Goal: Task Accomplishment & Management: Use online tool/utility

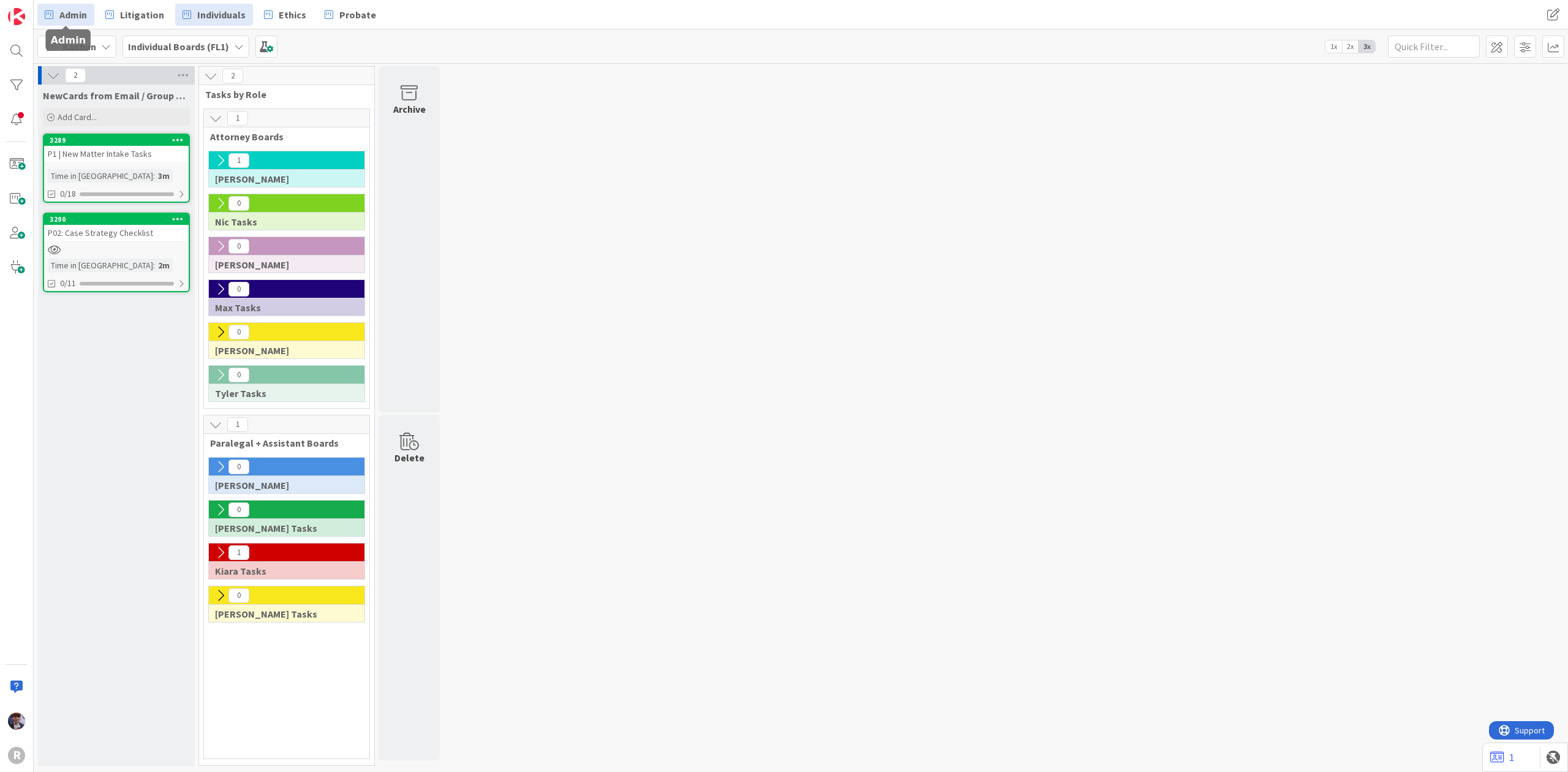
click at [81, 8] on span "Admin" at bounding box center [73, 14] width 27 height 14
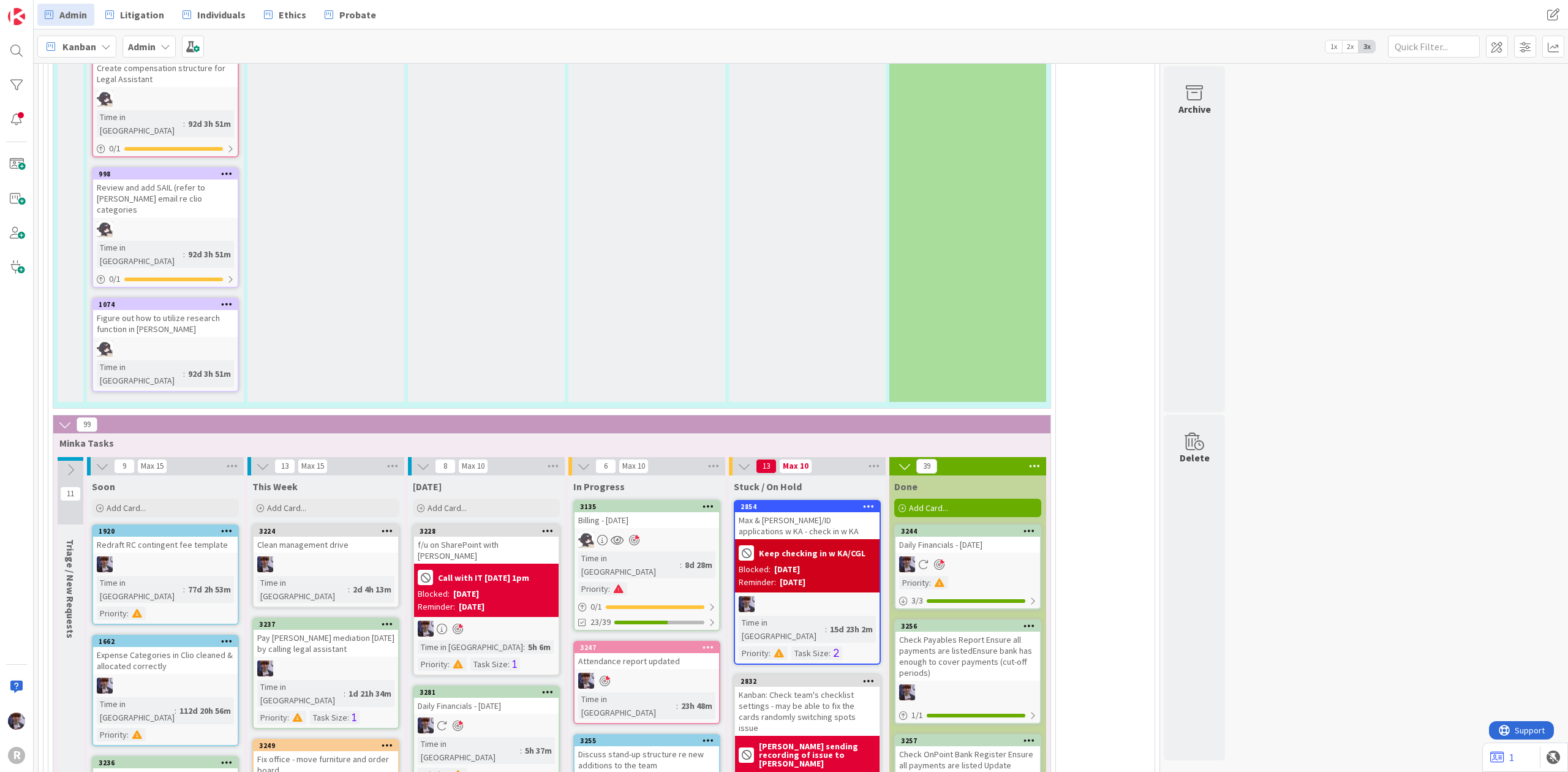
scroll to position [2732, 0]
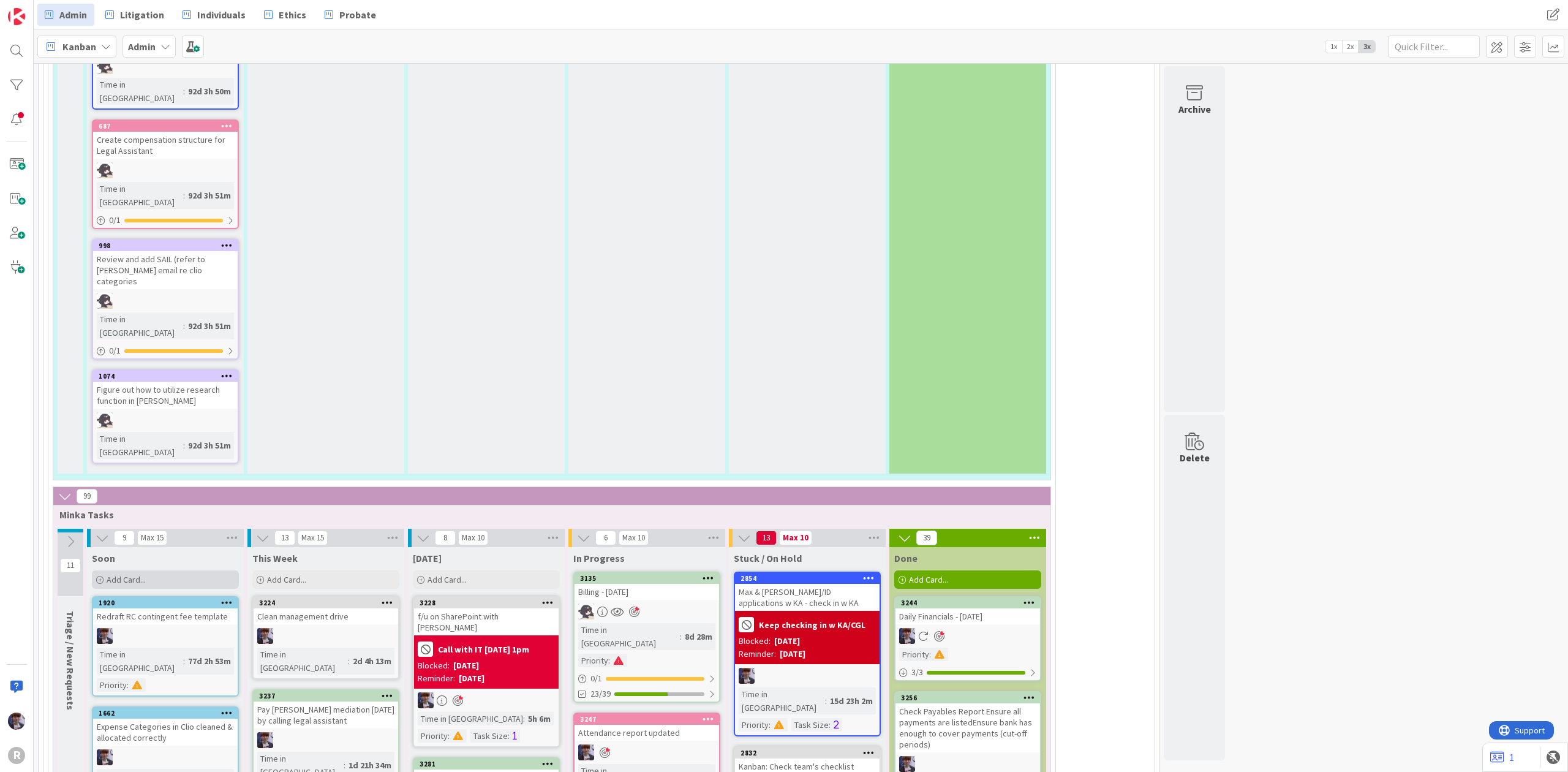
click at [192, 571] on div "Add Card..." at bounding box center [166, 580] width 147 height 18
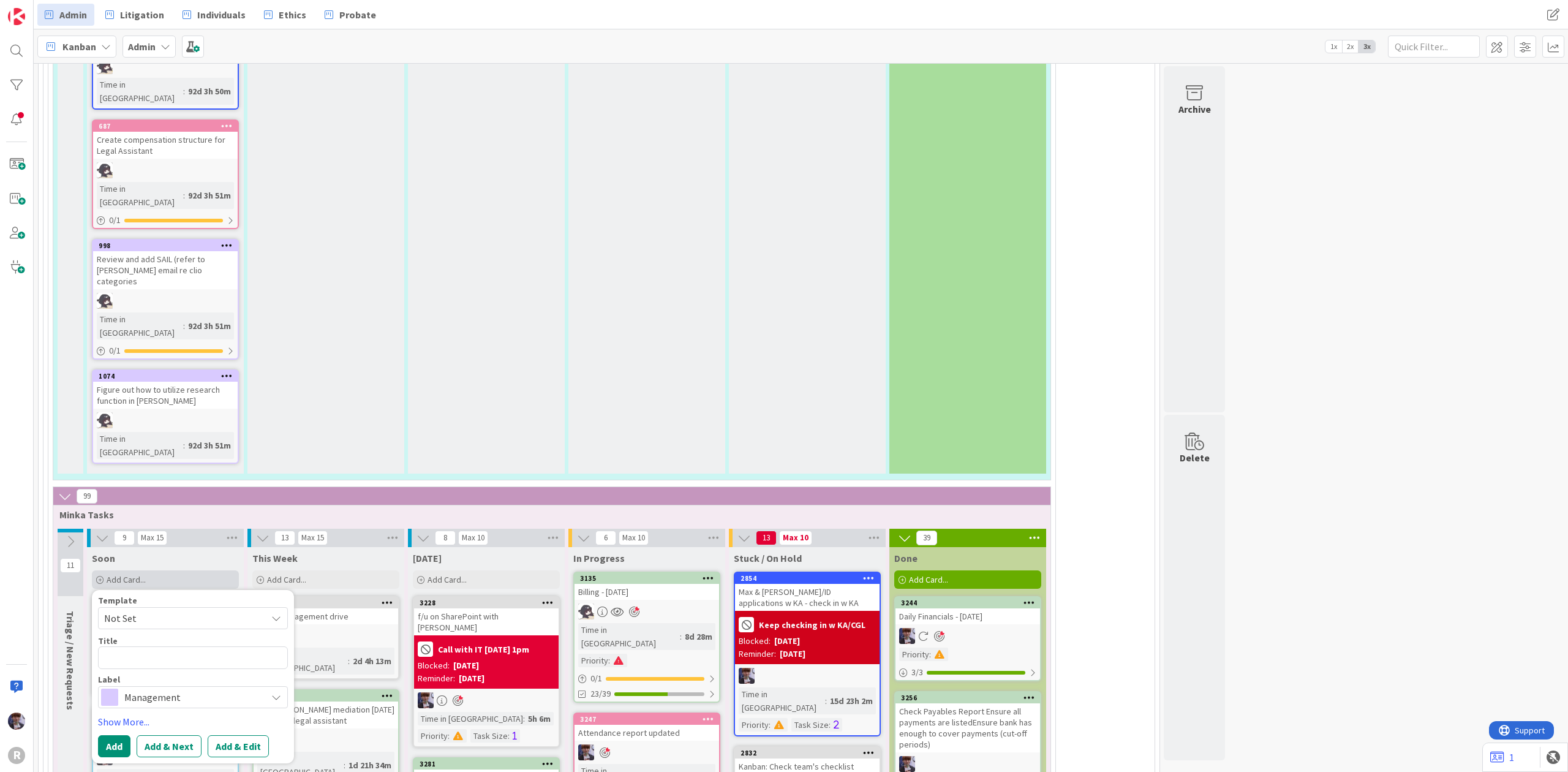
type textarea "x"
type textarea "I"
type textarea "x"
type textarea "I"
type textarea "x"
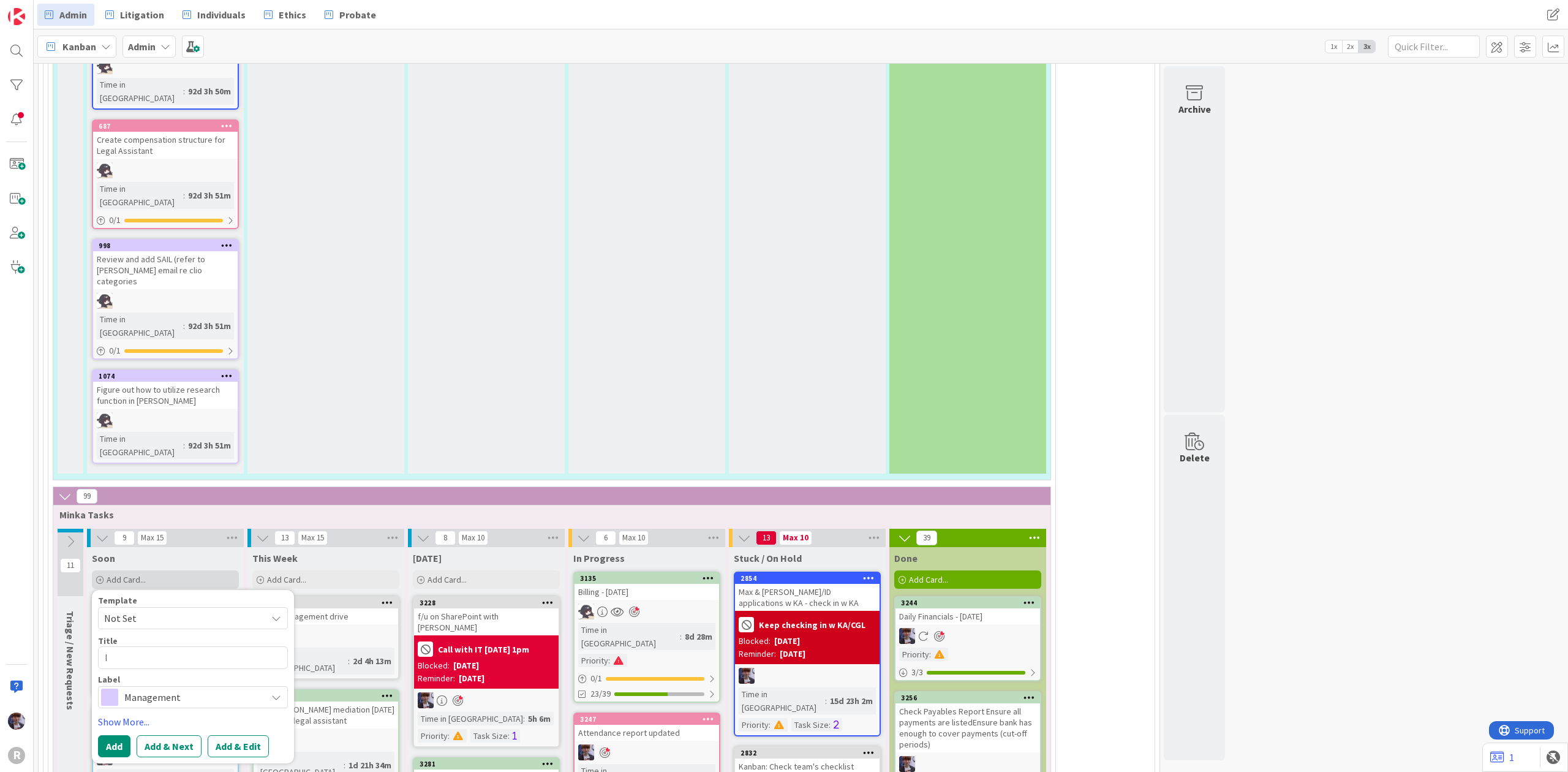
type textarea "In"
type textarea "x"
type textarea "Ind"
type textarea "x"
type textarea "Indi"
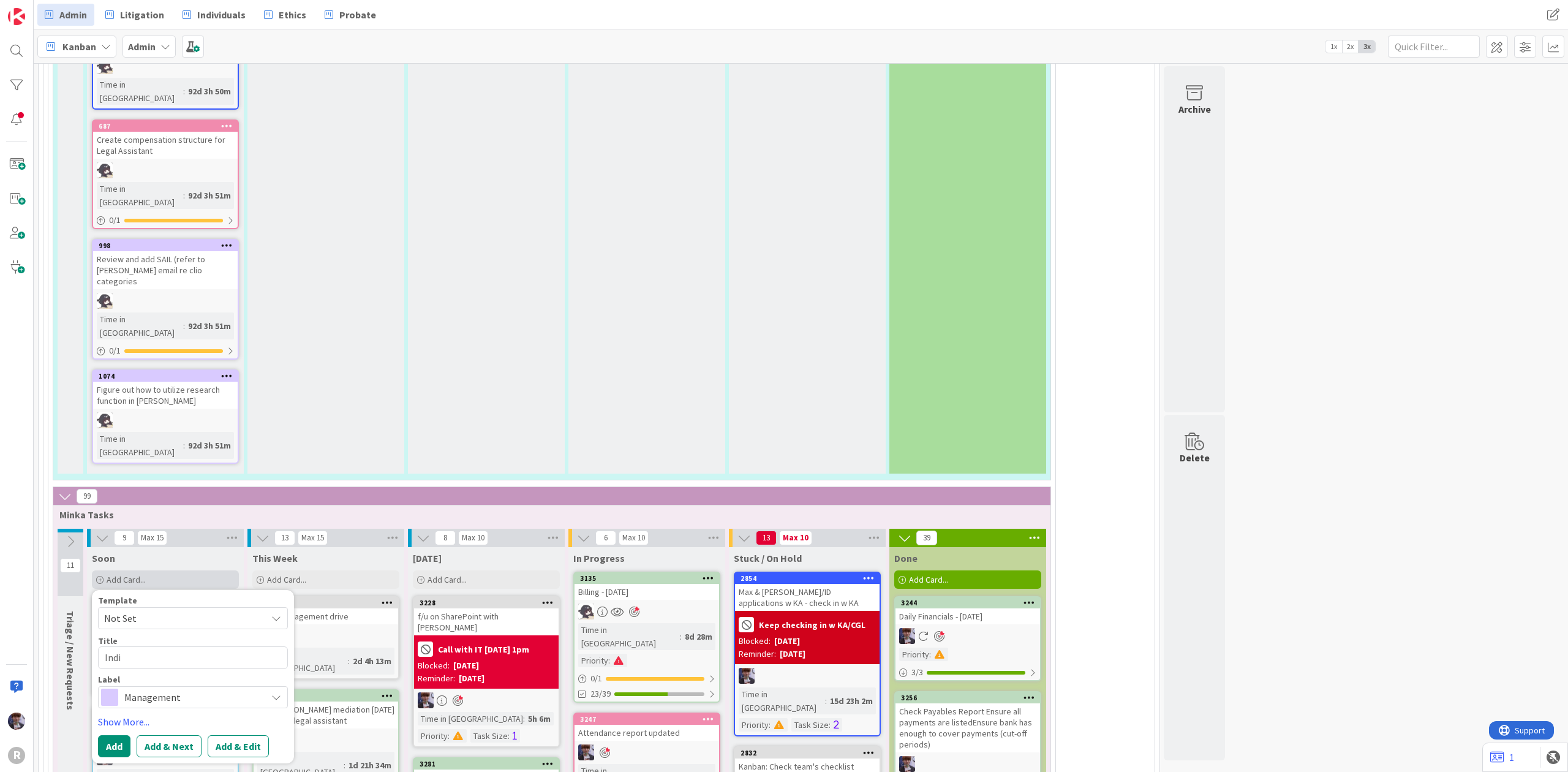
type textarea "x"
type textarea "Indiv"
type textarea "x"
type textarea "Indivi"
type textarea "x"
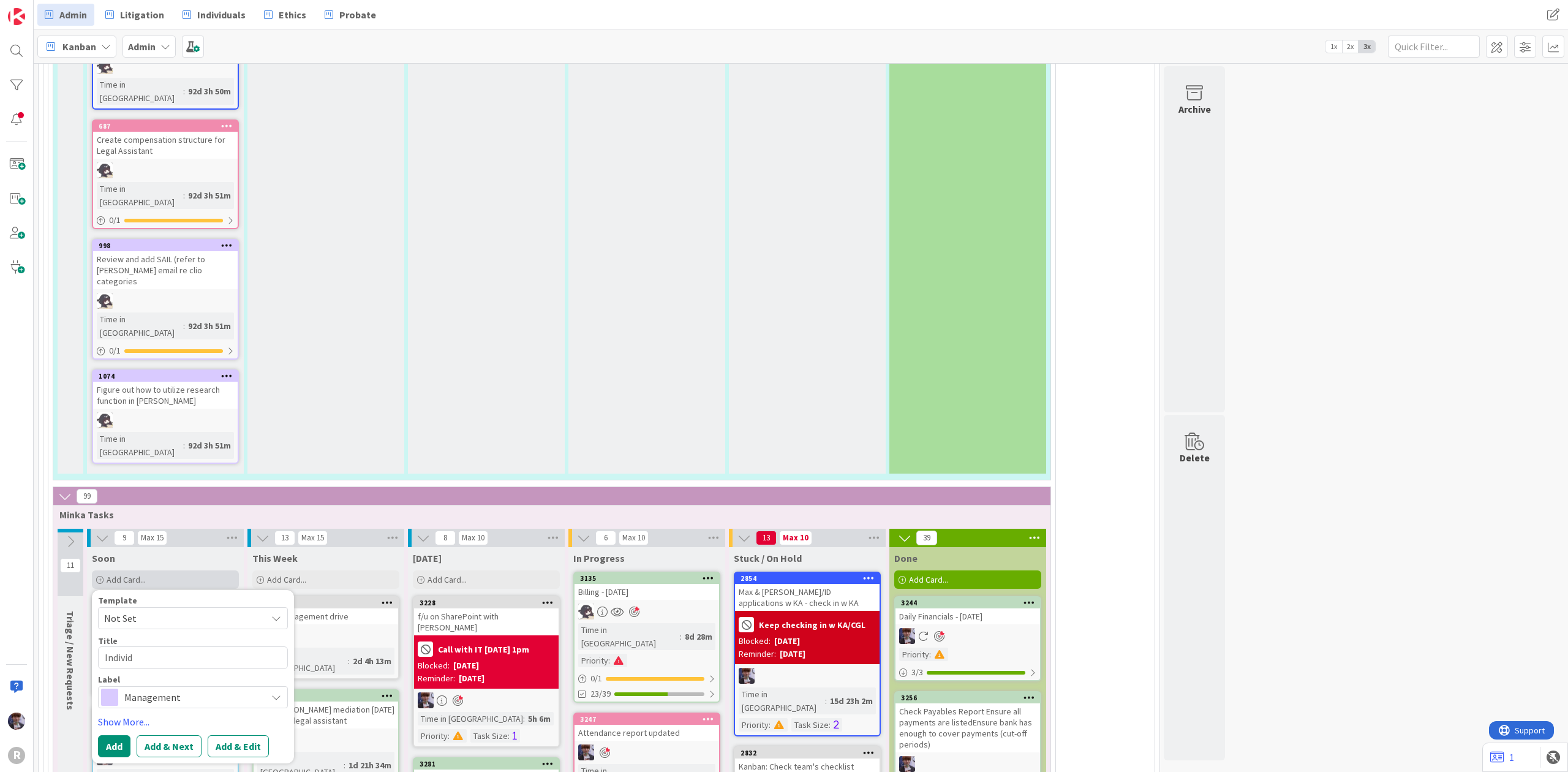
type textarea "Individu"
type textarea "x"
type textarea "Individua"
type textarea "x"
type textarea "Individual"
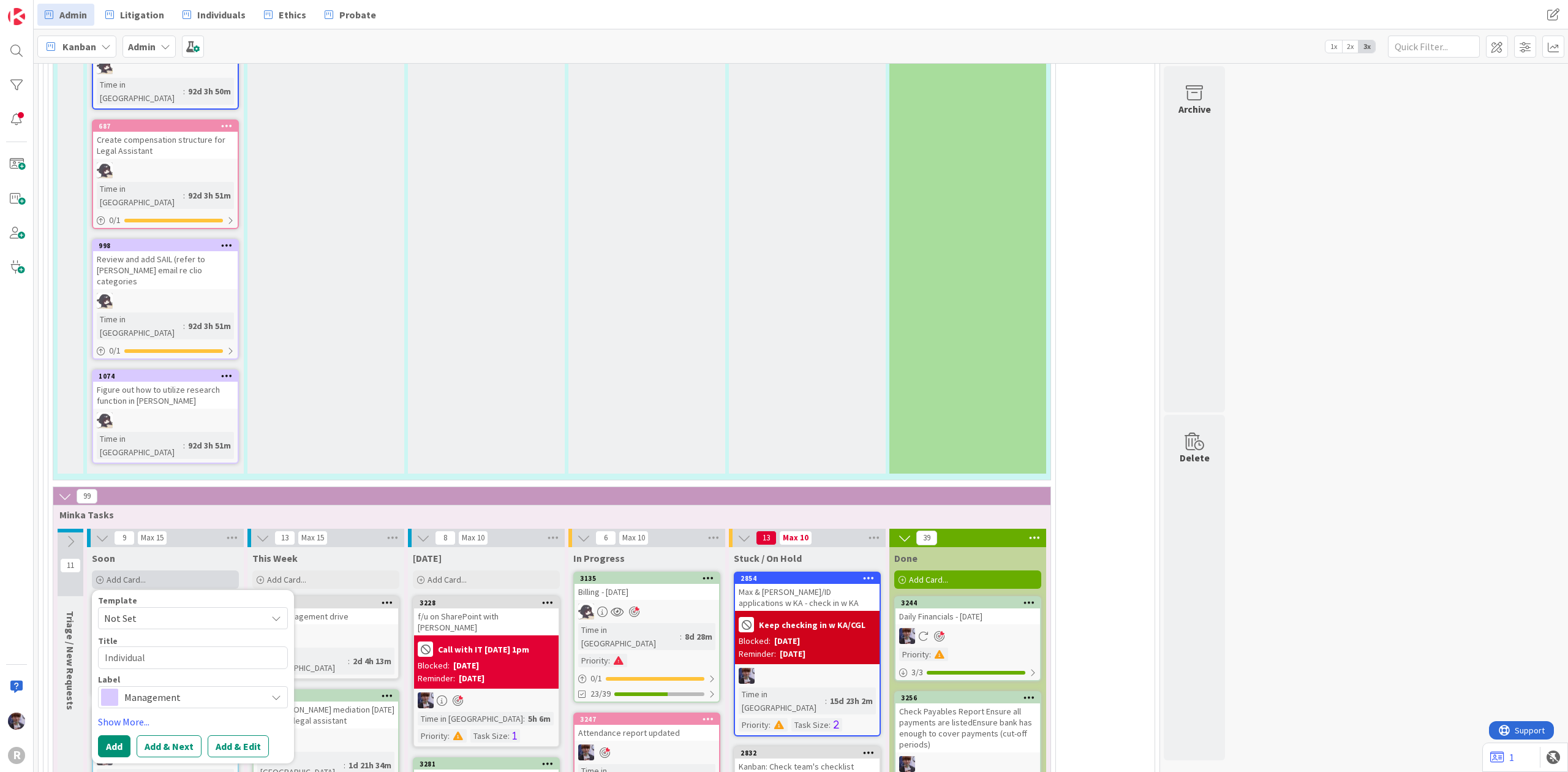
type textarea "x"
type textarea "Individual"
type textarea "x"
type textarea "Individual b"
type textarea "x"
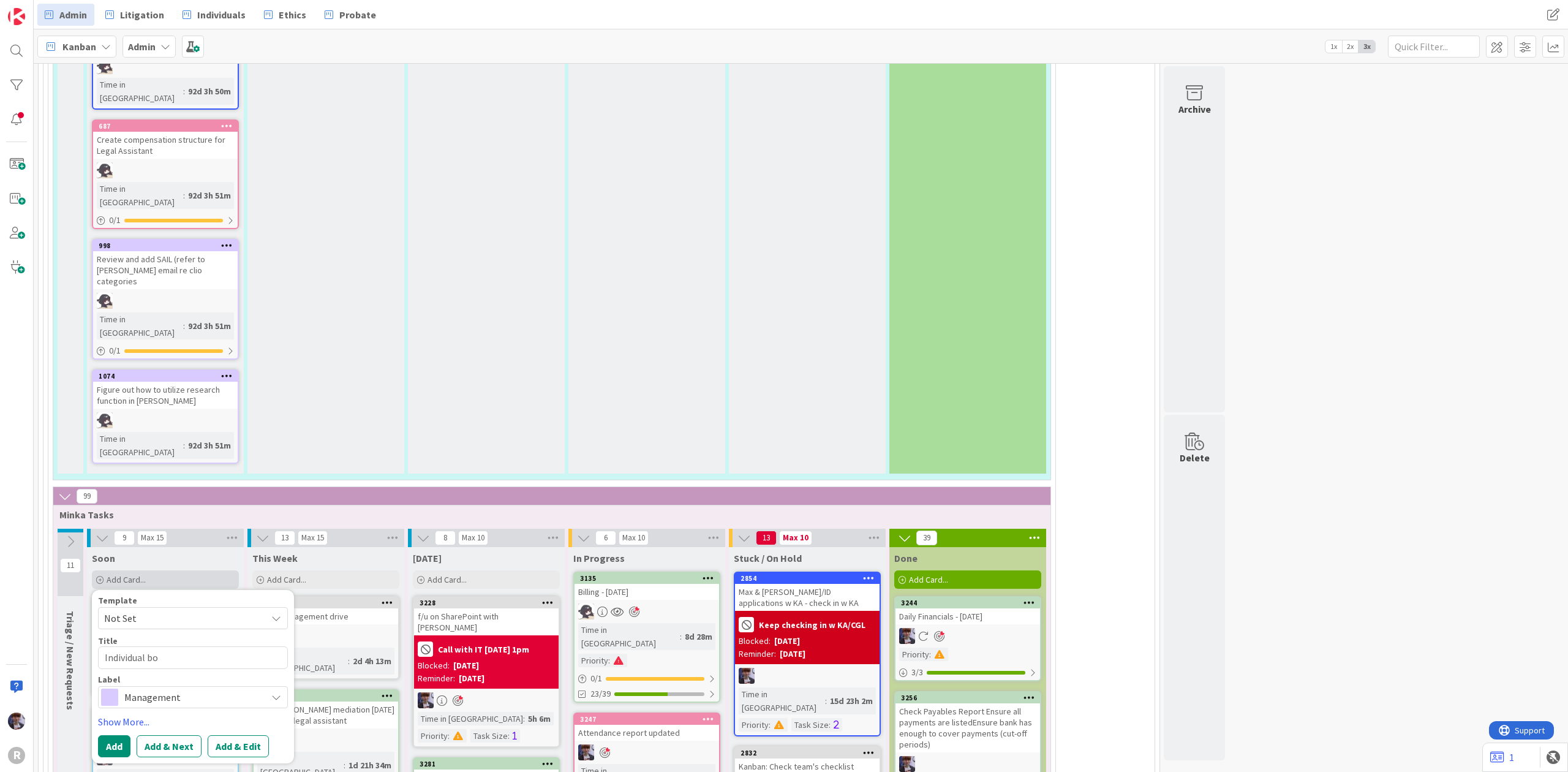
type textarea "Individual boa"
type textarea "x"
type textarea "Individual boar"
type textarea "x"
type textarea "Individual board"
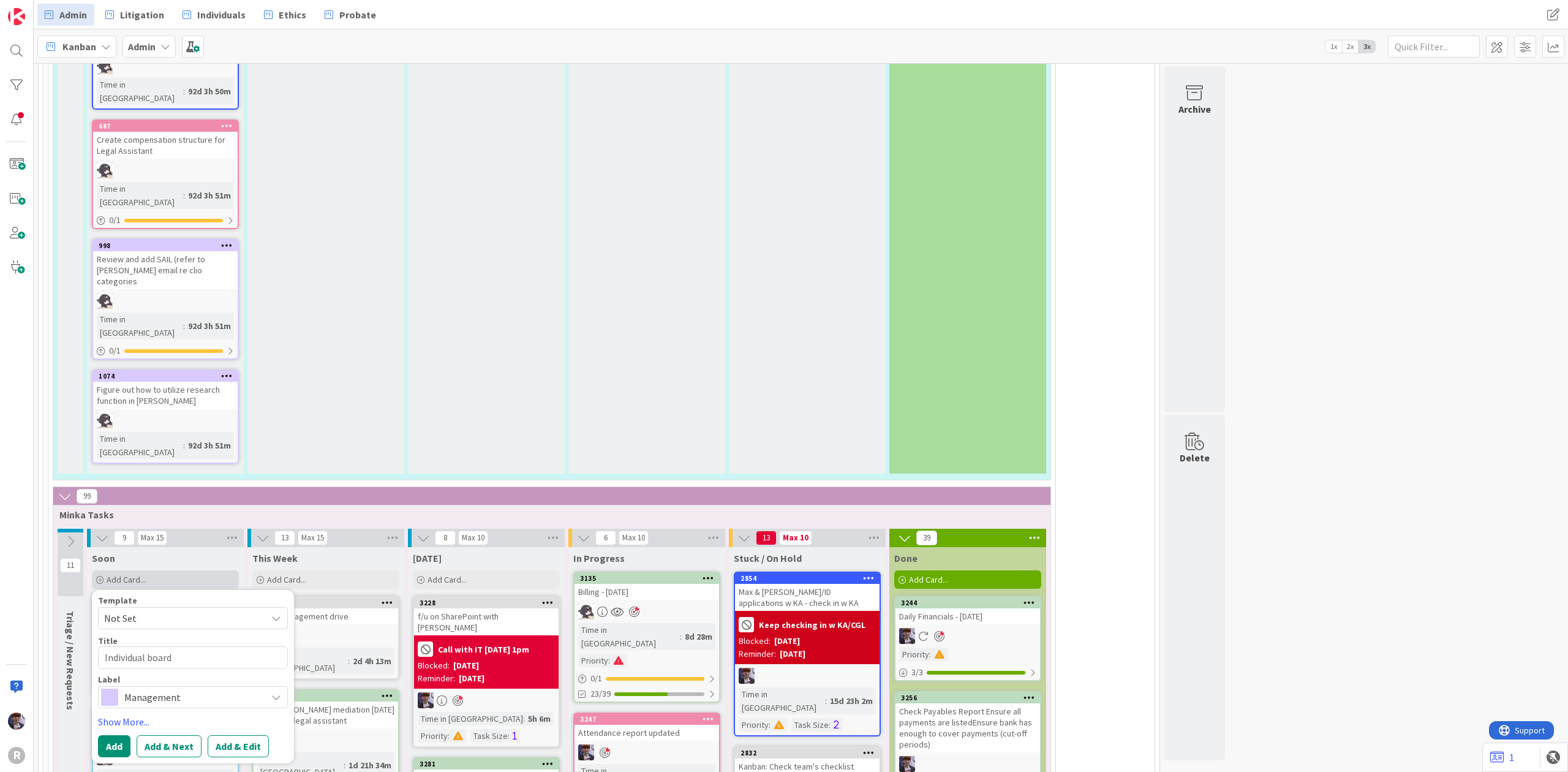
type textarea "x"
type textarea "Individual boards"
type textarea "x"
type textarea "Individual boards"
type textarea "x"
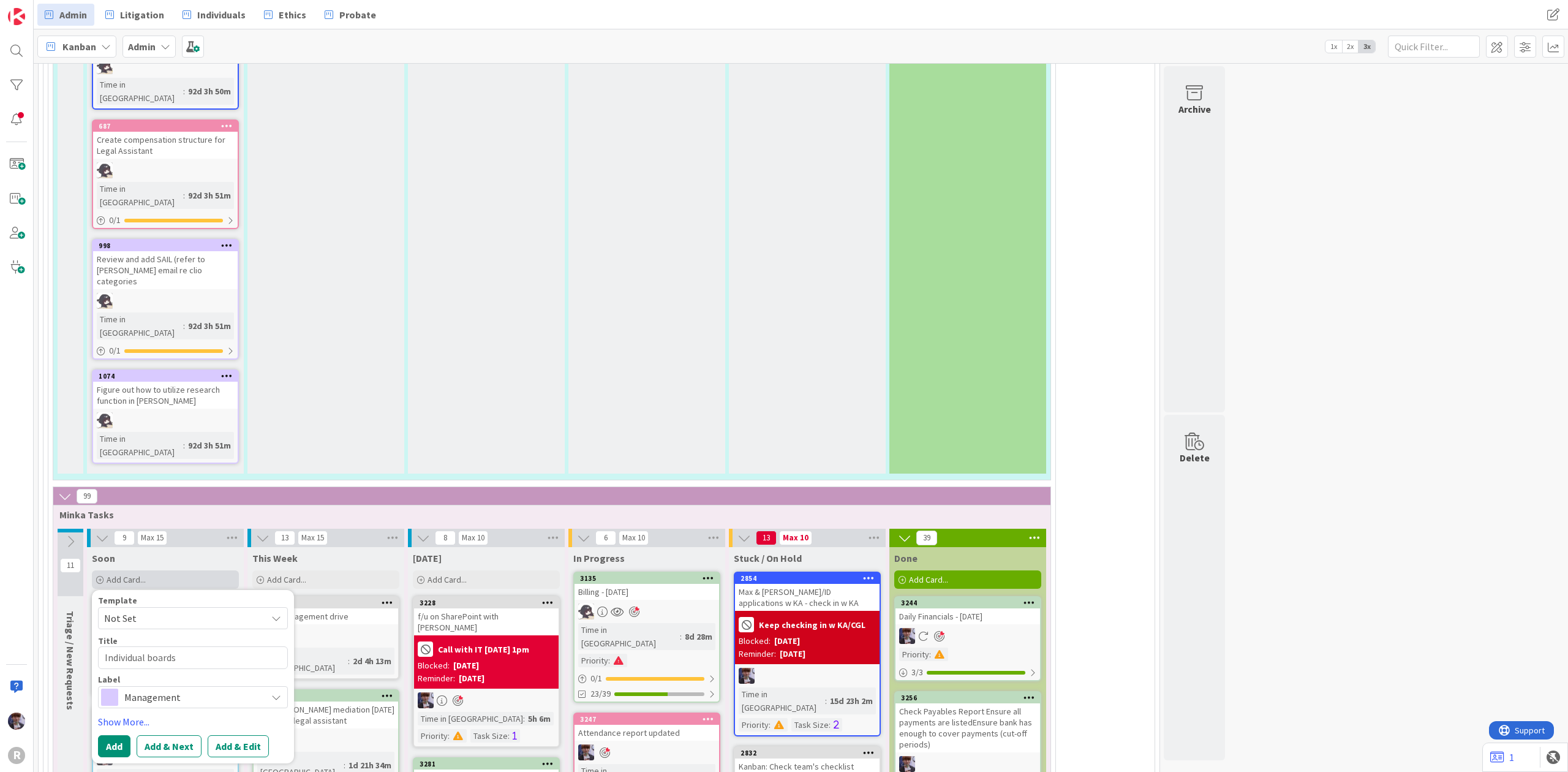
type textarea "Individual boards H"
type textarea "x"
type textarea "Individual boards HQ"
type textarea "x"
type textarea "Individual boards H"
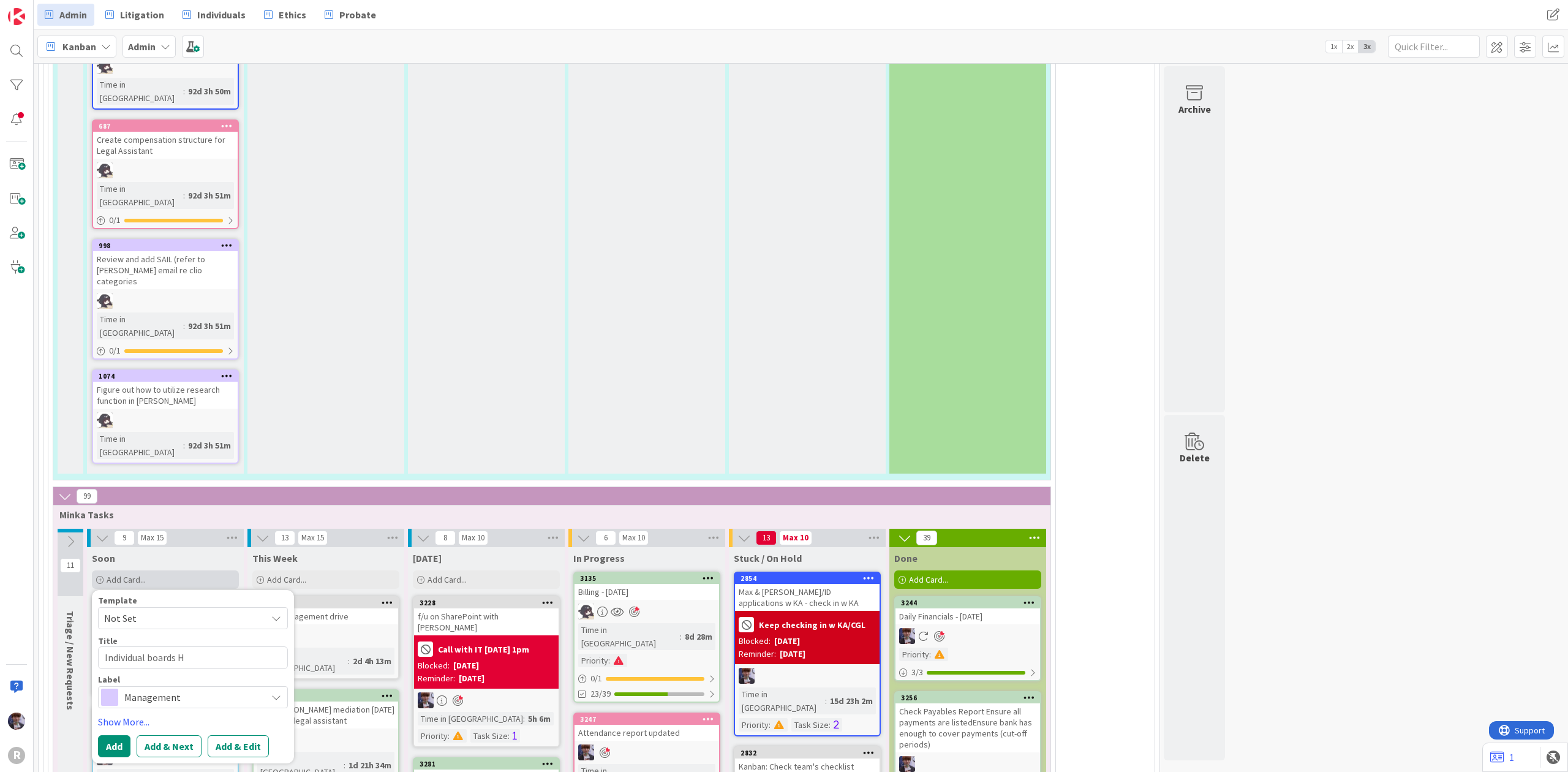
type textarea "x"
type textarea "Individual boards HW"
type textarea "x"
type textarea "Individual boards HW!"
type textarea "x"
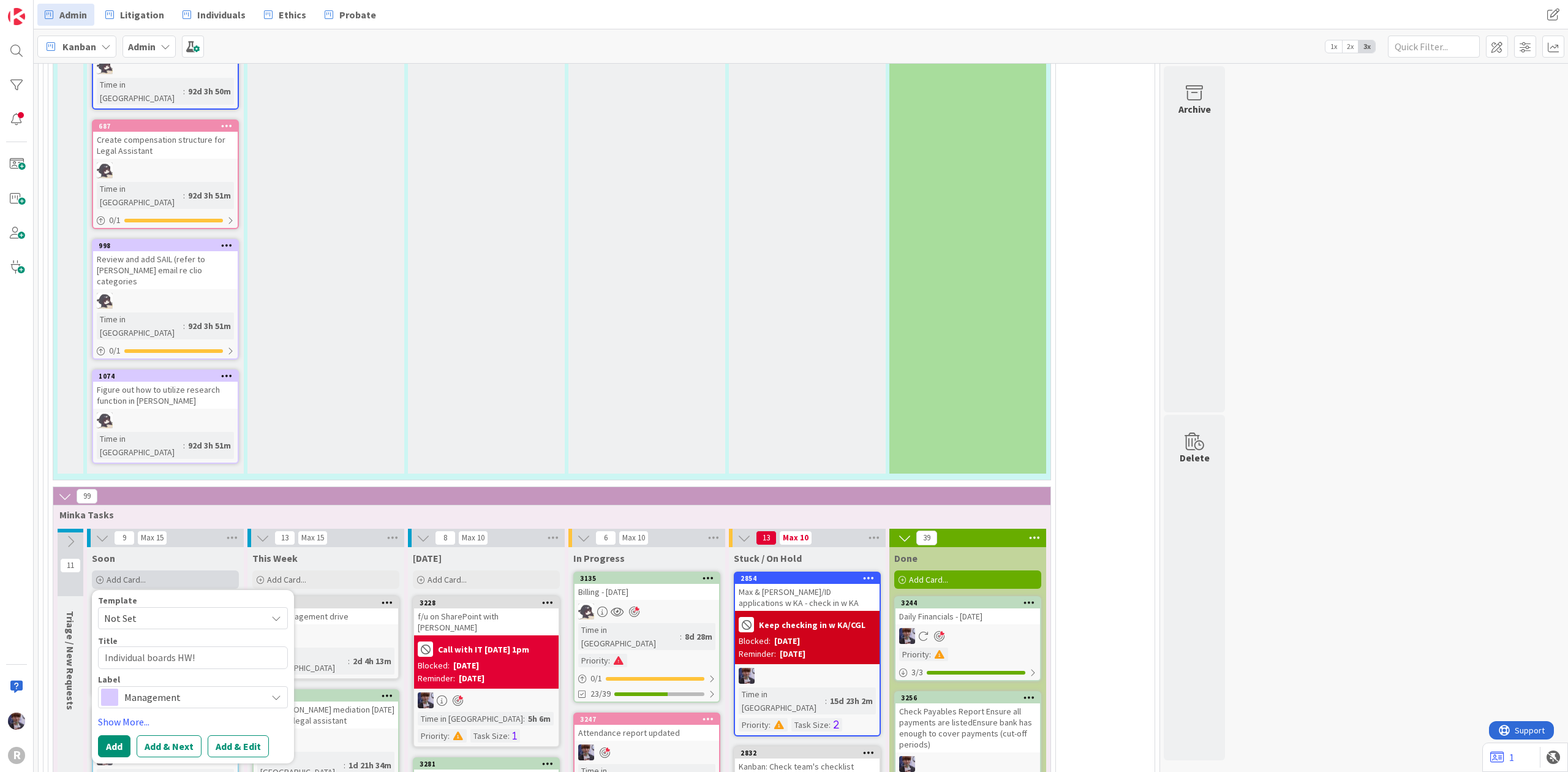
type textarea "Individual boards HW!"
type textarea "x"
type textarea "Individual boards HW! R"
type textarea "x"
type textarea "Individual boards HW! Re"
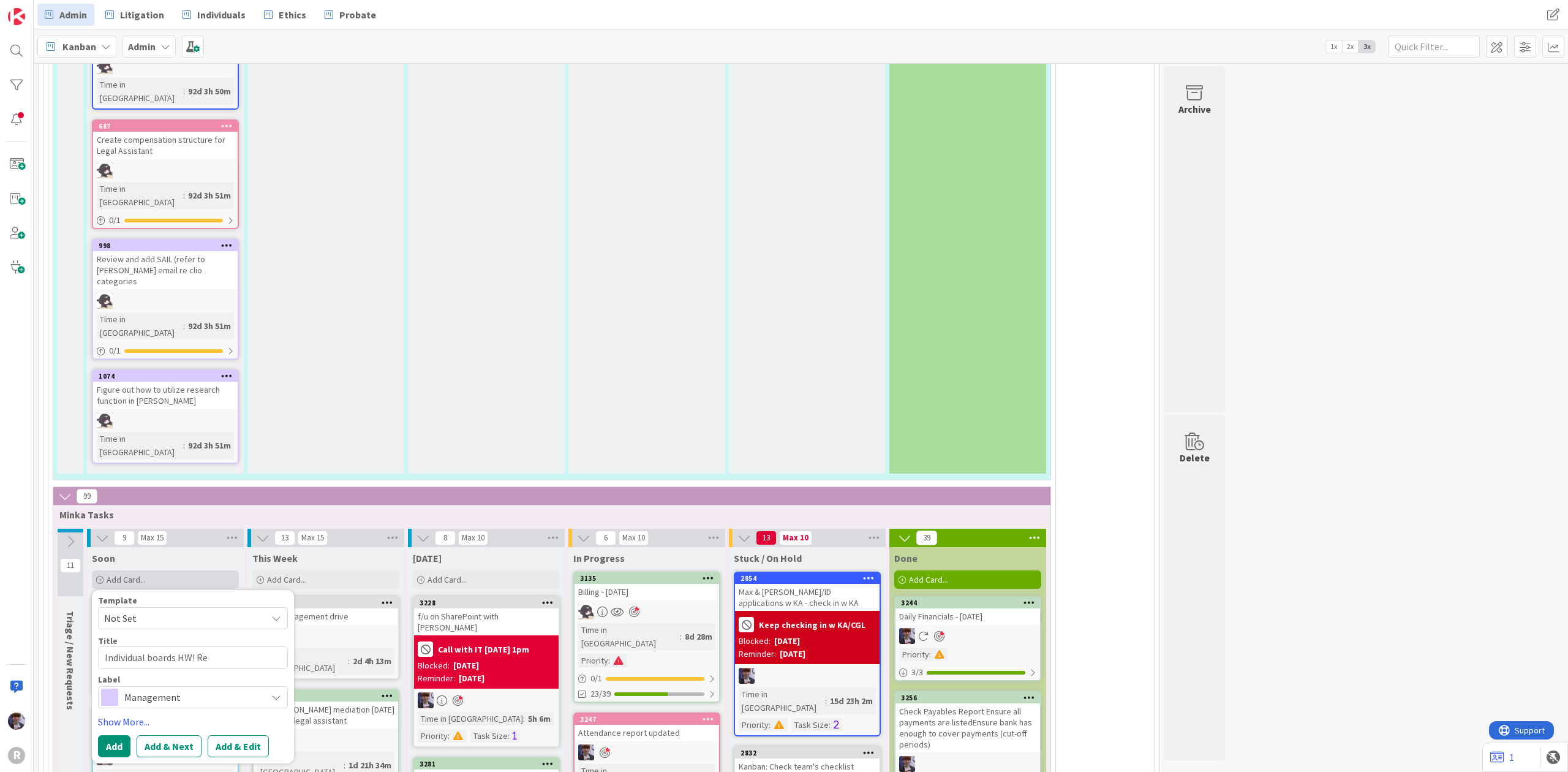
type textarea "x"
type textarea "Individual boards HW! Rec"
type textarea "x"
type textarea "Individual boards HW! Reco"
type textarea "x"
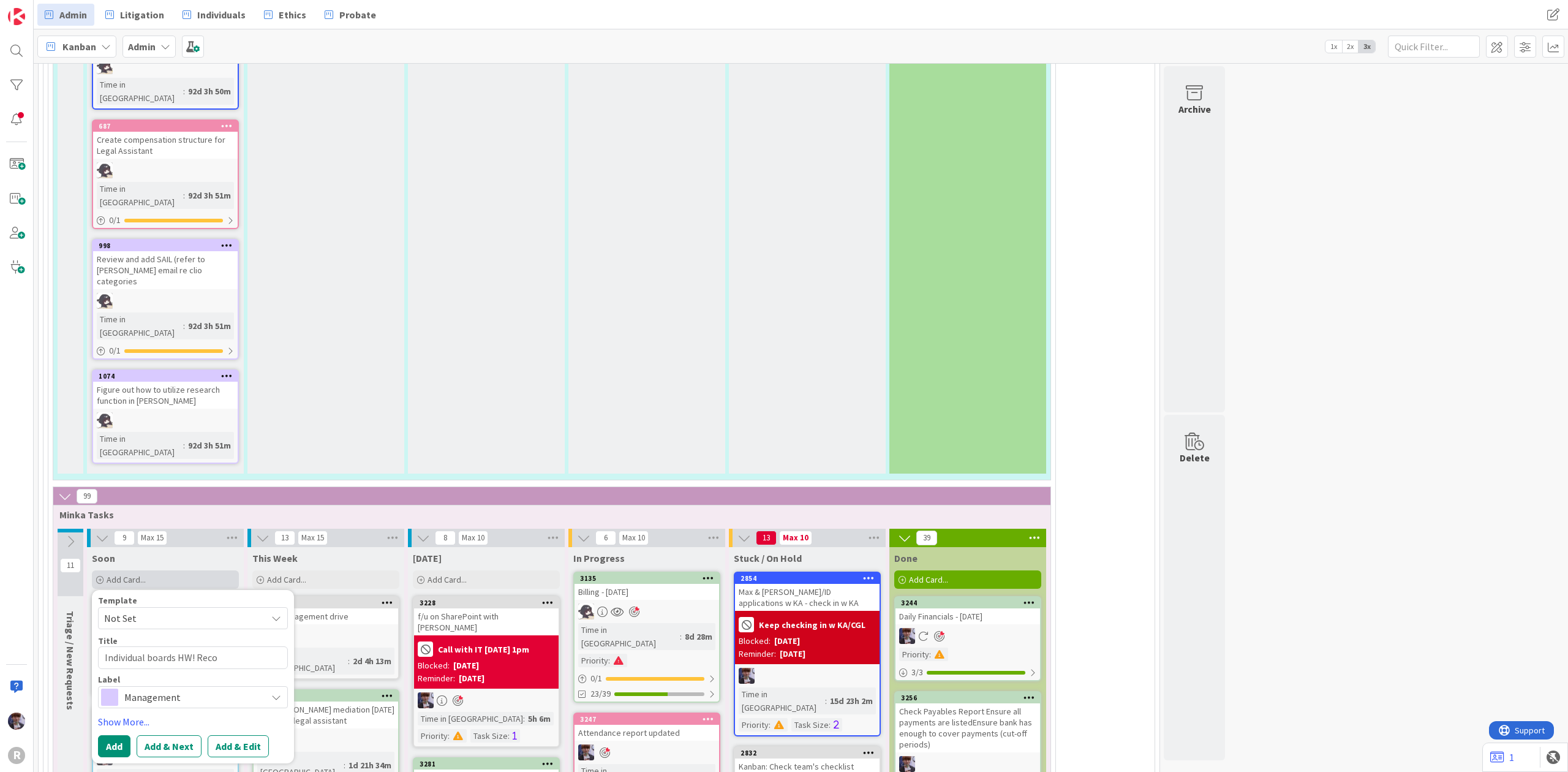
type textarea "Individual boards HW! Recor"
type textarea "x"
type textarea "Individual boards HW! Record"
type textarea "x"
type textarea "Individual boards HW! Recordi"
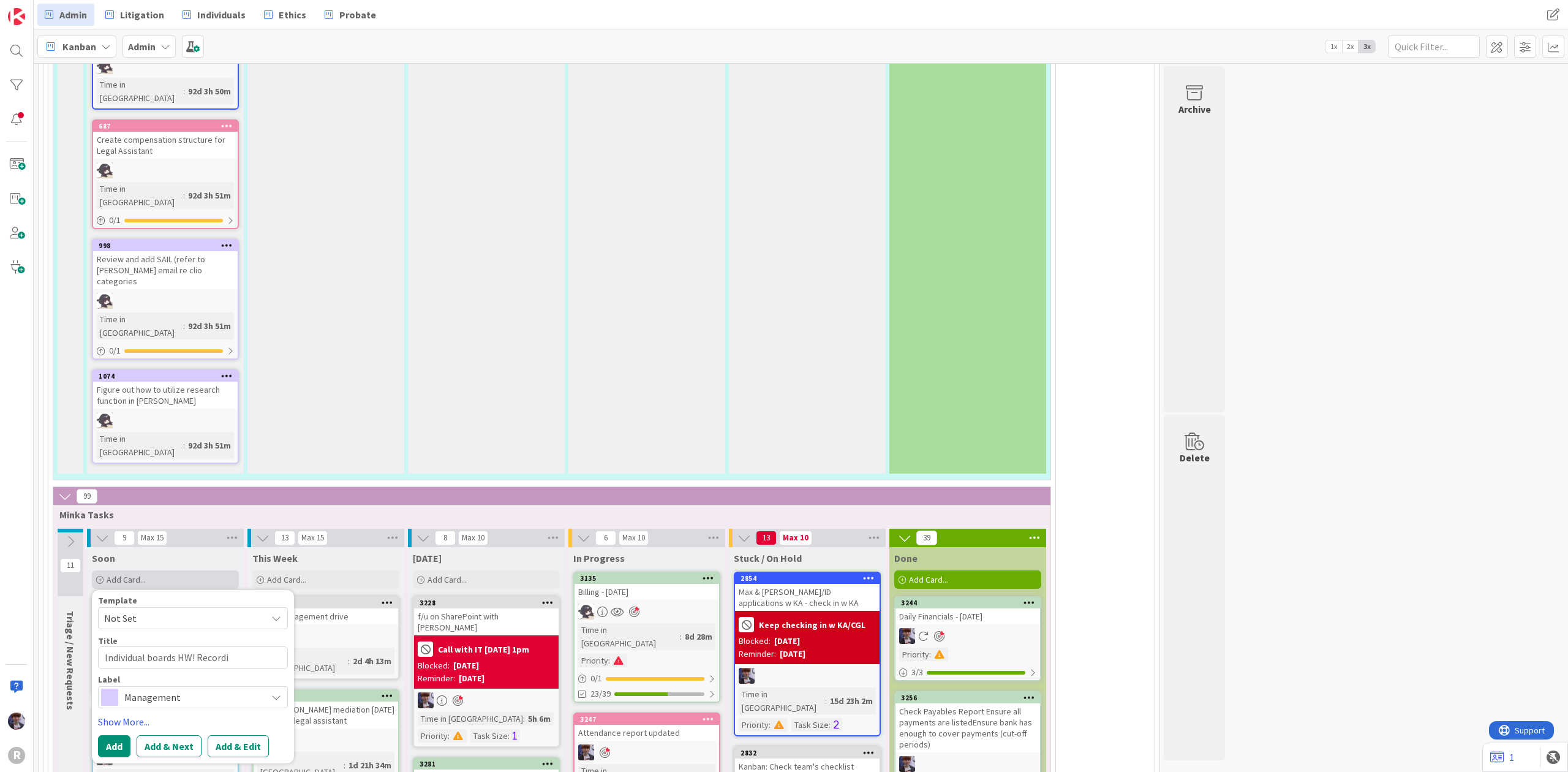
type textarea "x"
type textarea "Individual boards HW! Recordin"
type textarea "x"
type textarea "Individual boards HW! Recording"
type textarea "x"
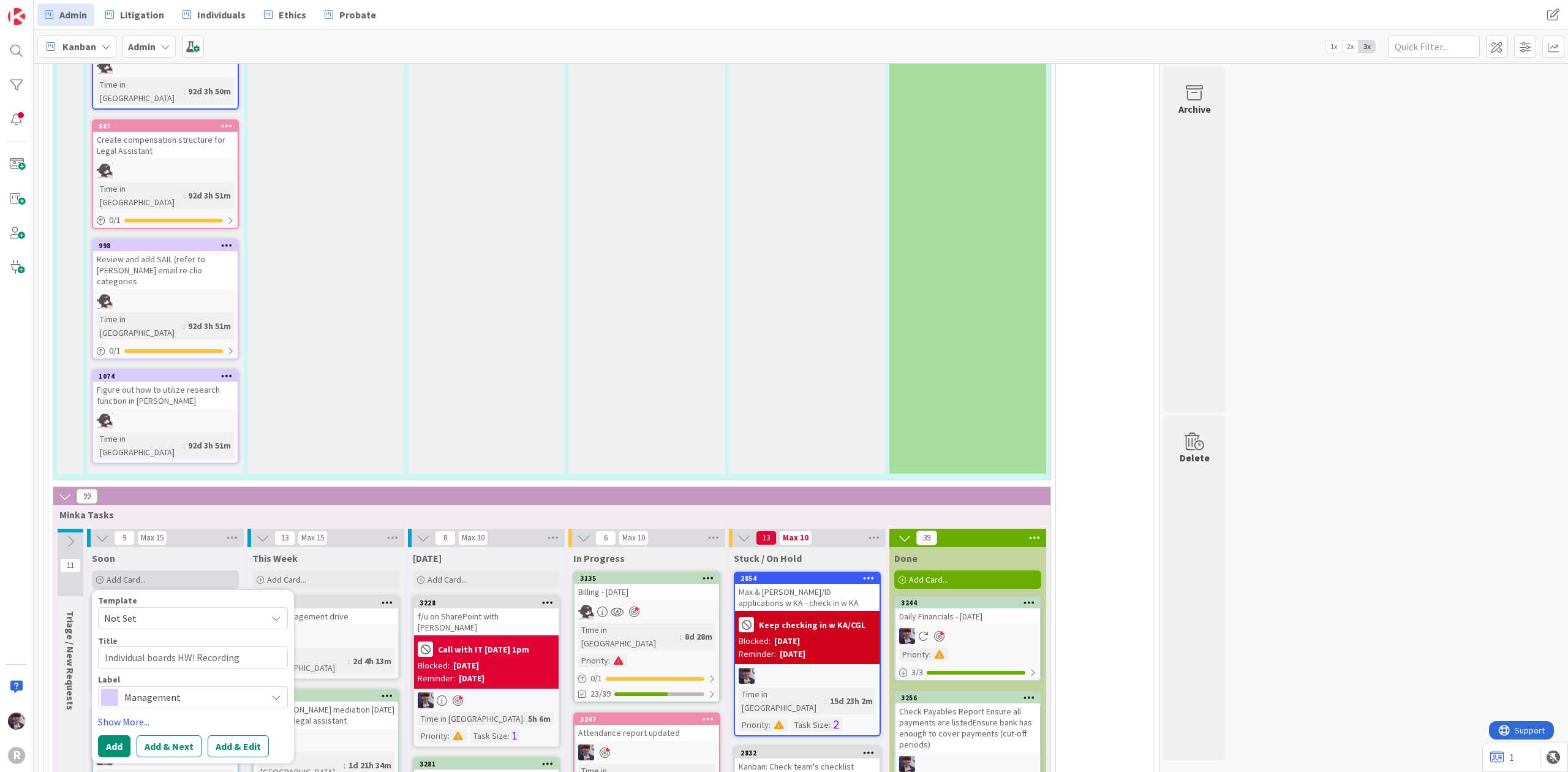
type textarea "Individual boards HW! Recording"
type textarea "x"
type textarea "Individual boards HW! Recording f"
type textarea "x"
type textarea "Individual boards HW! Recording fr"
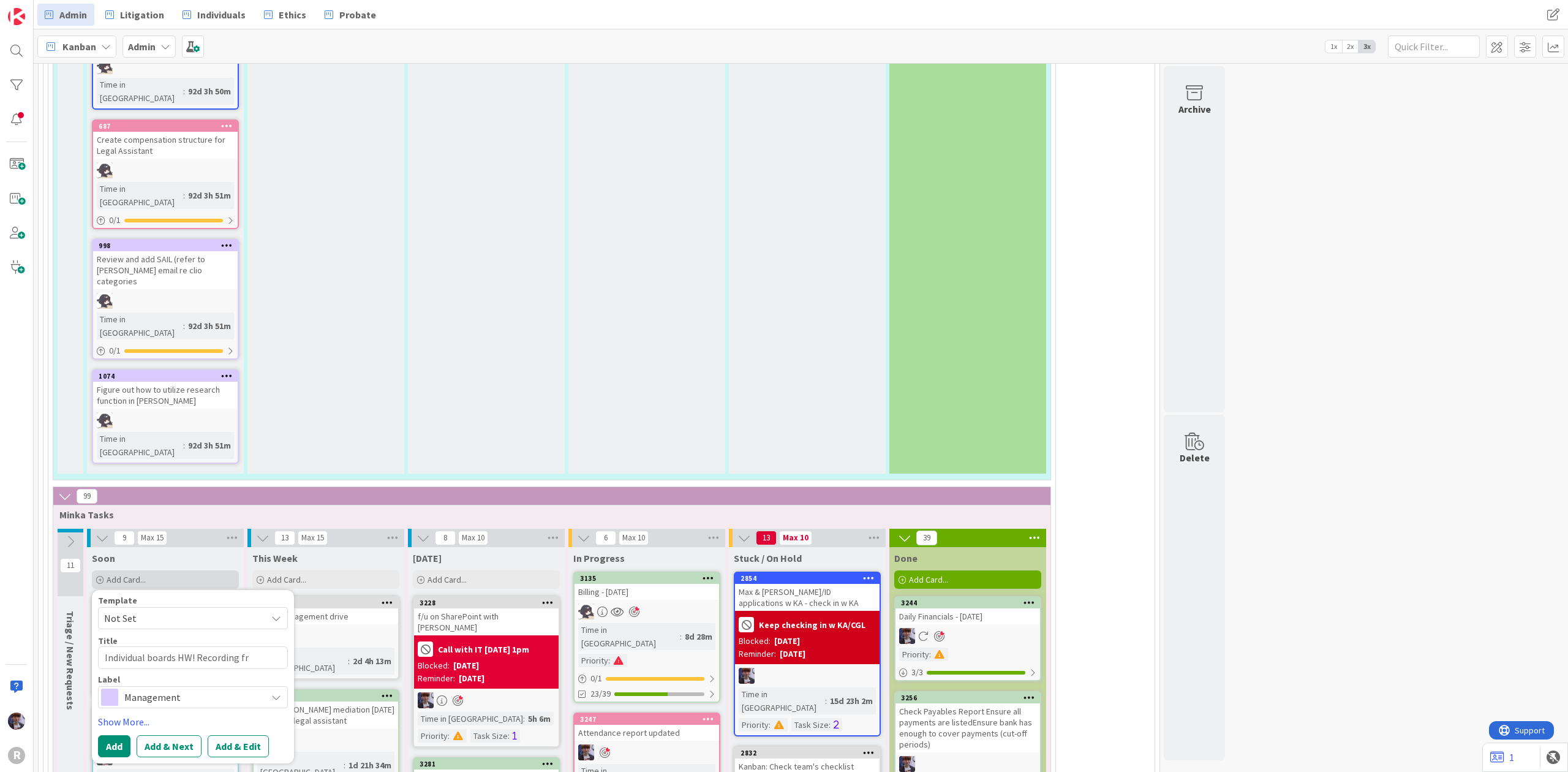
type textarea "x"
type textarea "Individual boards HW! Recording fro"
type textarea "x"
type textarea "Individual boards HW! Recording from"
type textarea "x"
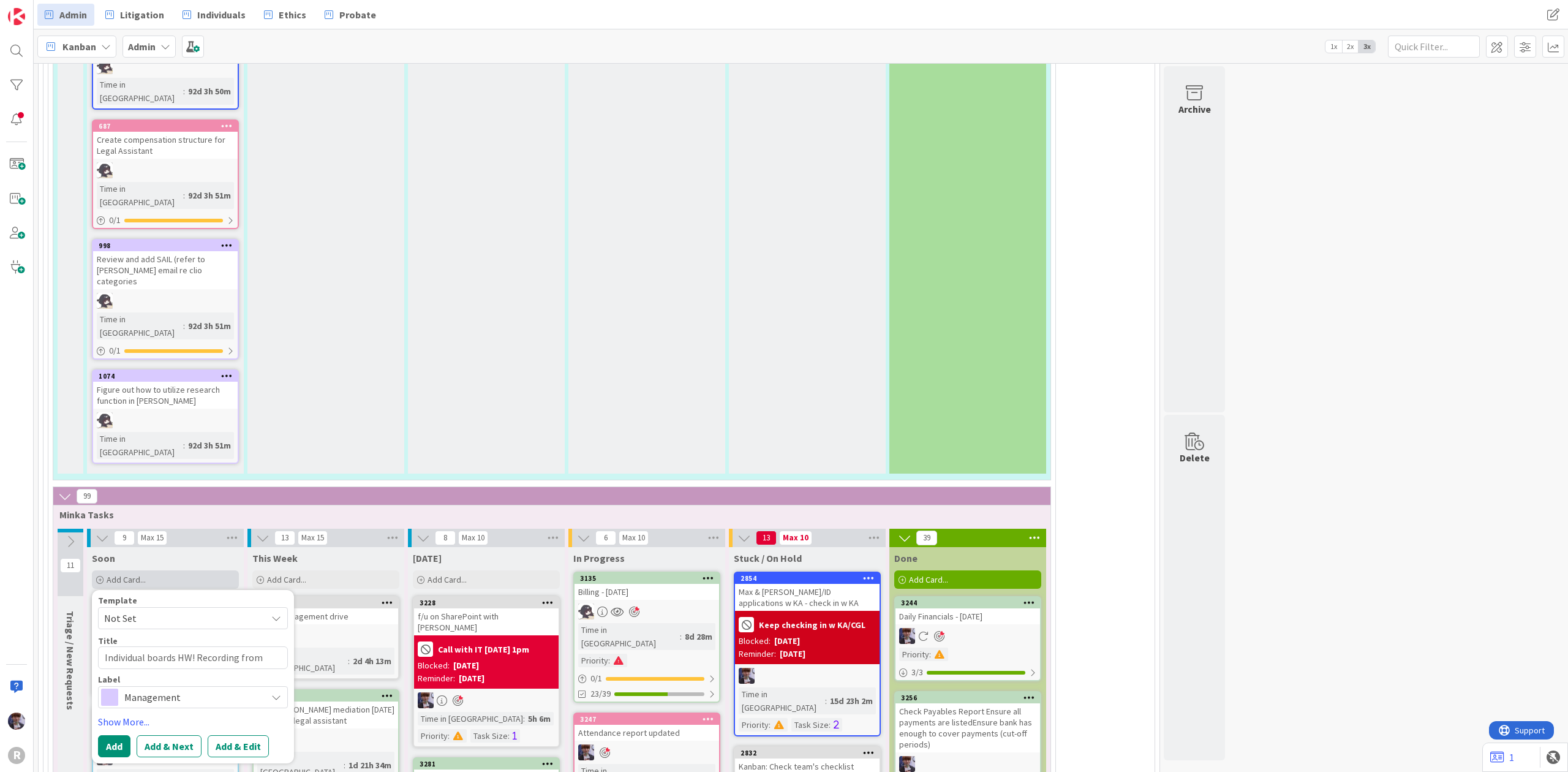
type textarea "Individual boards HW! Recording from"
type textarea "x"
type textarea "Individual boards HW! Recording from J"
type textarea "x"
type textarea "Individual boards HW! Recording from [PERSON_NAME]"
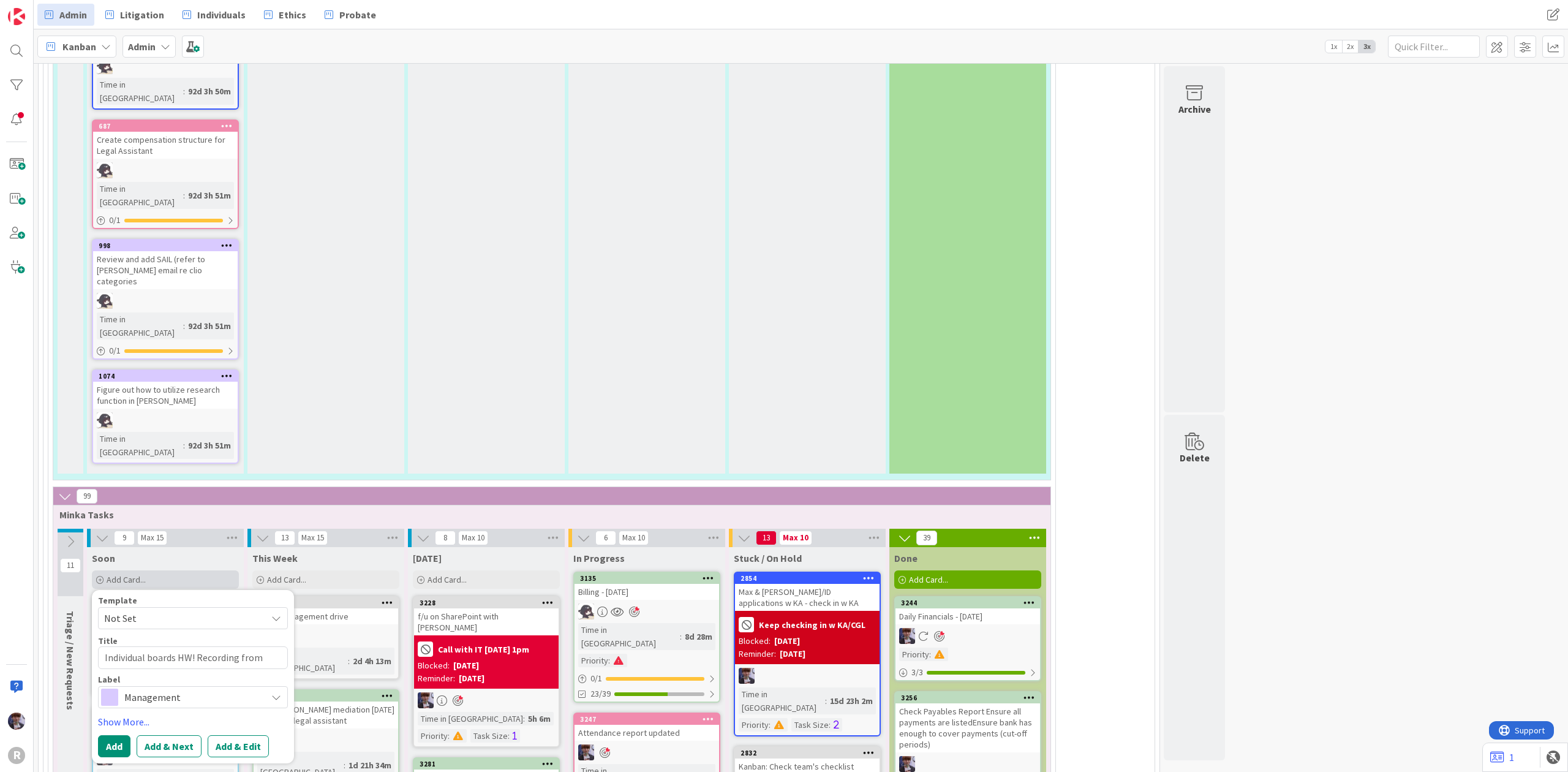
type textarea "x"
type textarea "Individual boards HW! Recording from J"
type textarea "x"
type textarea "Individual boards HW! Recording from JG"
type textarea "x"
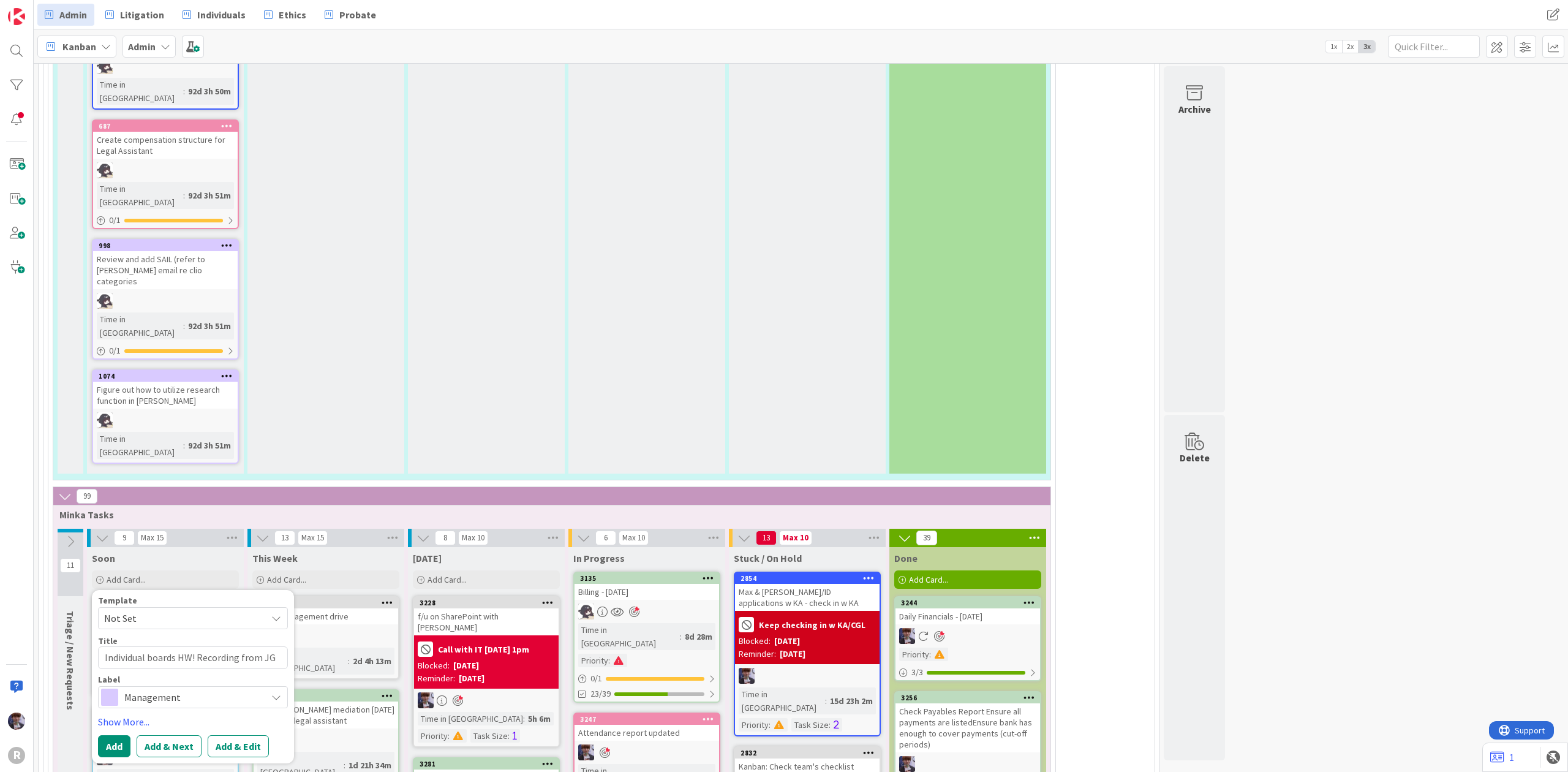
type textarea "Individual boards HW! Recording from J"
type textarea "x"
type textarea "Individual boards HW! Recording from [PERSON_NAME]"
type textarea "x"
type textarea "Individual boards HW! Recording from [PERSON_NAME]"
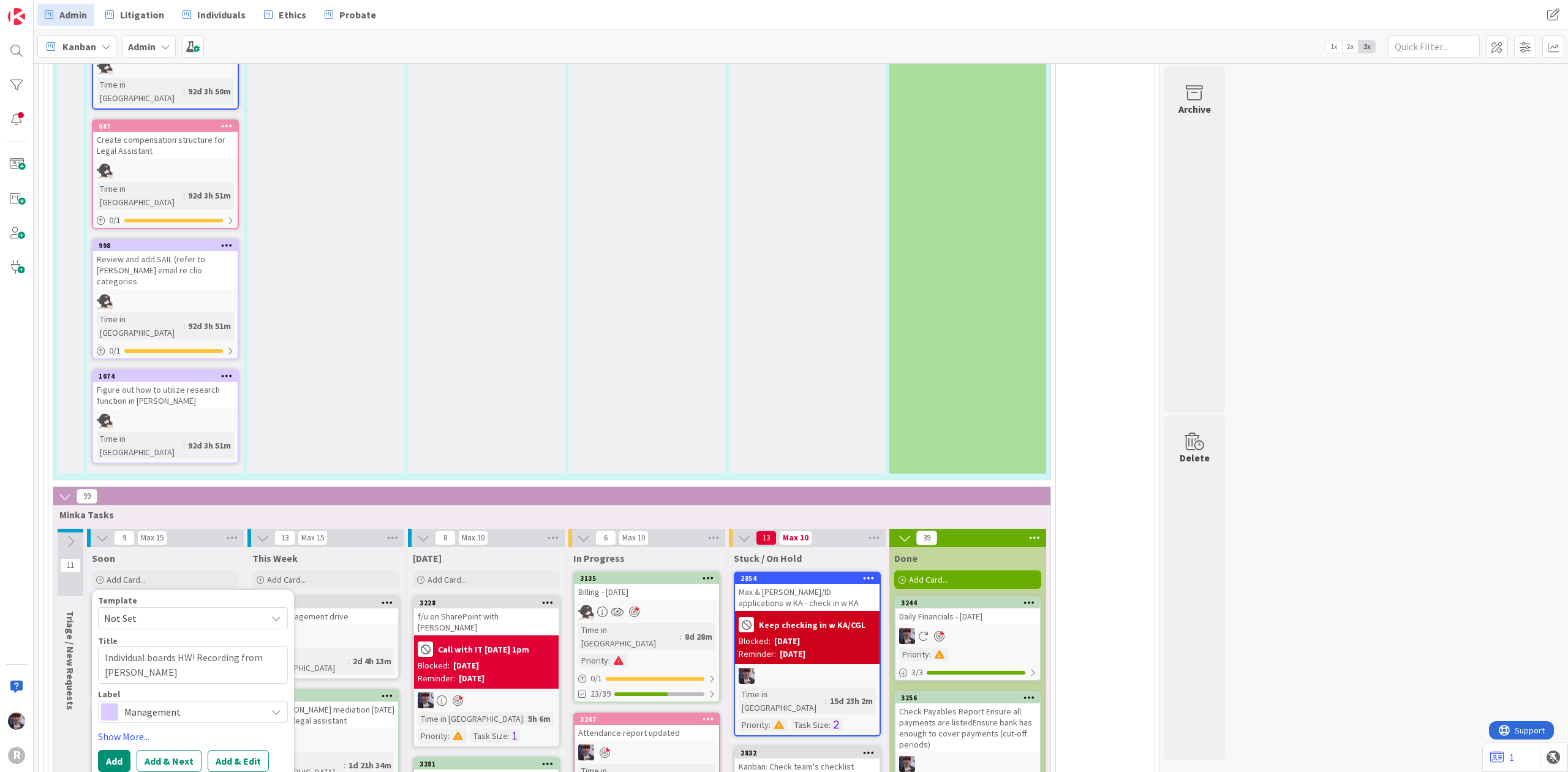
type textarea "x"
type textarea "Individual boards HW! Recording from [PERSON_NAME]"
type textarea "x"
type textarea "Individual boards HW! Recording from [PERSON_NAME]"
type textarea "x"
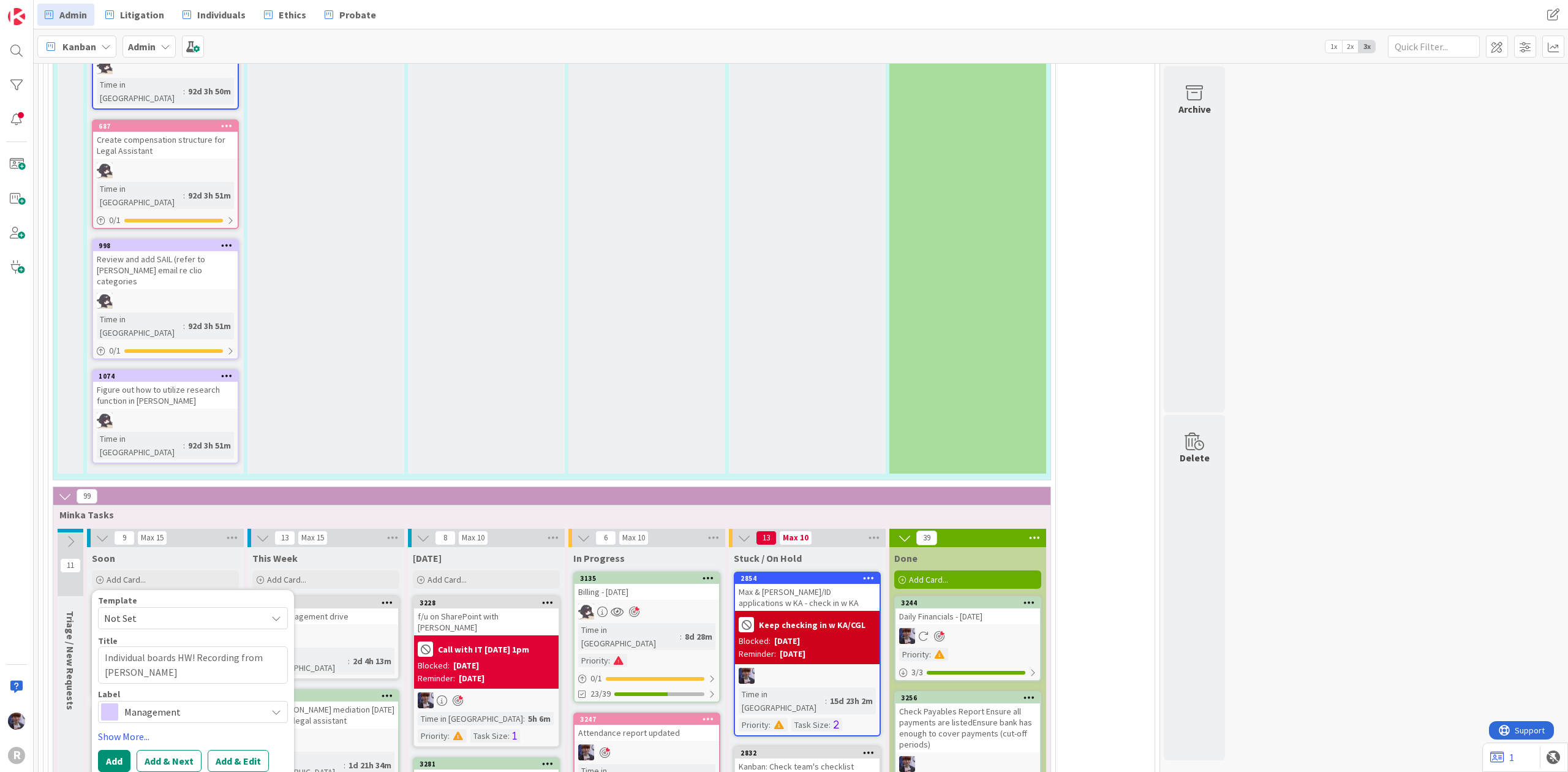
type textarea "Individual boards HW! Recording from [PERSON_NAME]"
type textarea "x"
type textarea "Individual boards HW! Recording from [PERSON_NAME]"
click at [116, 750] on button "Add" at bounding box center [114, 762] width 33 height 22
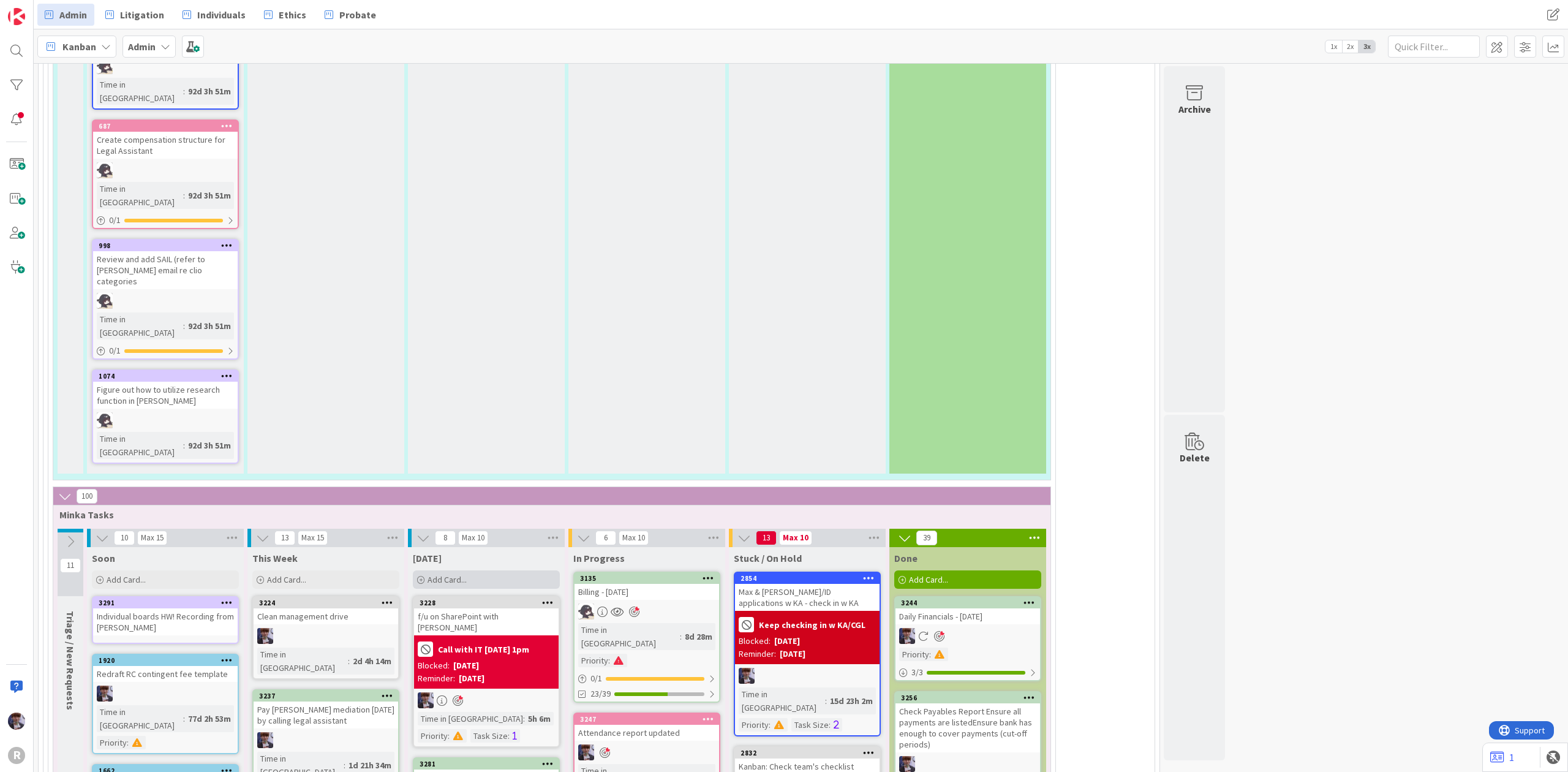
click at [491, 571] on div "Add Card..." at bounding box center [487, 580] width 147 height 18
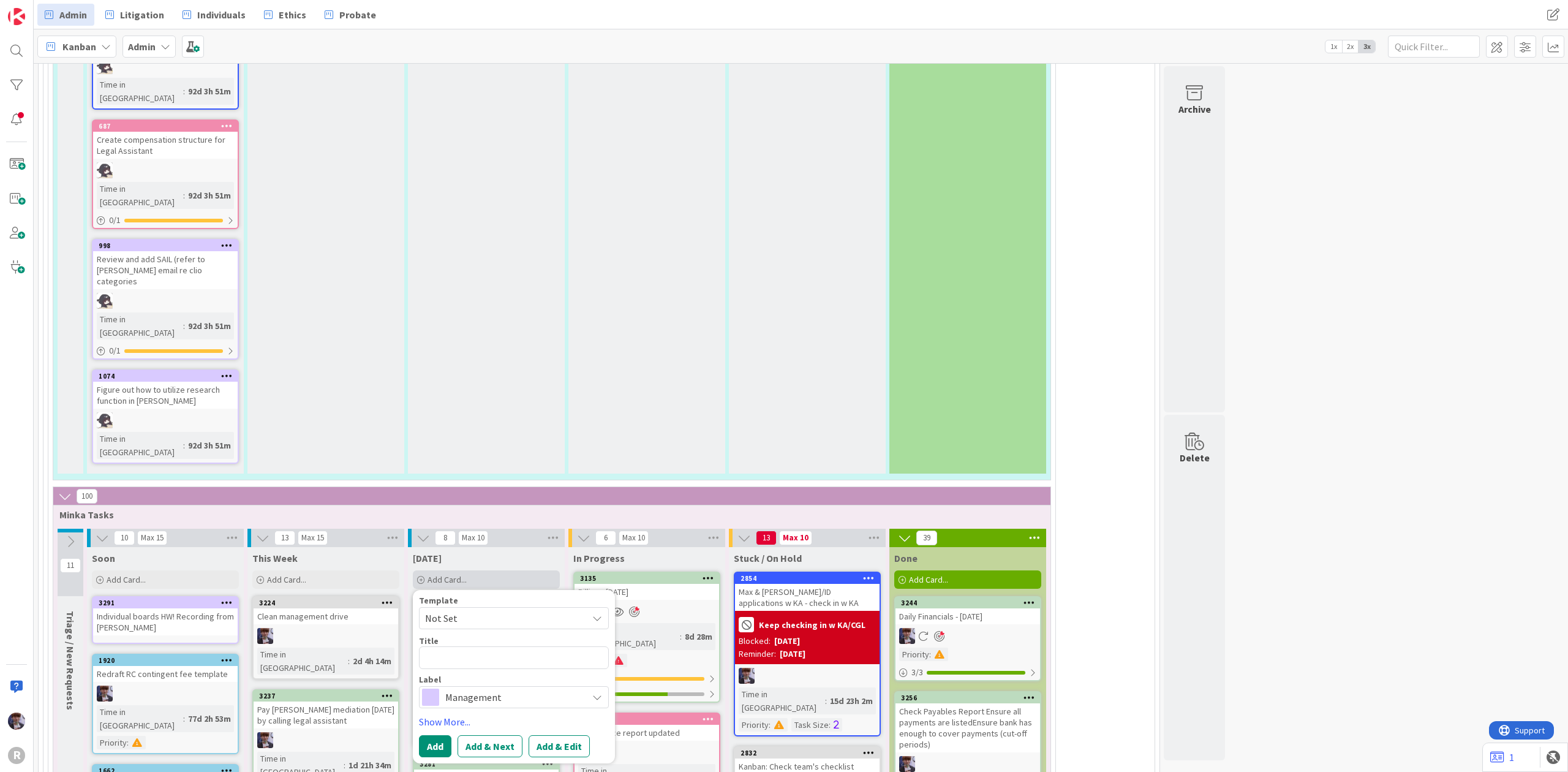
click at [491, 571] on div "Add Card..." at bounding box center [487, 580] width 147 height 18
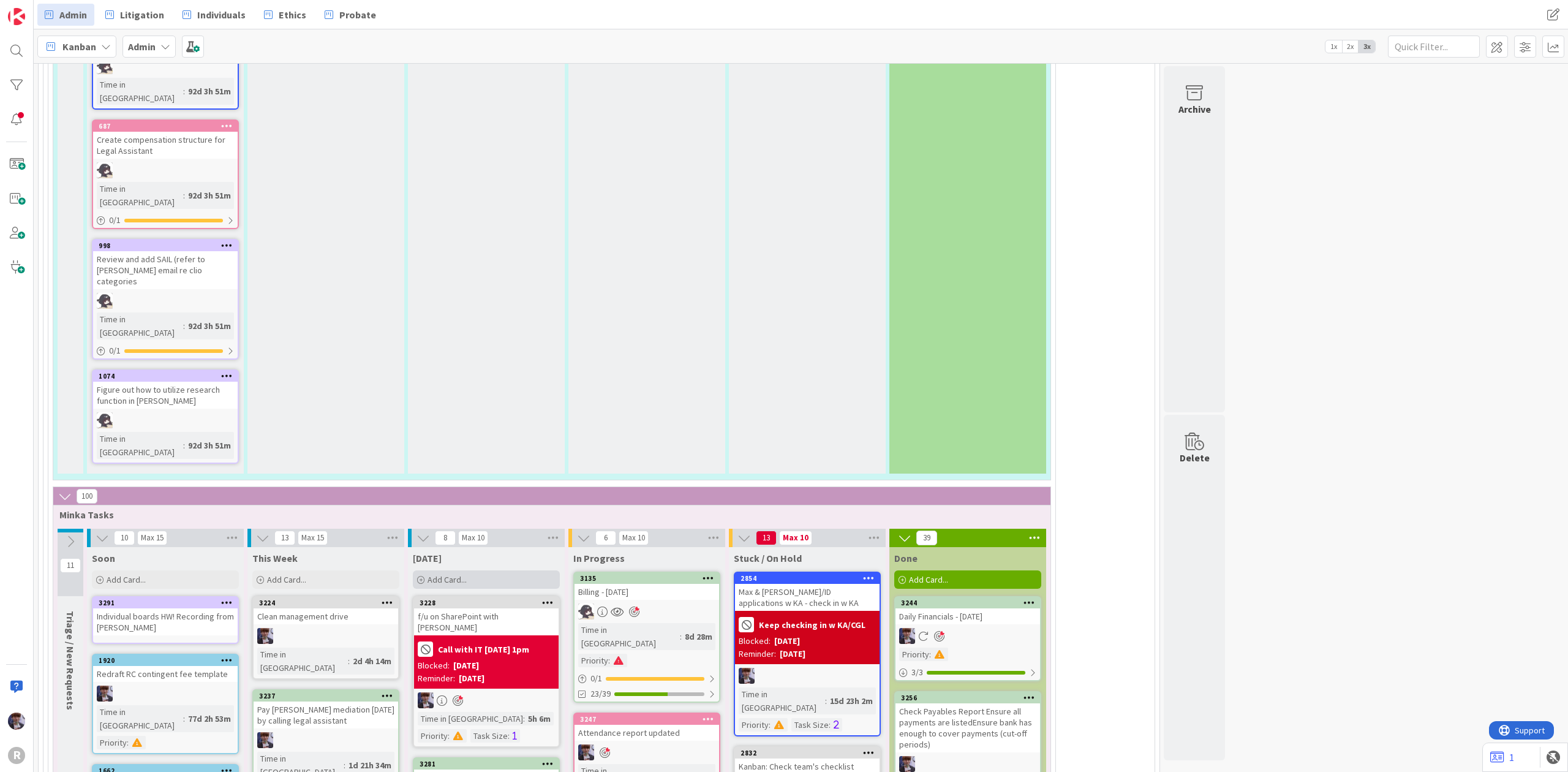
click at [455, 574] on span "Add Card..." at bounding box center [447, 580] width 39 height 11
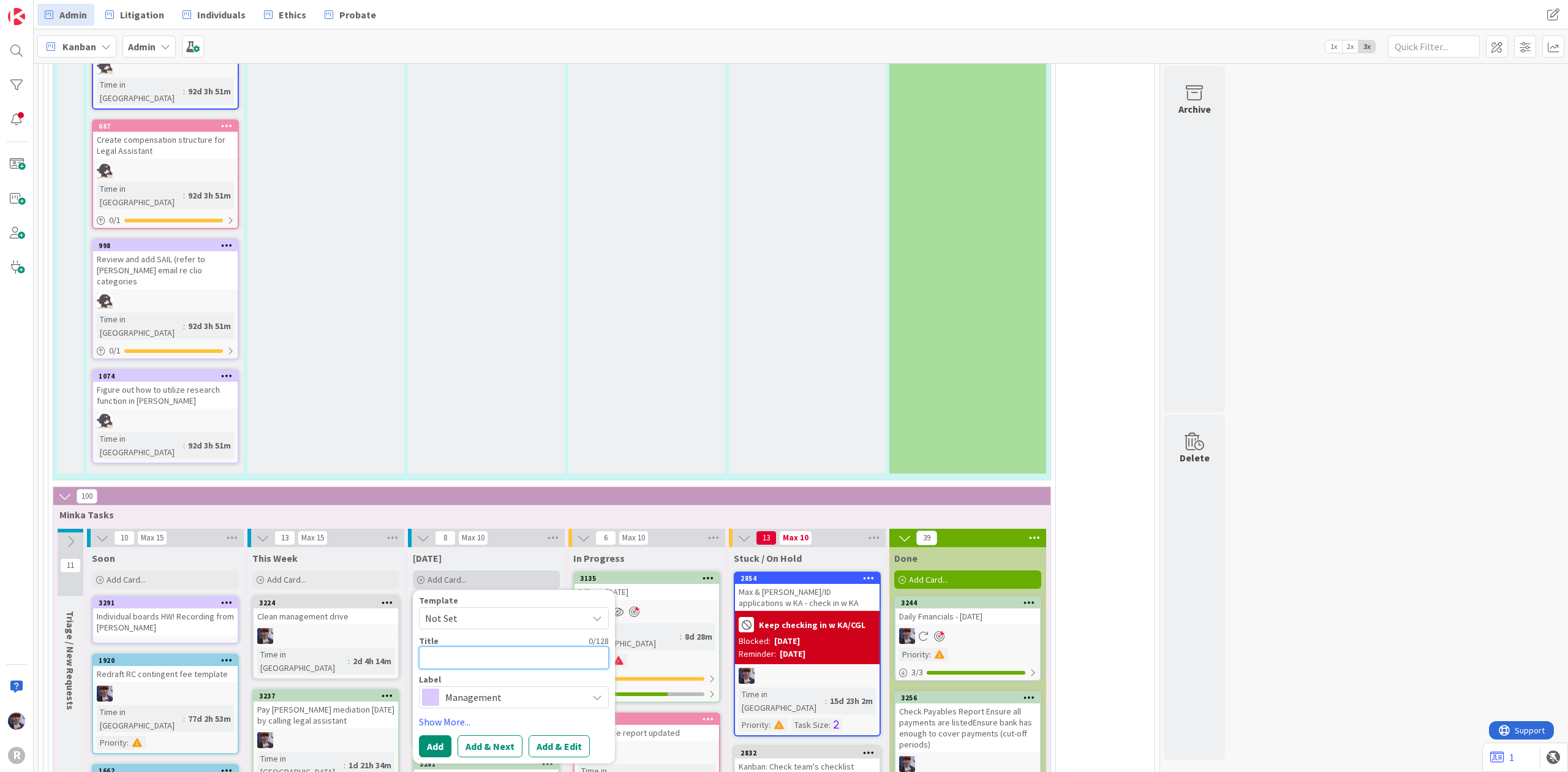
type textarea "x"
type textarea "P"
type textarea "x"
type textarea "Pa"
type textarea "x"
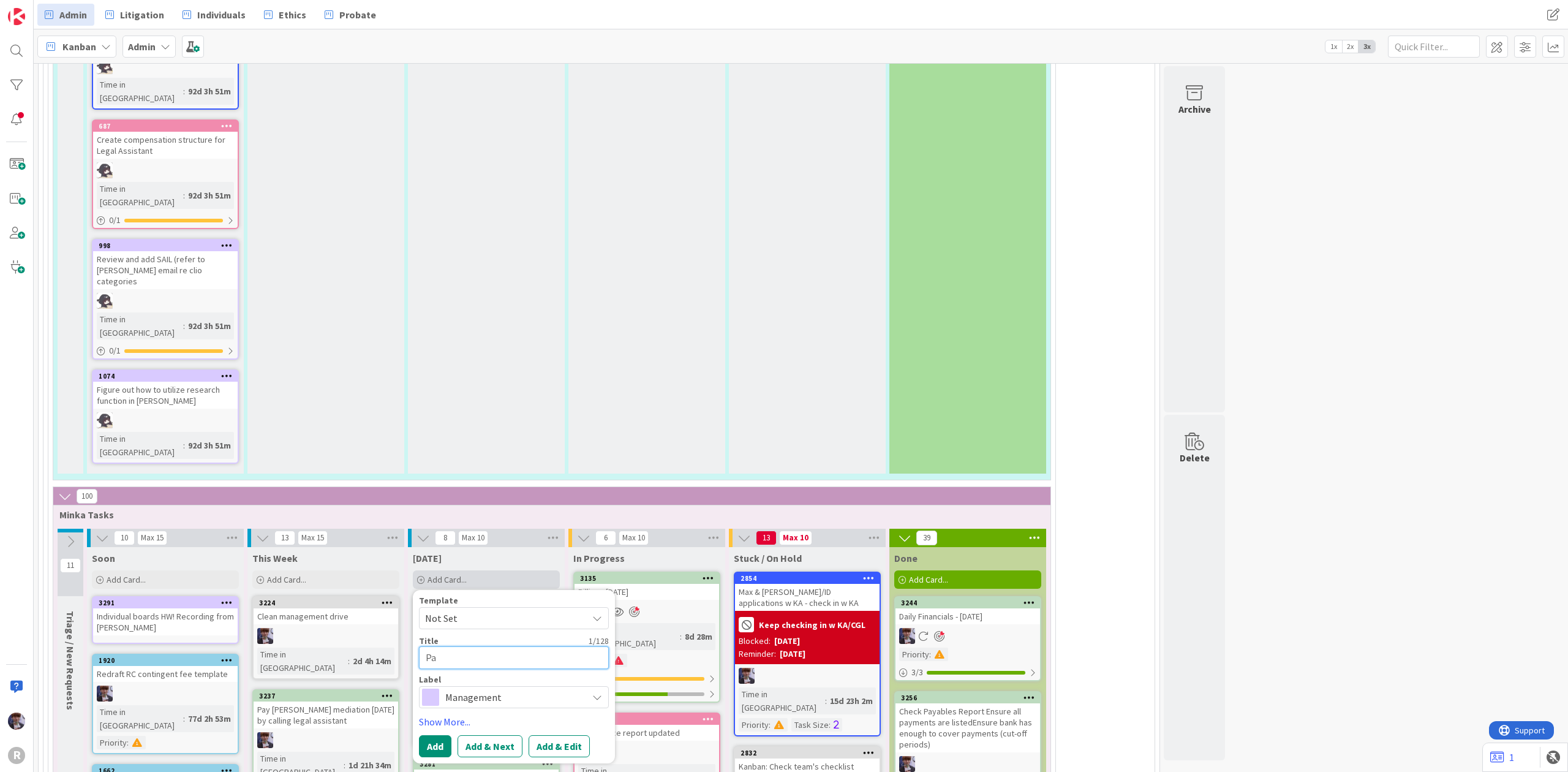
type textarea "Pay"
type textarea "x"
type textarea "Pay"
type textarea "x"
type textarea "Pay L"
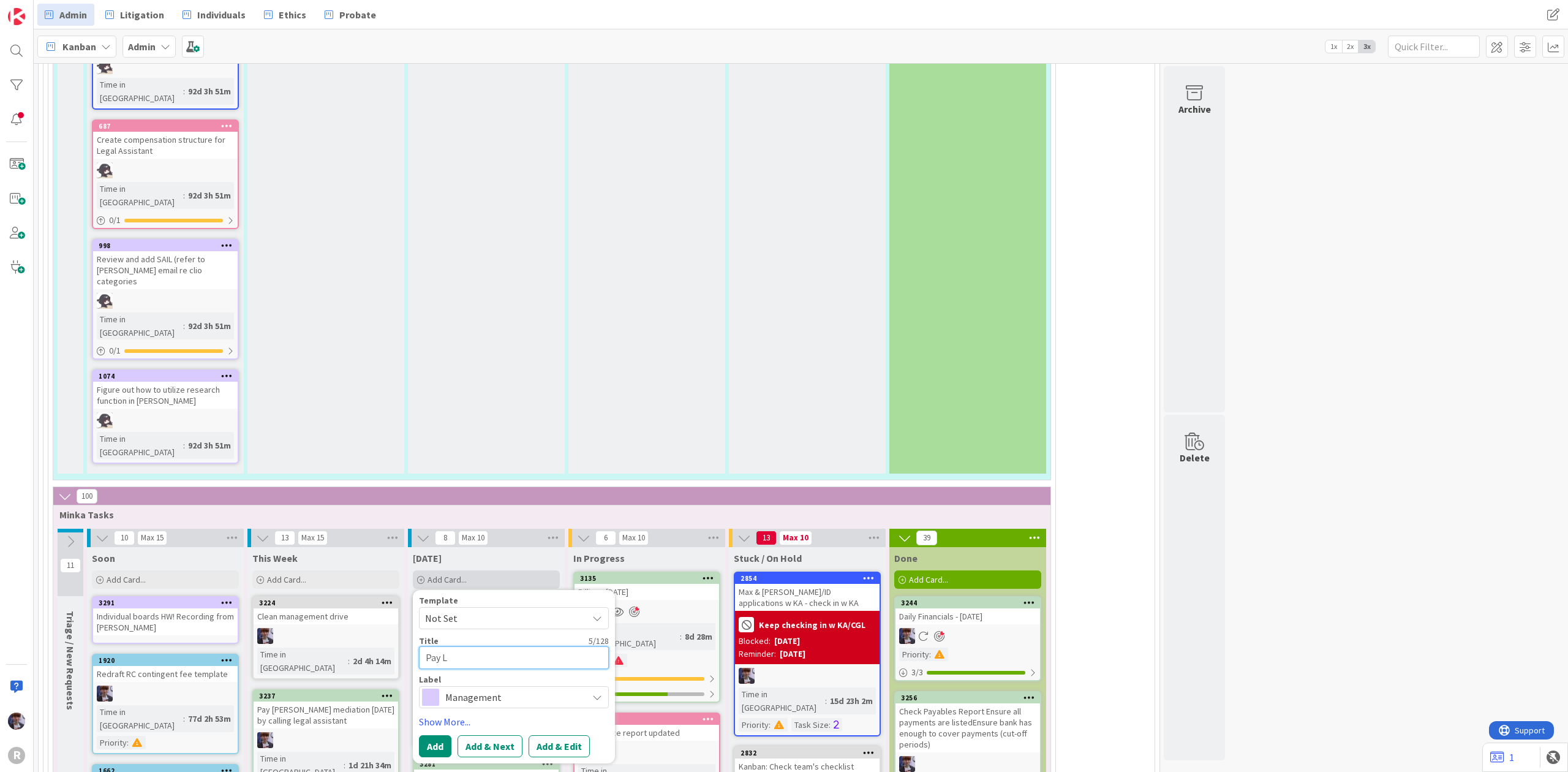
type textarea "x"
type textarea "Pay Lo"
type textarea "x"
type textarea "Pay Lov"
type textarea "x"
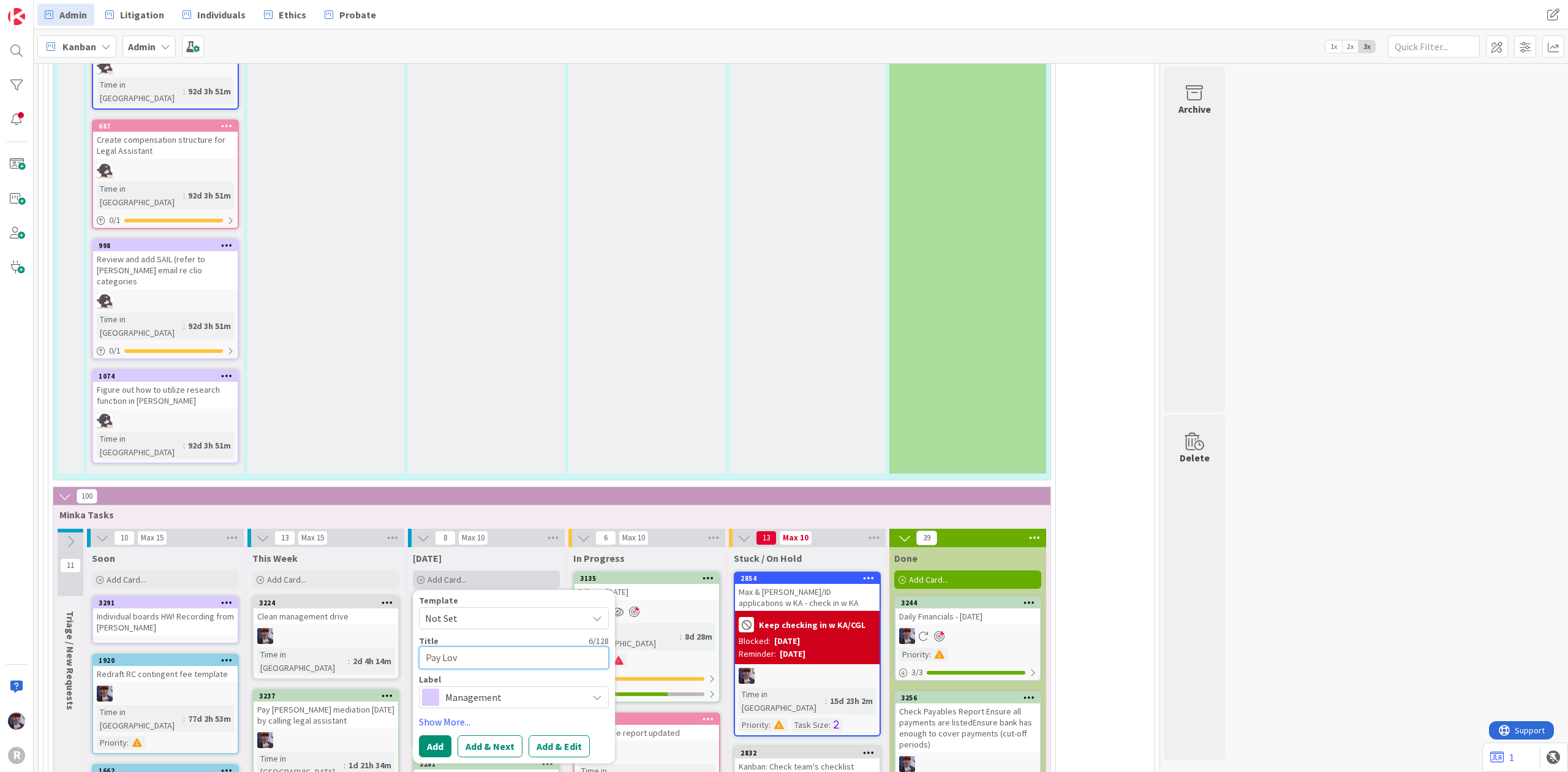
type textarea "Pay Love"
type textarea "x"
type textarea "Pay Love"
type textarea "x"
type textarea "Pay Love A"
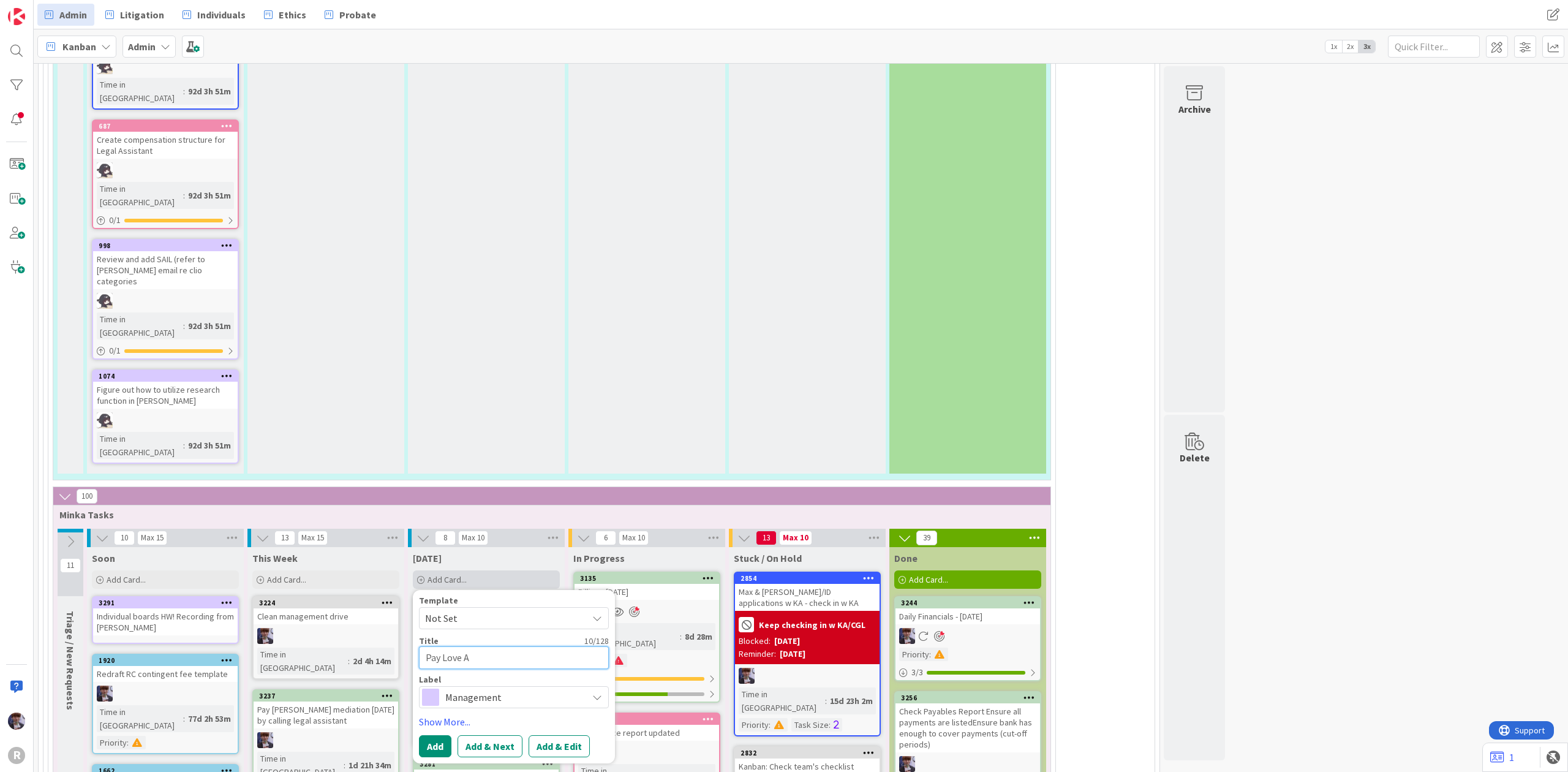
type textarea "x"
type textarea "Pay Love Af"
type textarea "x"
type textarea "Pay Love Aff"
type textarea "x"
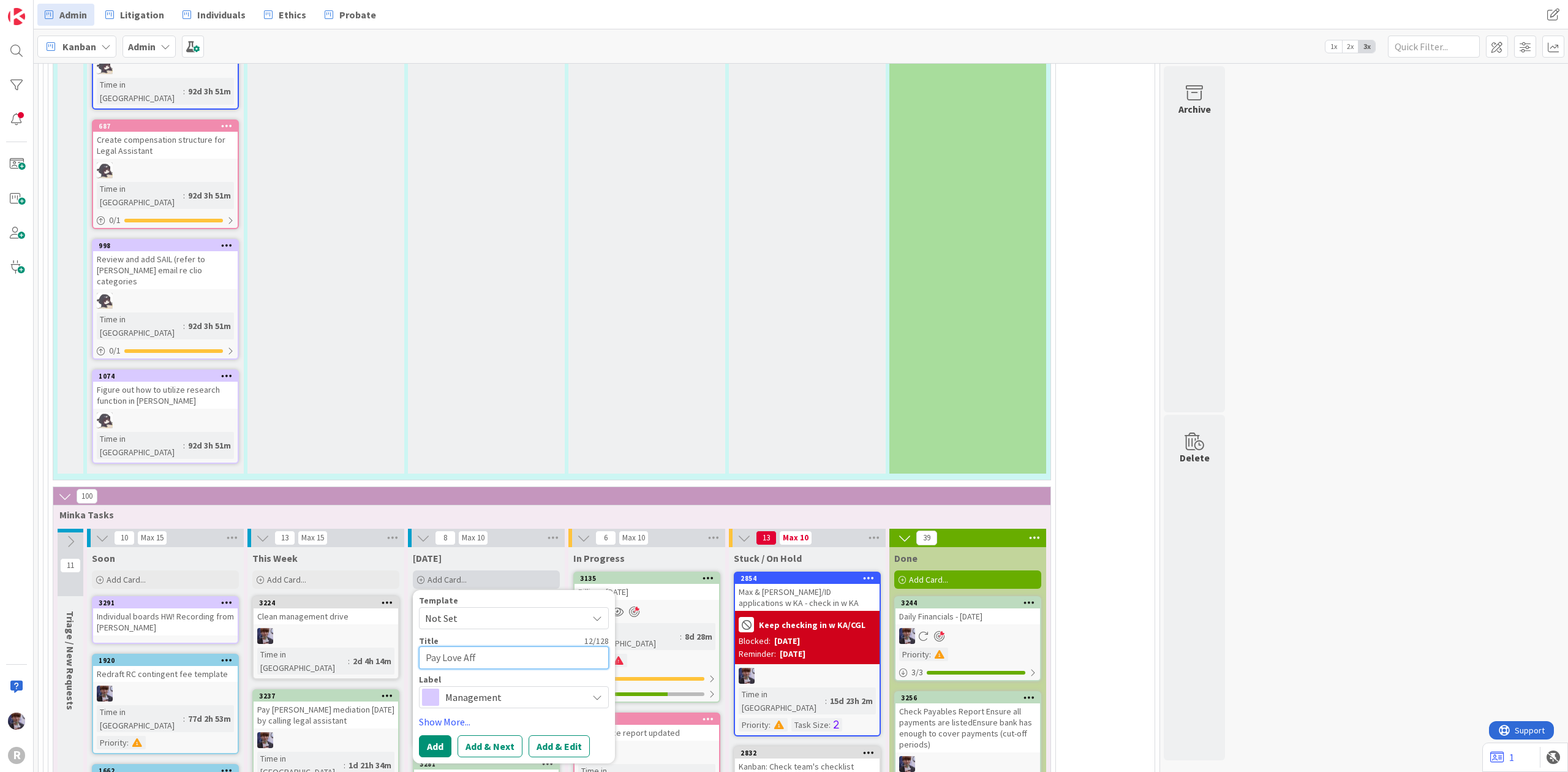
type textarea "Pay Love Affi"
type textarea "x"
type textarea "Pay Love Affiv"
type textarea "x"
type textarea "Pay Love Affiva"
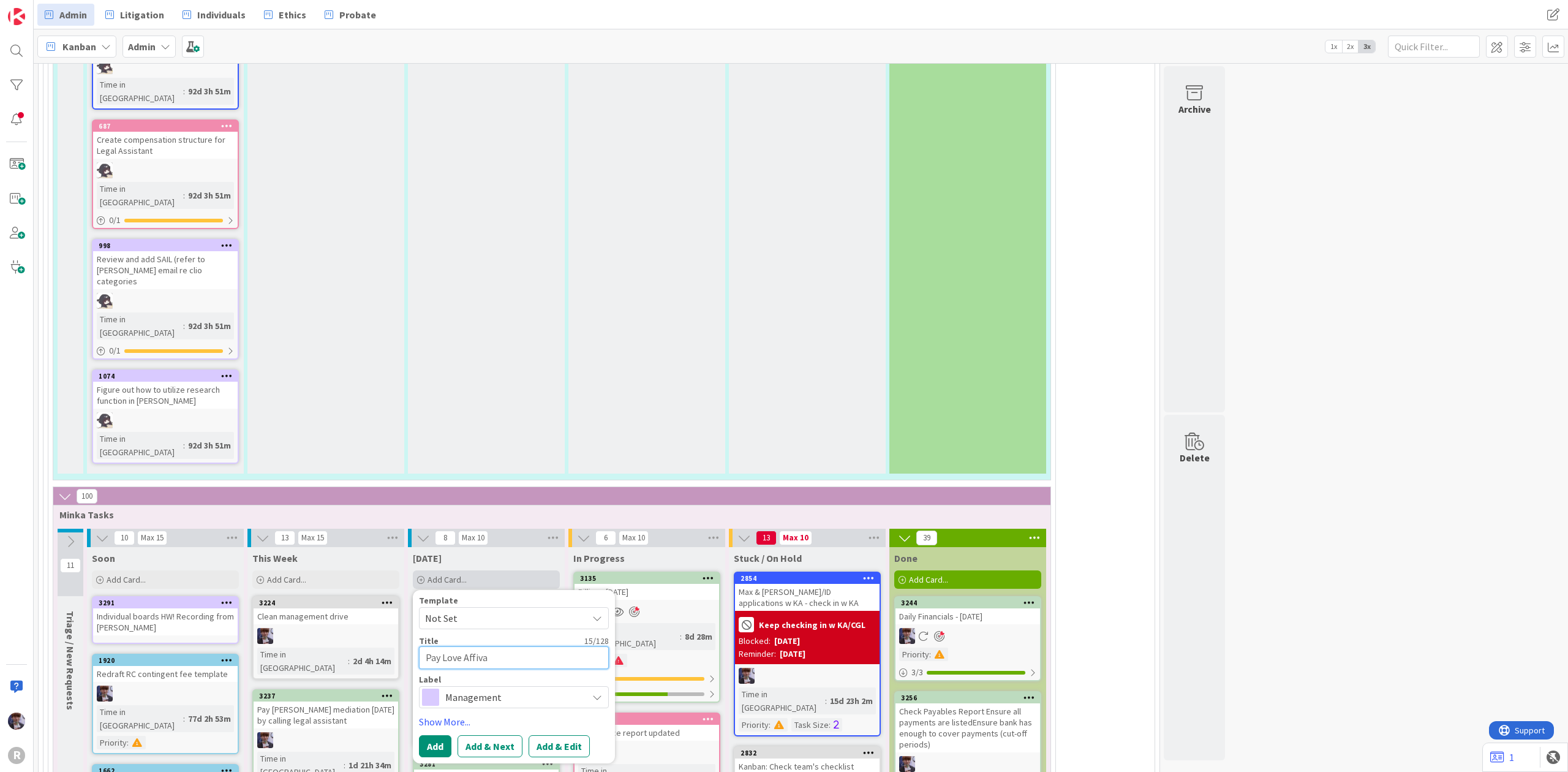
type textarea "x"
type textarea "Pay Love Affiv"
type textarea "x"
type textarea "Pay Love Affi"
type textarea "x"
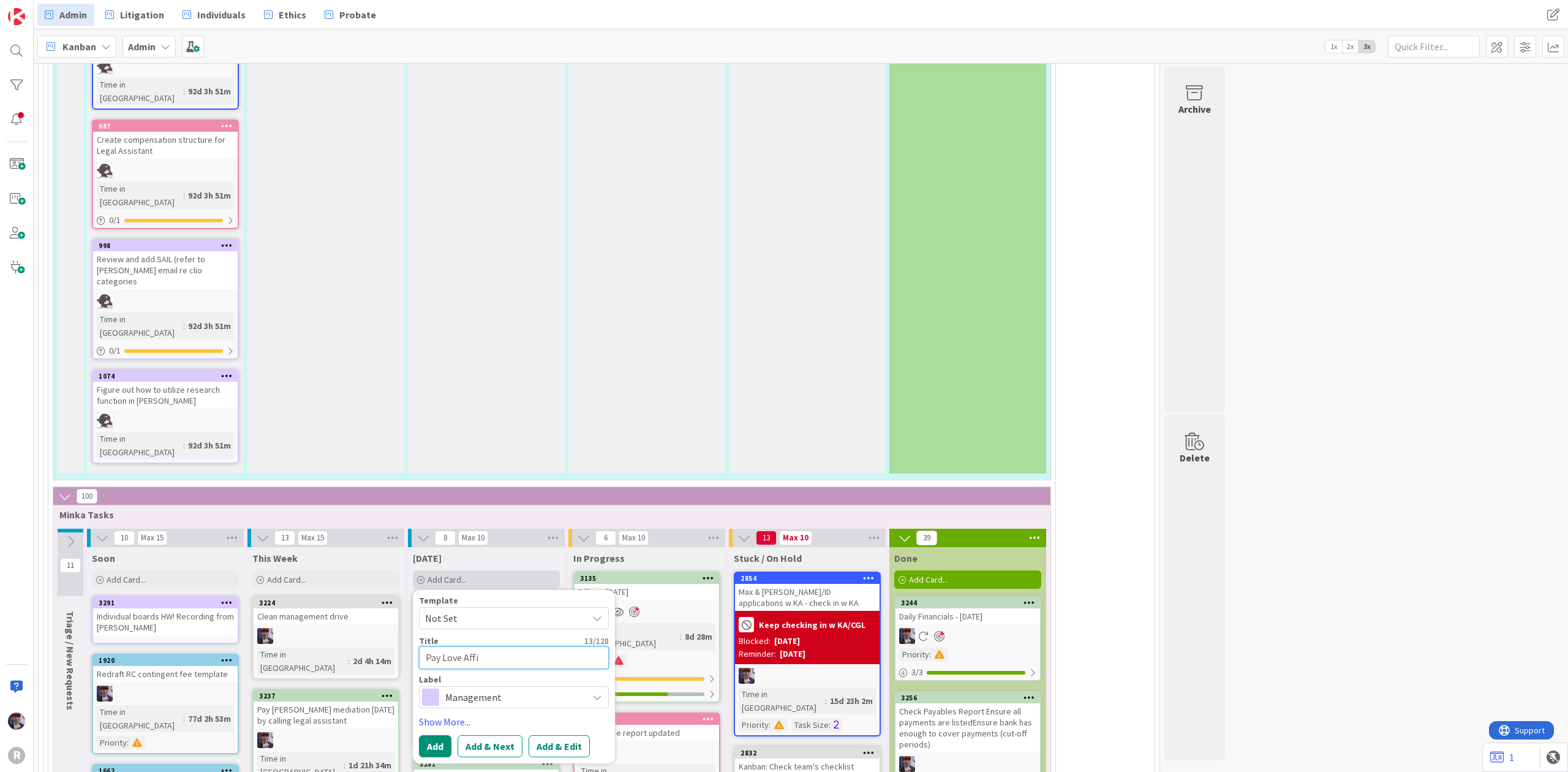
type textarea "Pay Love Aff"
type textarea "x"
type textarea "Pay Love Affi"
type textarea "x"
type textarea "Pay Love Affid"
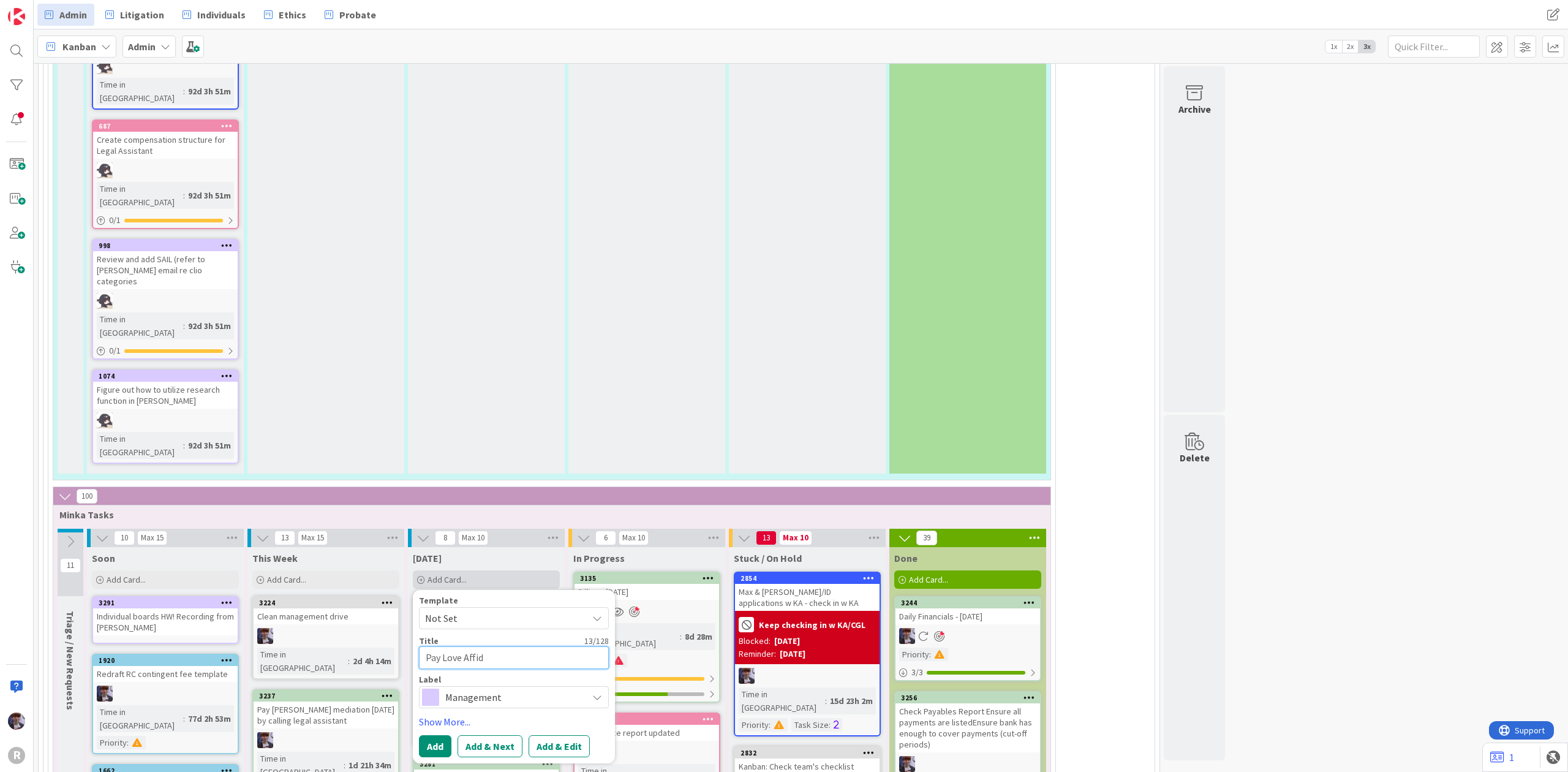
type textarea "x"
type textarea "Pay Love Affida"
type textarea "x"
type textarea "Pay Love Affidav"
type textarea "x"
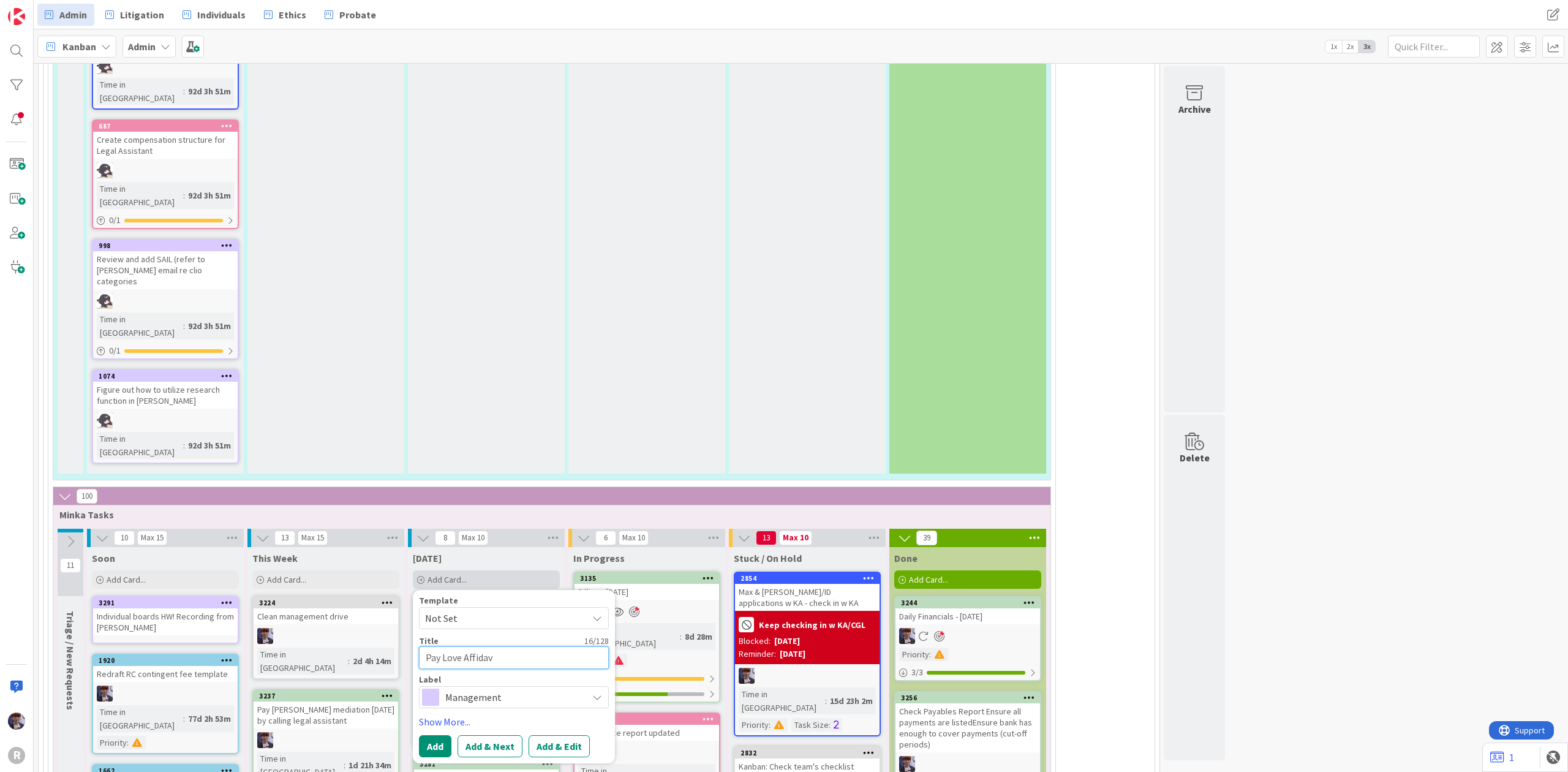
type textarea "Pay Love Affidavi"
type textarea "x"
type textarea "Pay Love Affidavit"
type textarea "x"
type textarea "Pay Love Affidavit"
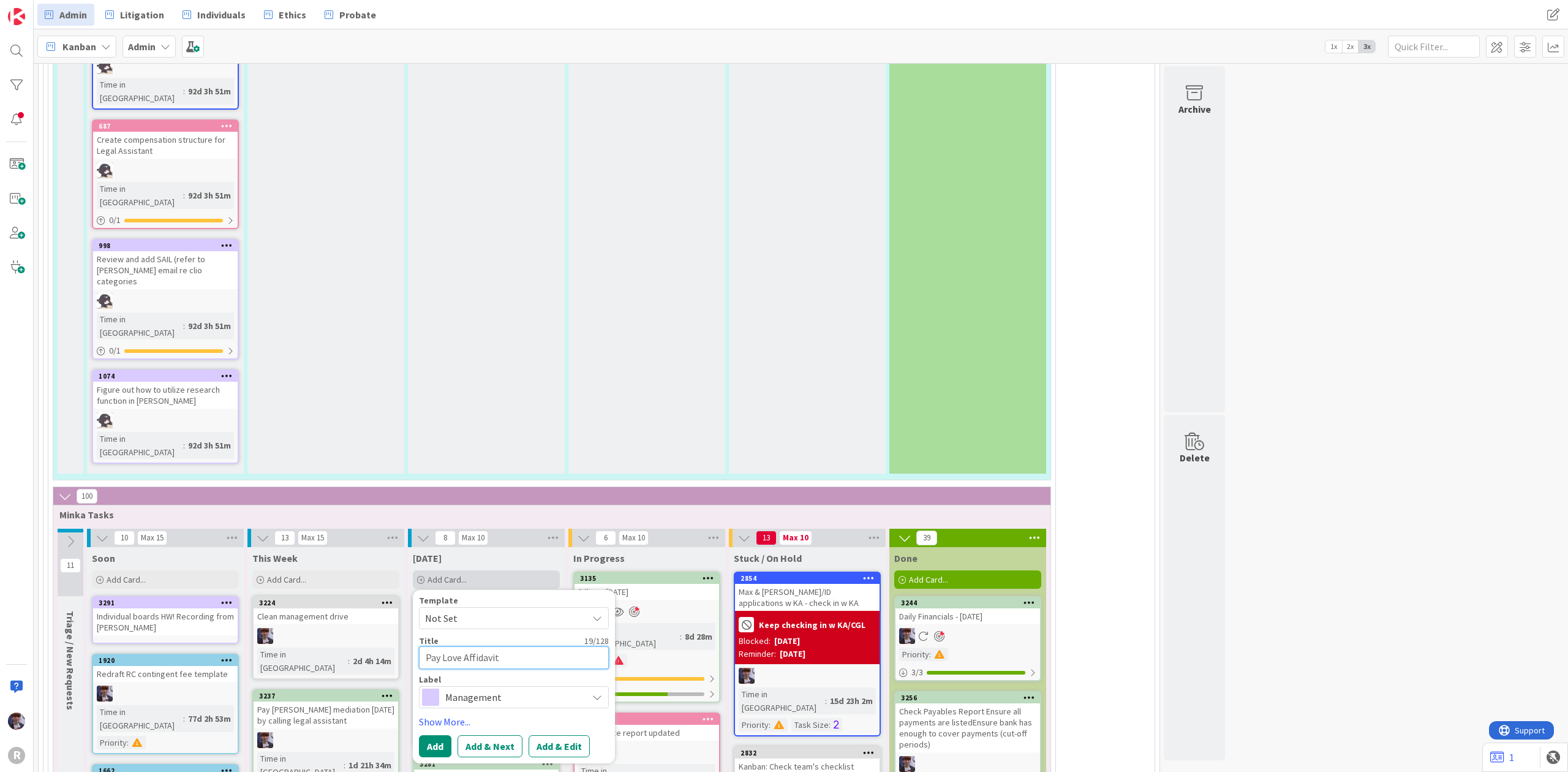
type textarea "x"
type textarea "Pay Love Affidavit o"
type textarea "x"
type textarea "Pay Love Affidavit of"
type textarea "x"
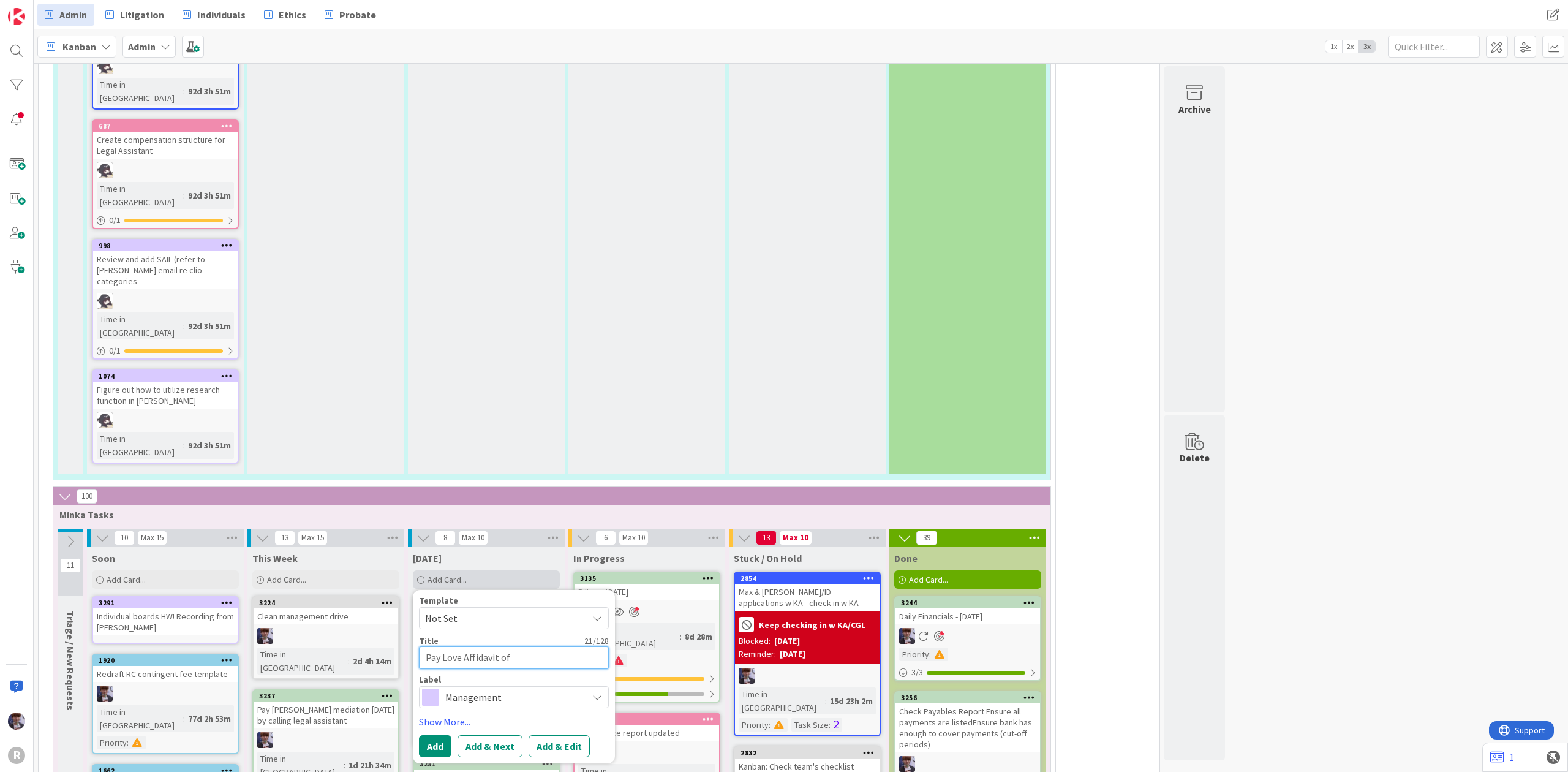
type textarea "Pay Love Affidavit of"
type textarea "x"
type textarea "Pay Love Affidavit of P"
type textarea "x"
type textarea "Pay Love Affidavit of Pu"
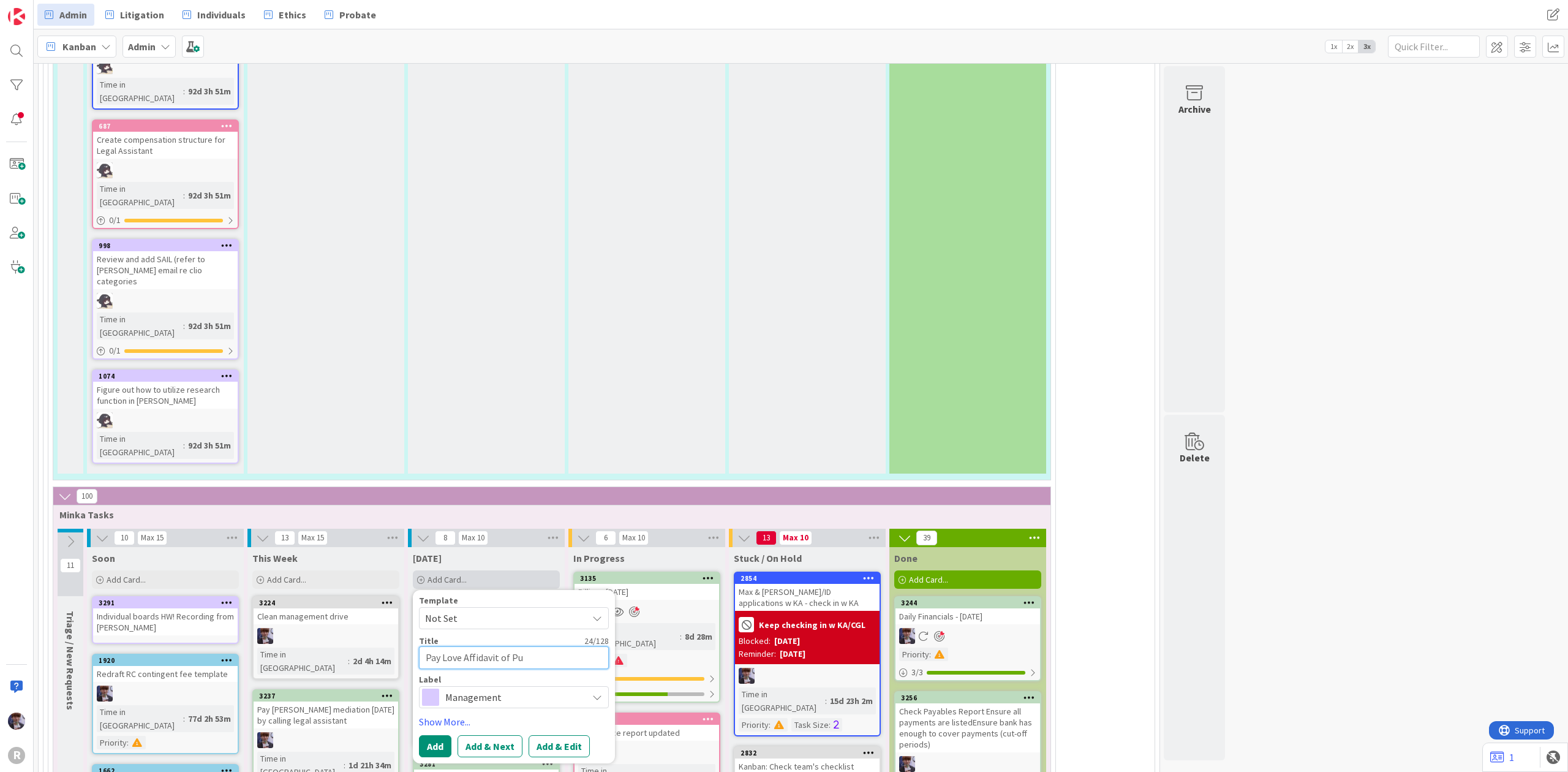
type textarea "x"
type textarea "Pay Love Affidavit of Pub"
type textarea "x"
type textarea "Pay Love Affidavit of Publ"
type textarea "x"
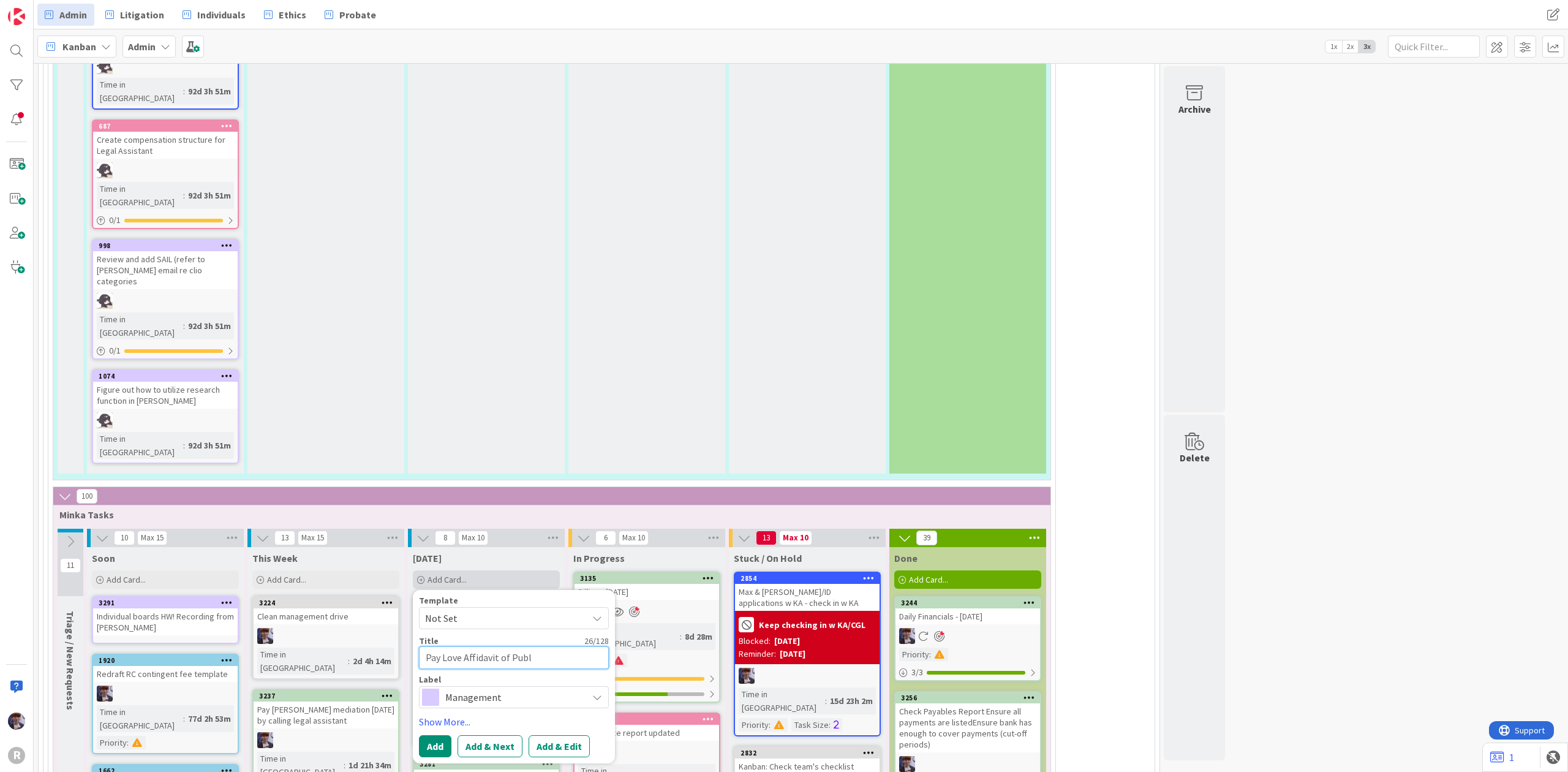
type textarea "Pay Love Affidavit of Publi"
type textarea "x"
type textarea "Pay Love Affidavit of Public"
type textarea "x"
type textarea "Pay Love Affidavit of Publica"
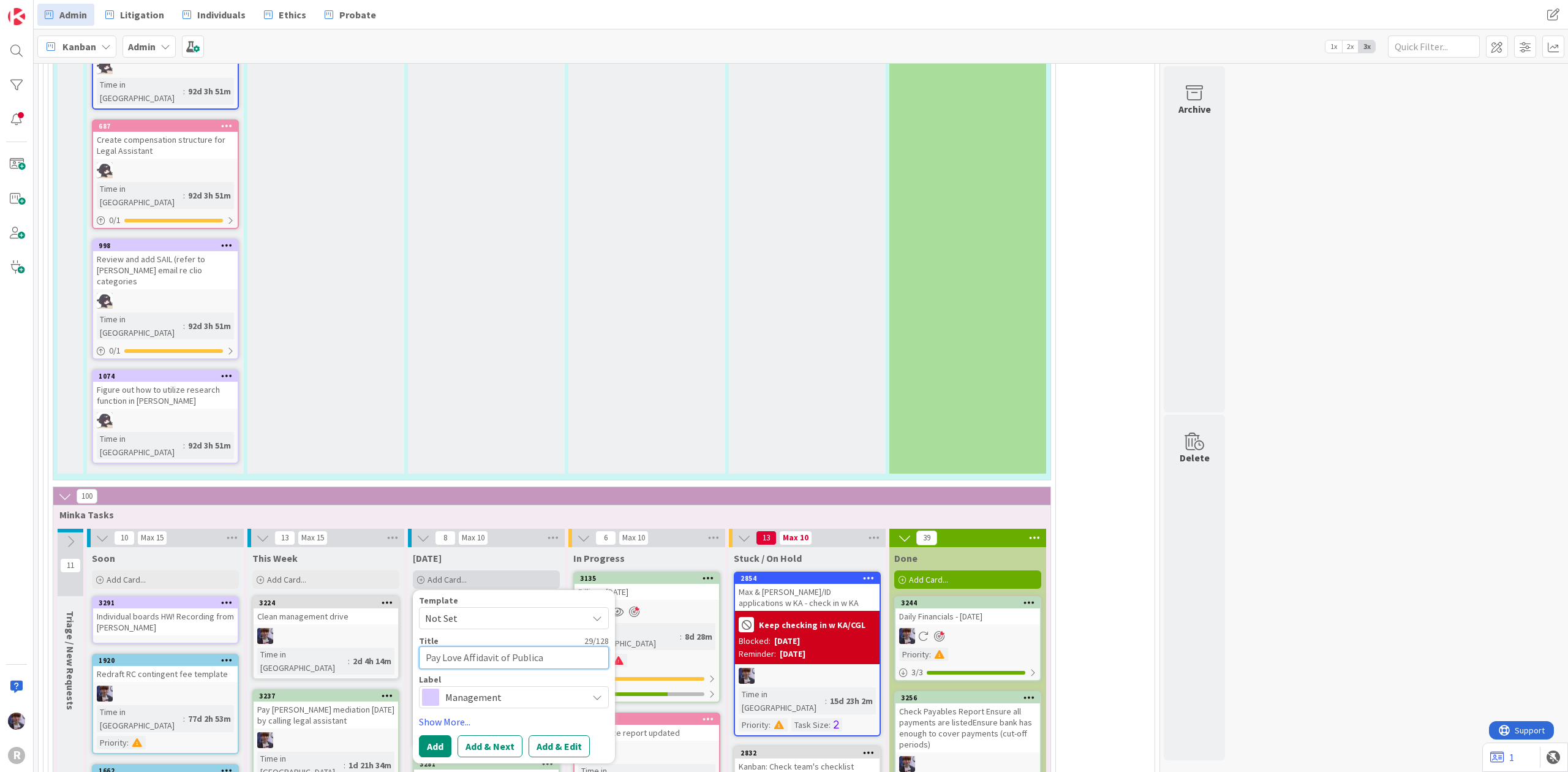
type textarea "x"
type textarea "Pay Love Affidavit of Publicat"
type textarea "x"
type textarea "Pay Love Affidavit of Publicati"
type textarea "x"
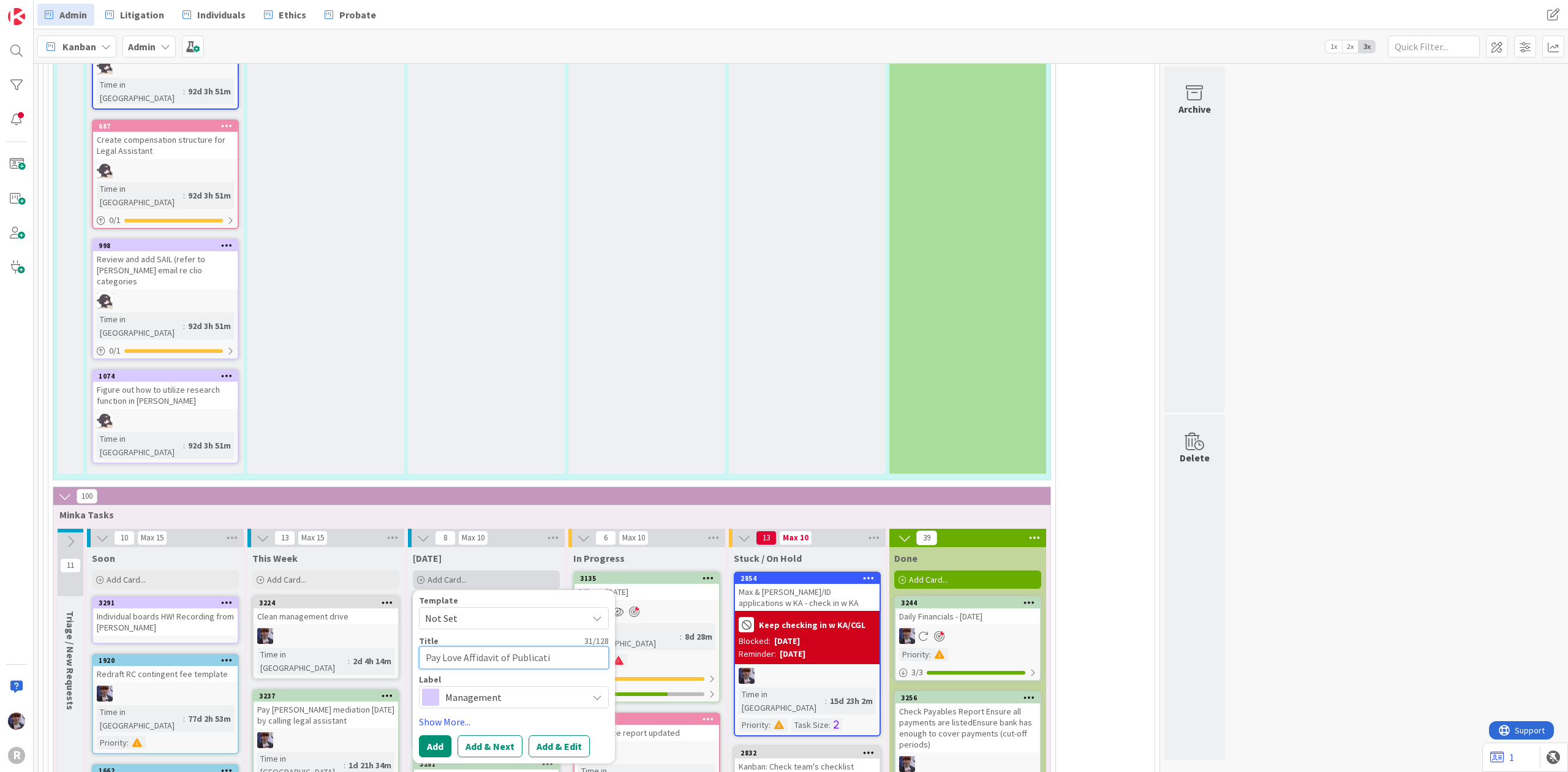
type textarea "Pay Love Affidavit of Publicatio"
type textarea "x"
type textarea "Pay Love Affidavit of Publication"
type textarea "x"
type textarea "Pay Love Affidavit of Publication"
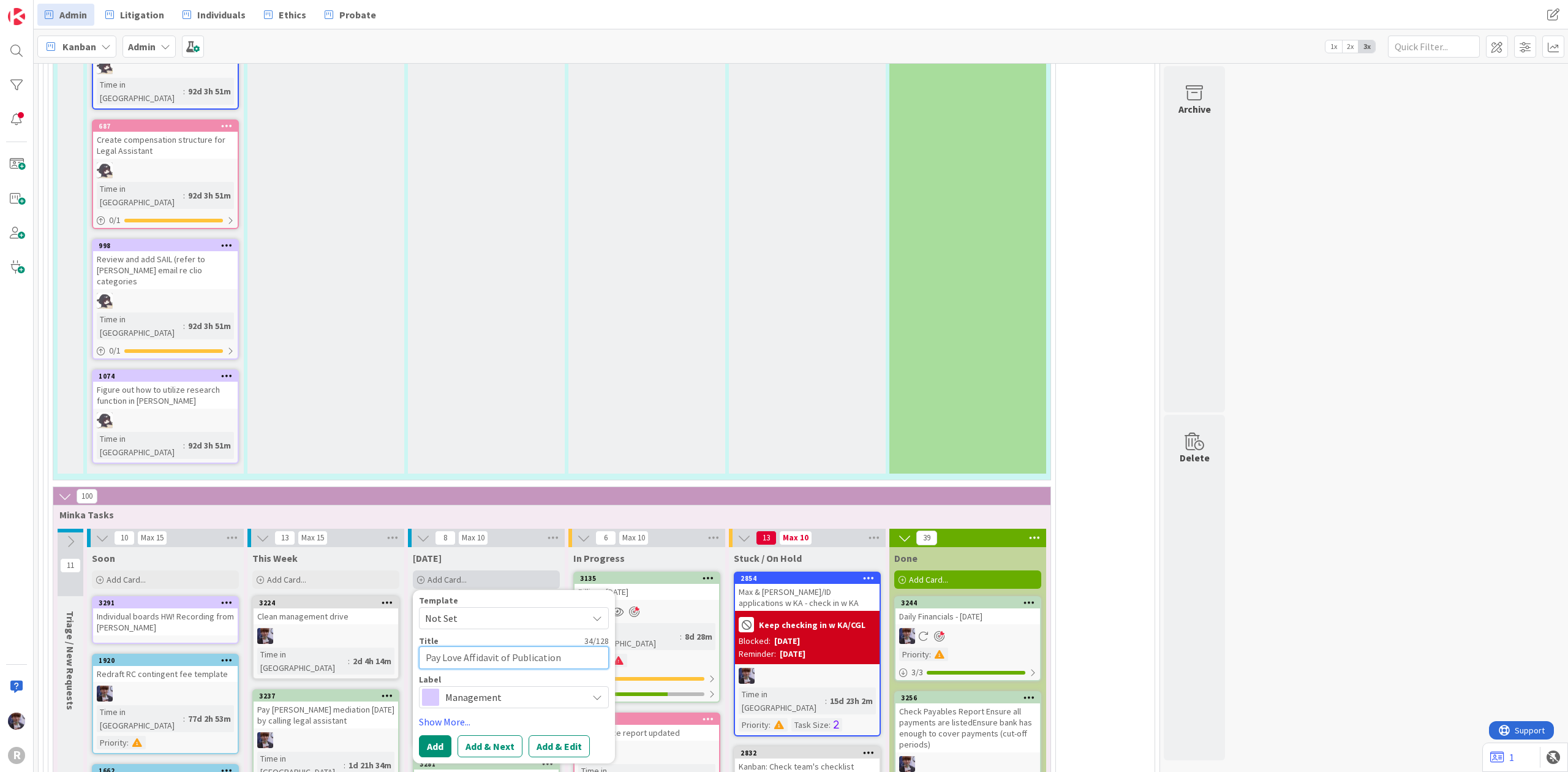
type textarea "x"
type textarea "Pay Love Affidavit of Publication f"
type textarea "x"
type textarea "Pay Love Affidavit of Publication fe"
type textarea "x"
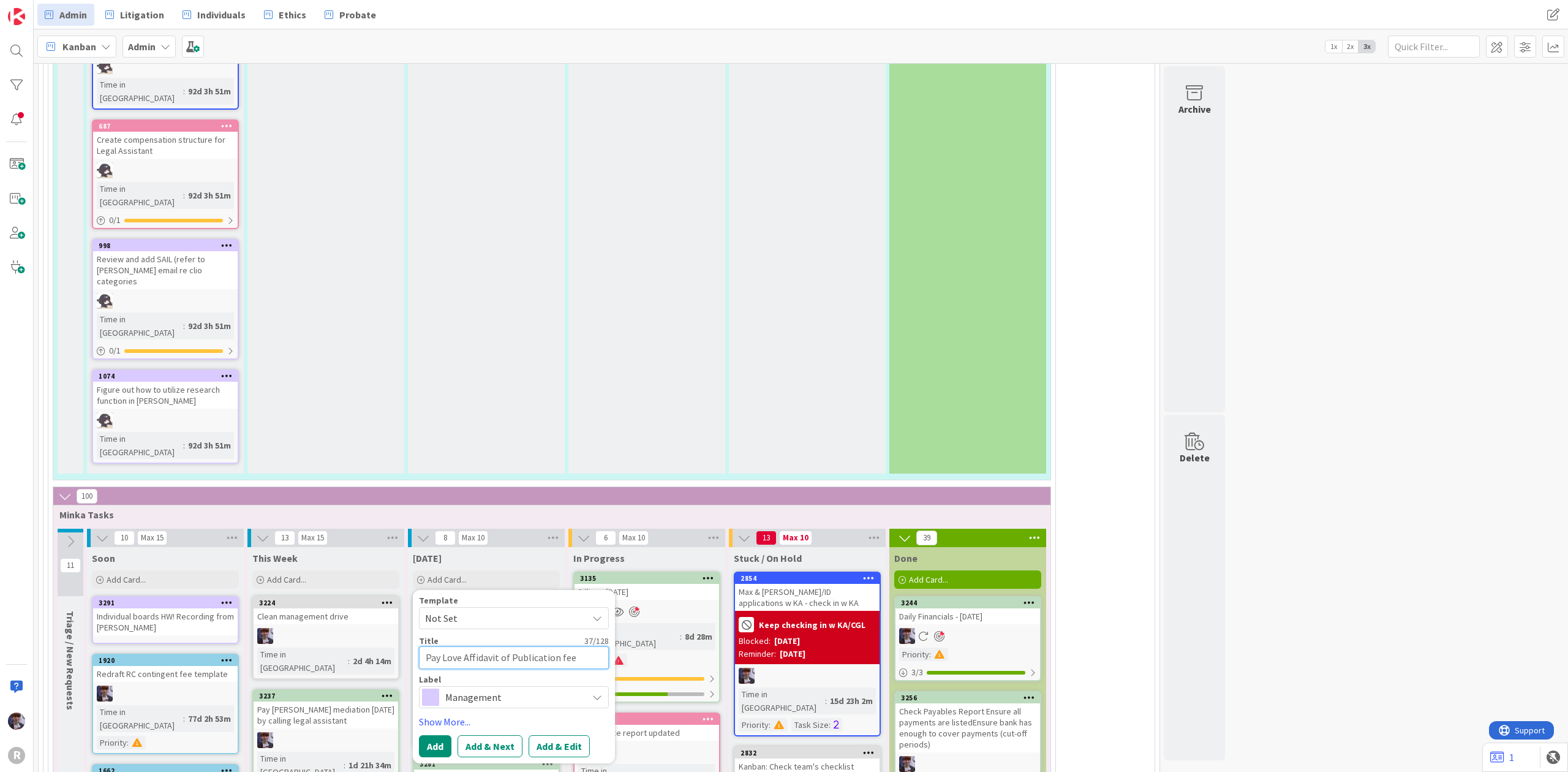
type textarea "Pay Love Affidavit of Publication fee"
click at [483, 689] on span "Management" at bounding box center [513, 697] width 136 height 17
type textarea "x"
click at [447, 735] on button "Add" at bounding box center [435, 746] width 33 height 22
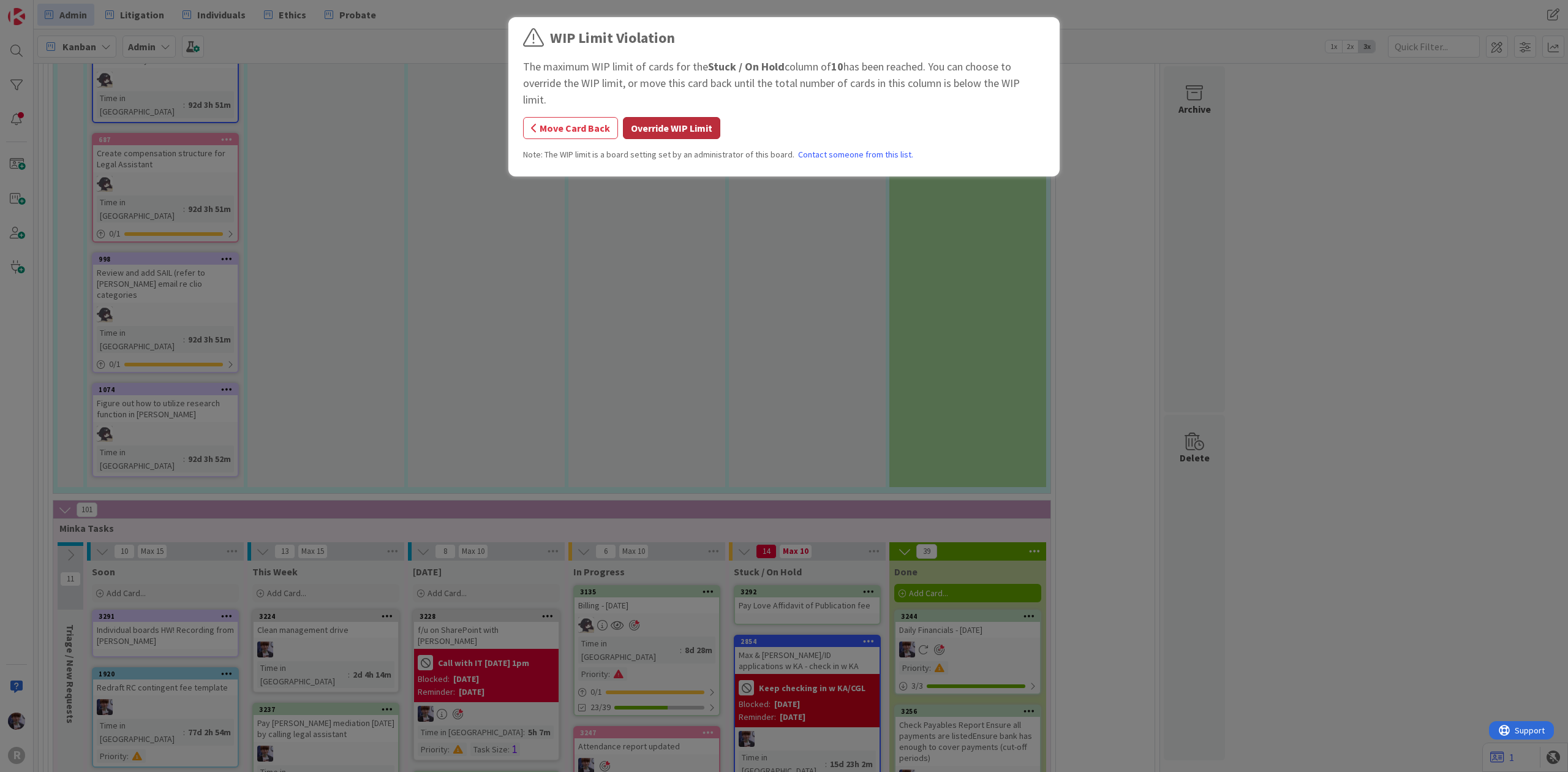
click at [684, 117] on button "Override WIP Limit" at bounding box center [672, 128] width 98 height 22
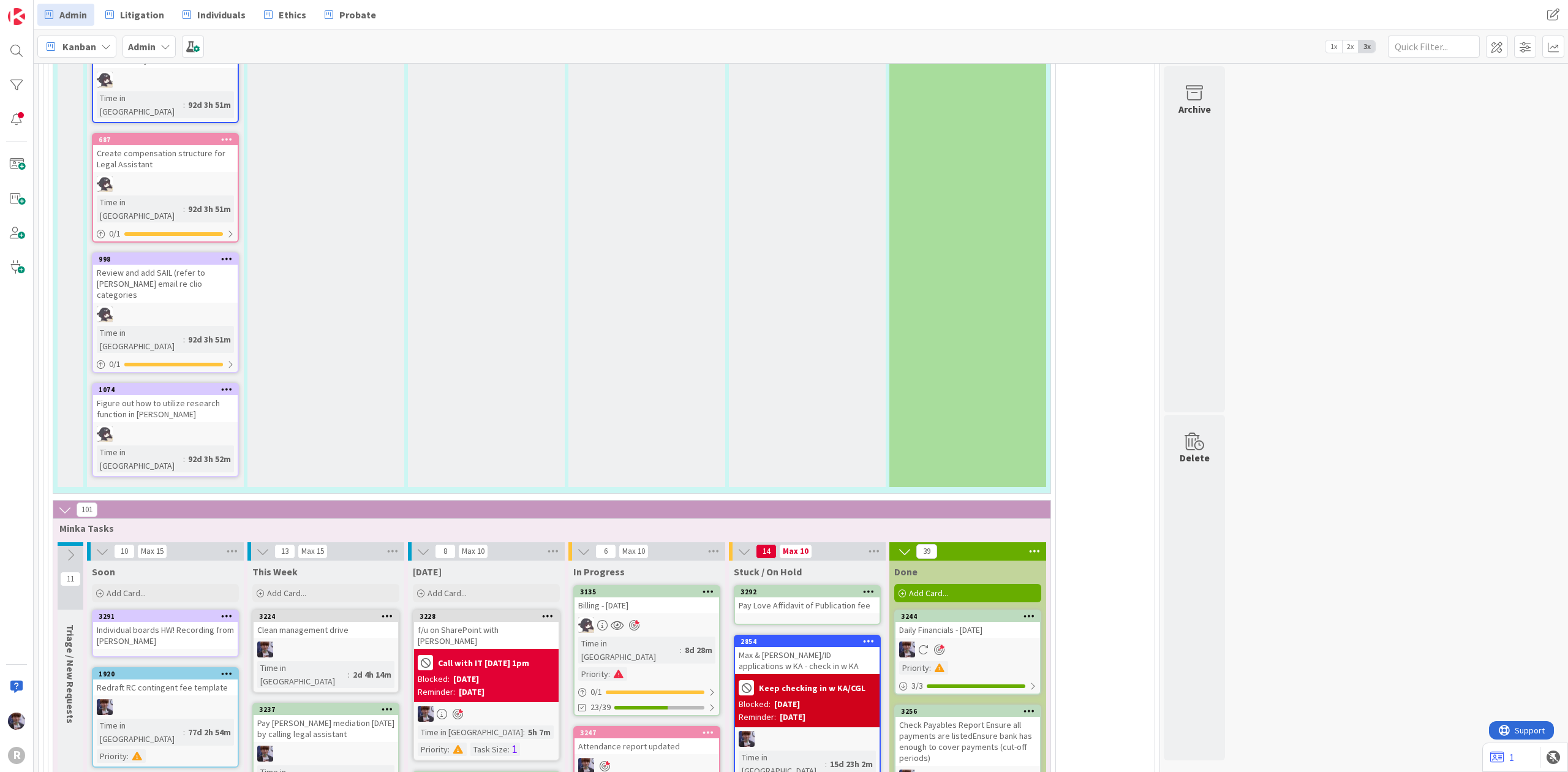
click at [824, 597] on div "Pay Love Affidavit of Publication fee" at bounding box center [807, 605] width 145 height 16
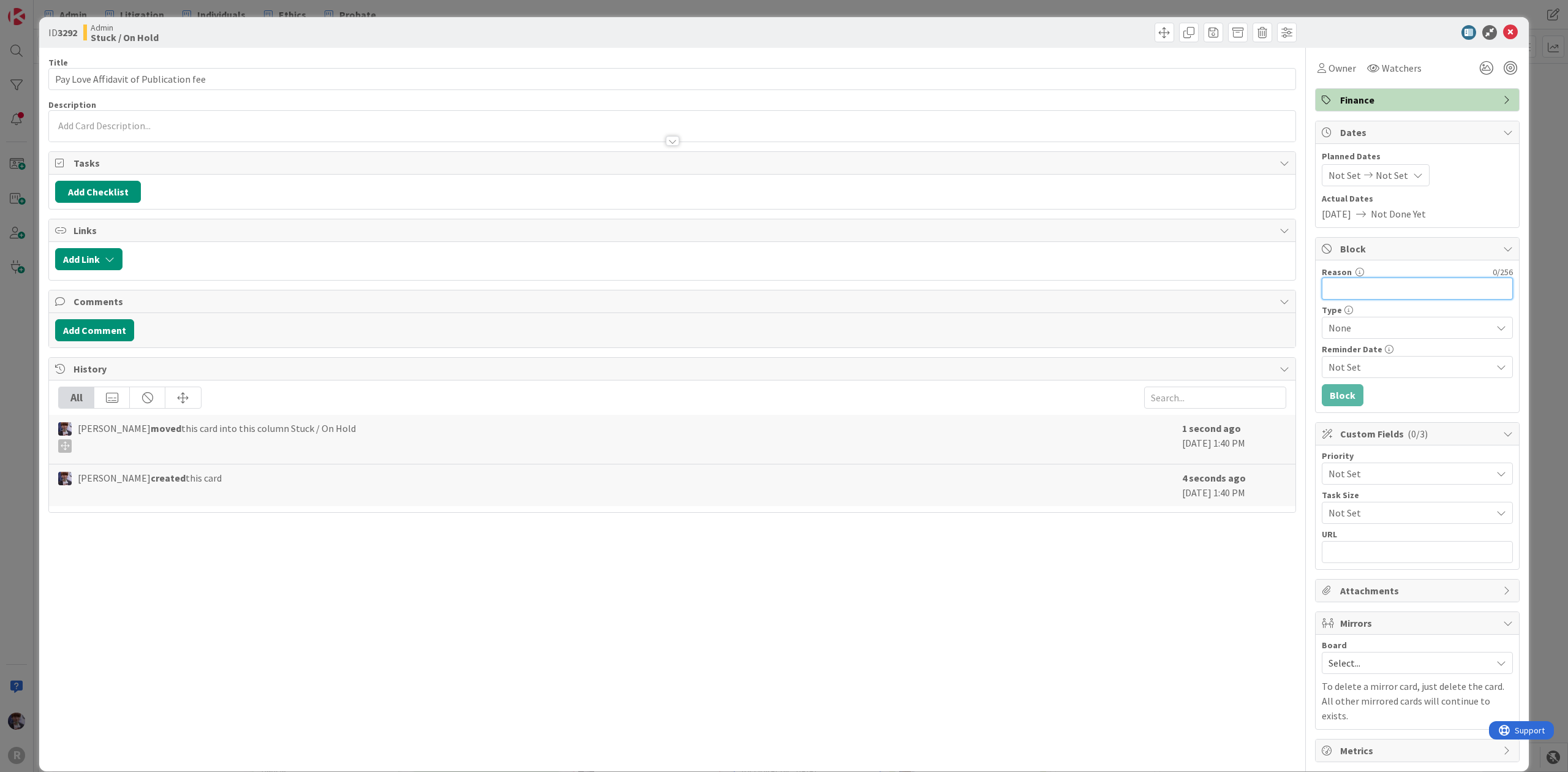
click at [1322, 294] on input "Reason" at bounding box center [1418, 289] width 191 height 22
type input "didn't answer call"
click at [1339, 388] on button "Block" at bounding box center [1343, 396] width 42 height 22
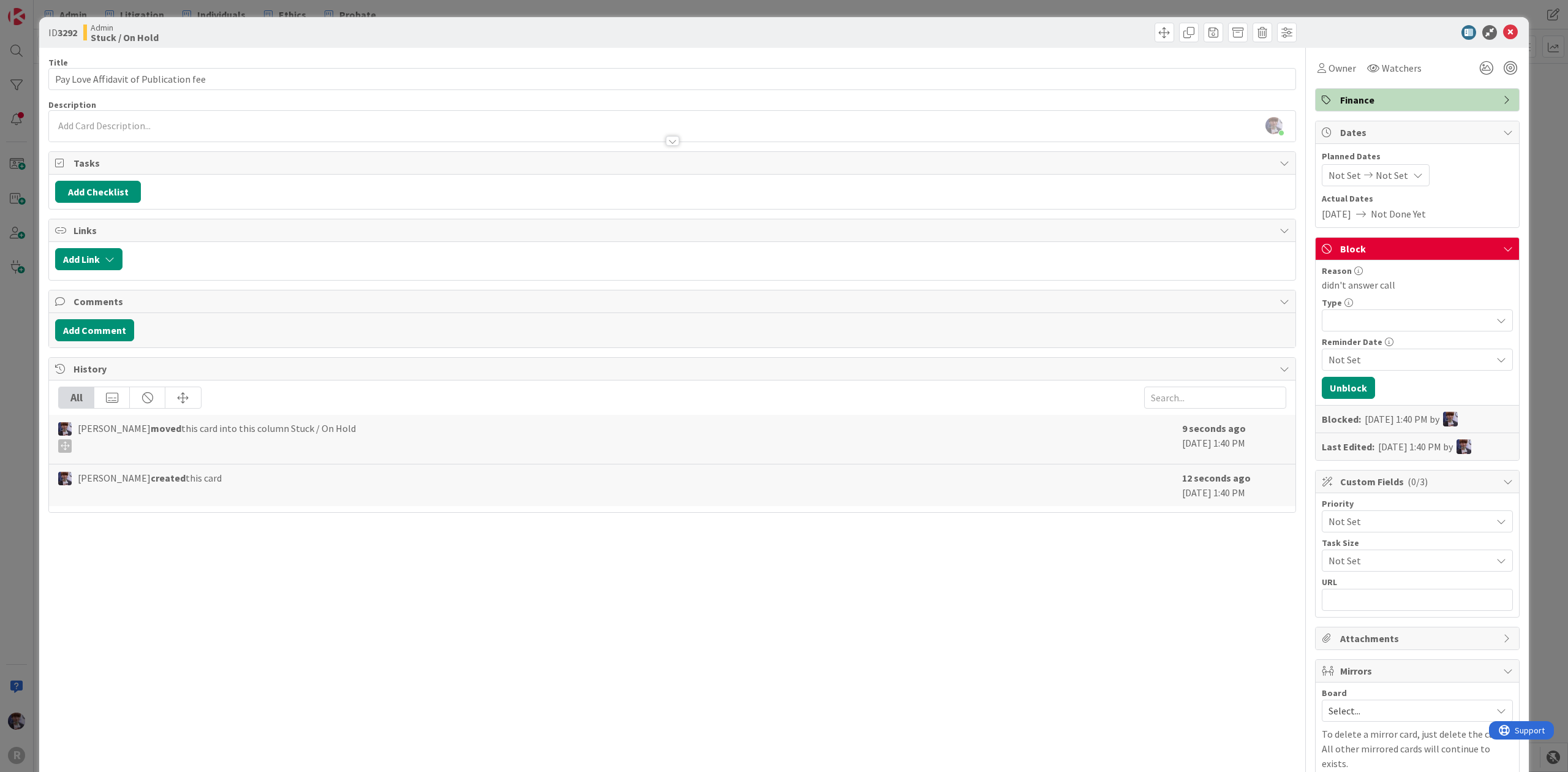
click at [1530, 189] on div "ID 3292 Admin Stuck / On Hold Title 37 / 128 Pay Love Affidavit of Publication …" at bounding box center [784, 386] width 1568 height 772
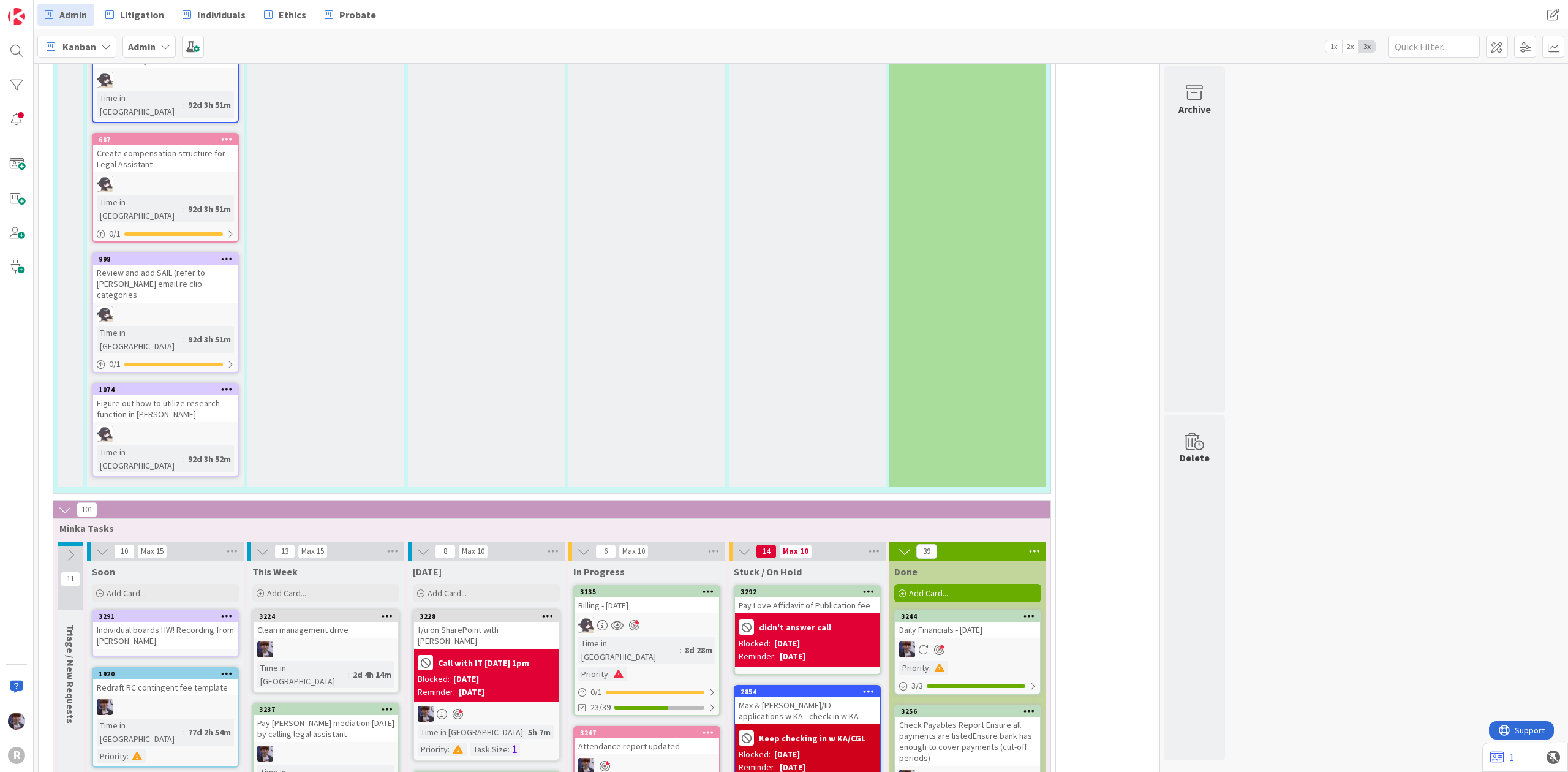
click at [785, 597] on div "Pay Love Affidavit of Publication fee" at bounding box center [807, 605] width 145 height 16
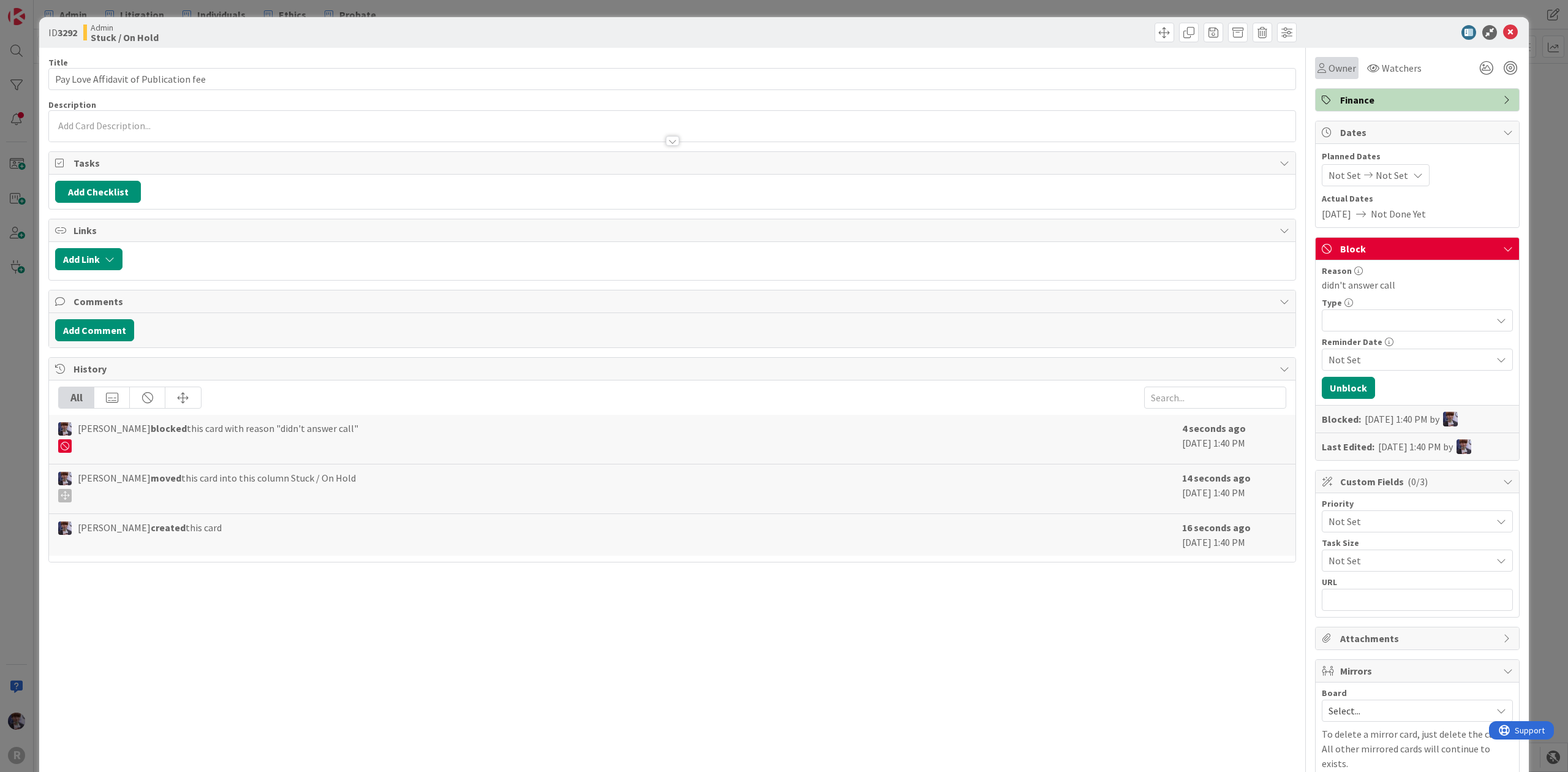
click at [1319, 59] on div "Owner" at bounding box center [1337, 68] width 43 height 22
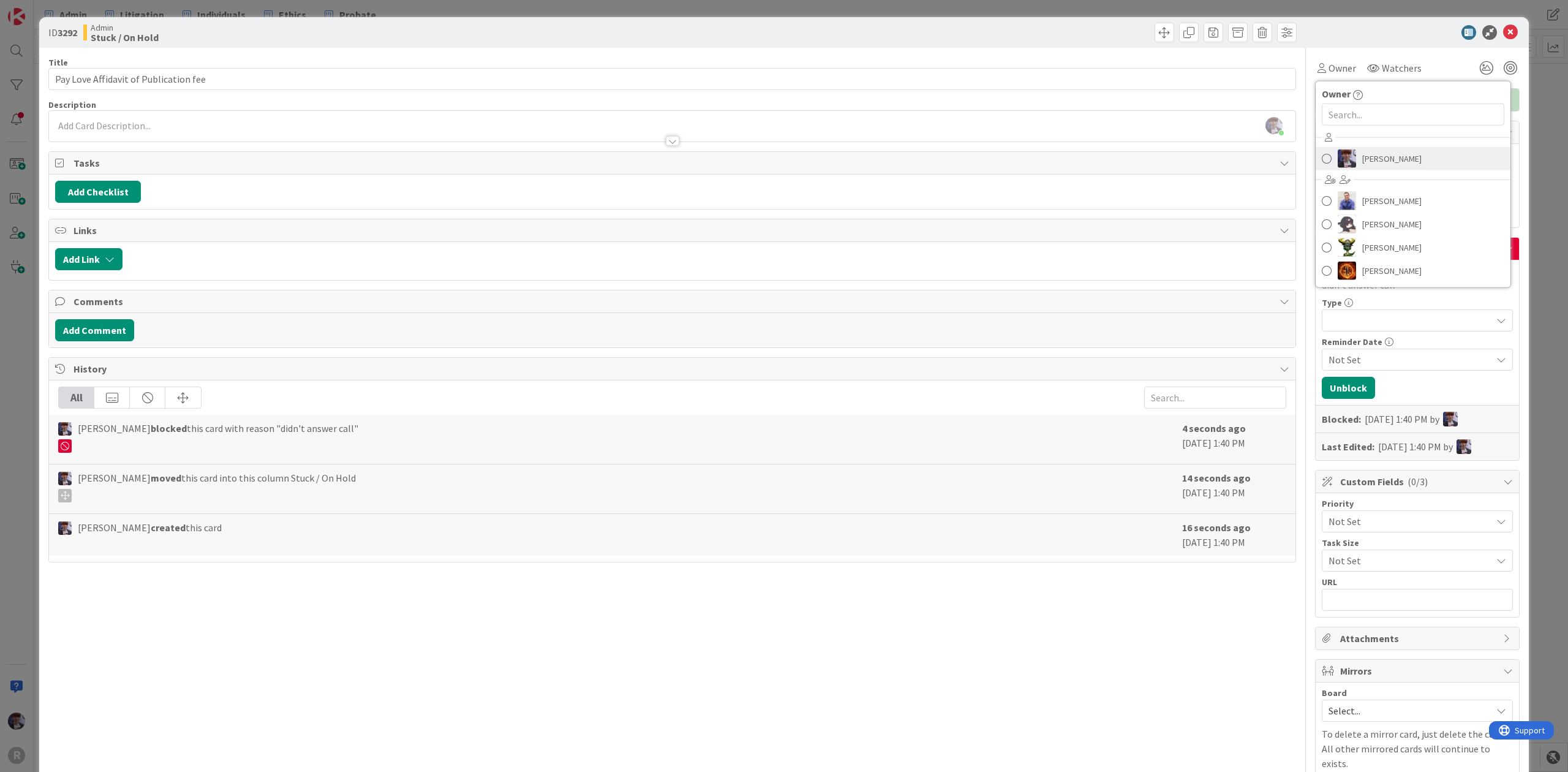
click at [1366, 160] on span "[PERSON_NAME]" at bounding box center [1392, 159] width 59 height 18
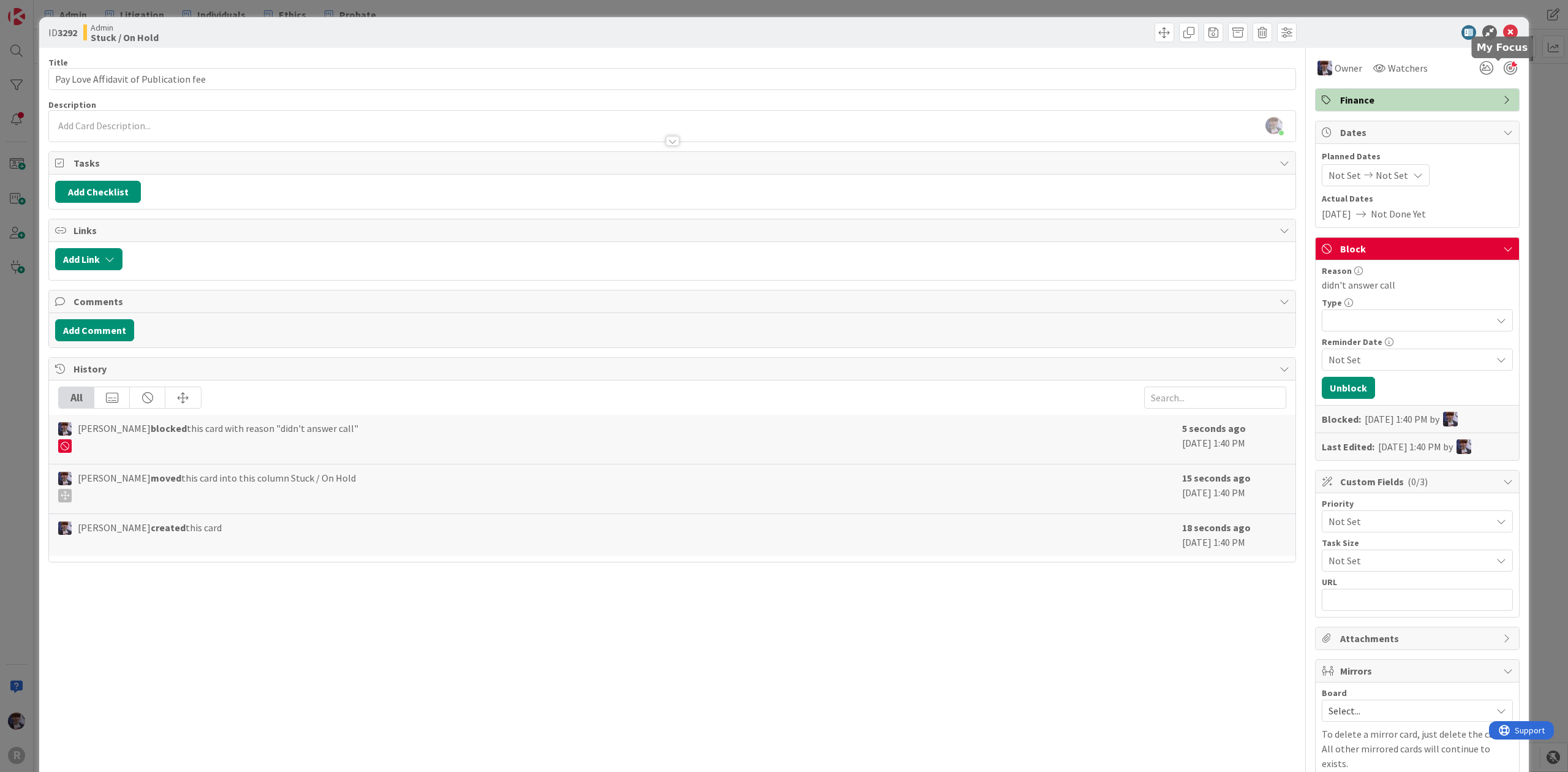
click at [1504, 66] on div at bounding box center [1510, 68] width 14 height 14
click at [1545, 124] on div "ID 3292 Admin Stuck / On Hold Title 37 / 128 Pay Love Affidavit of Publication …" at bounding box center [784, 386] width 1568 height 772
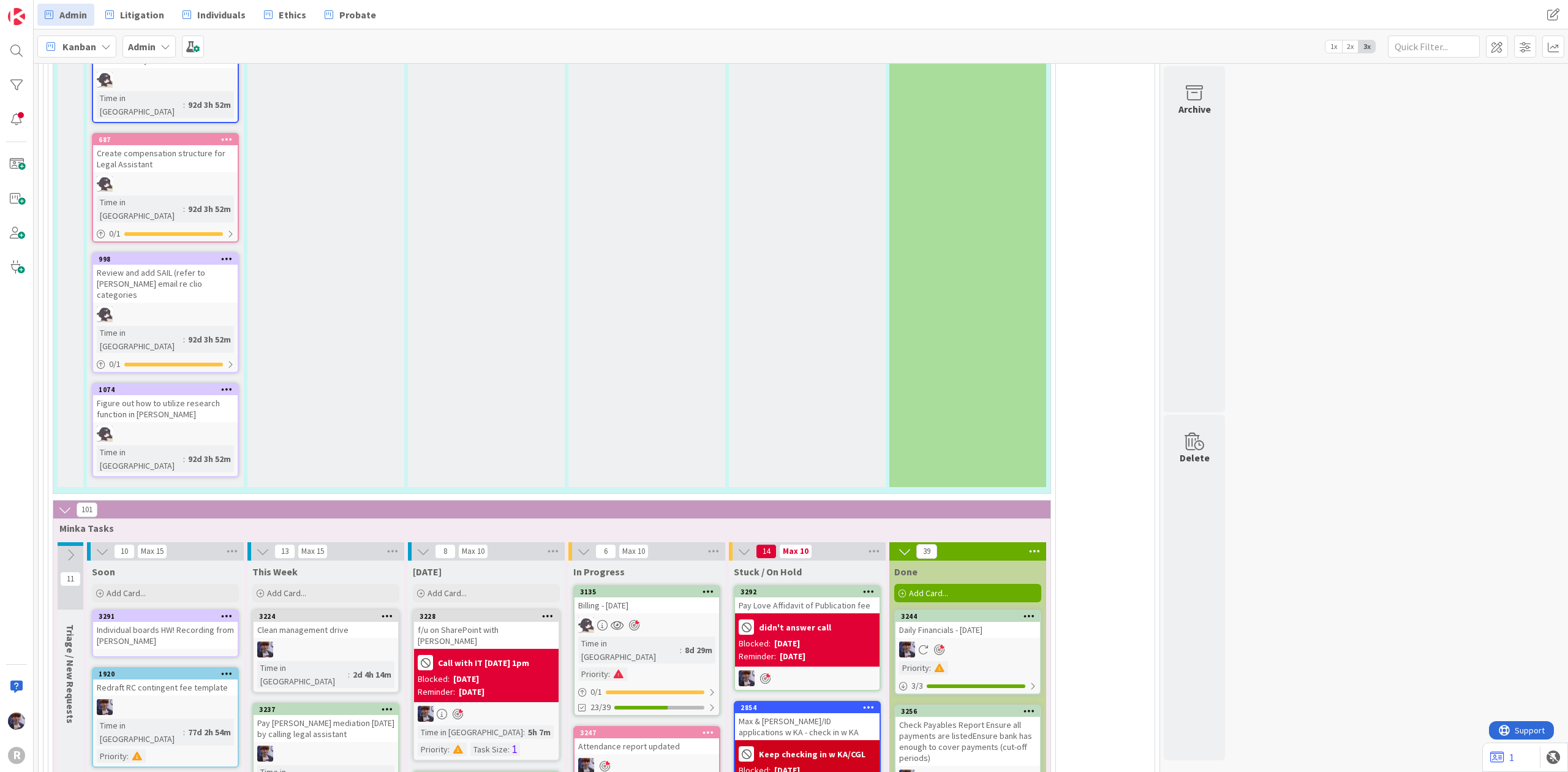
click at [675, 637] on div "Time in Column : 8d 29m Priority :" at bounding box center [647, 658] width 137 height 44
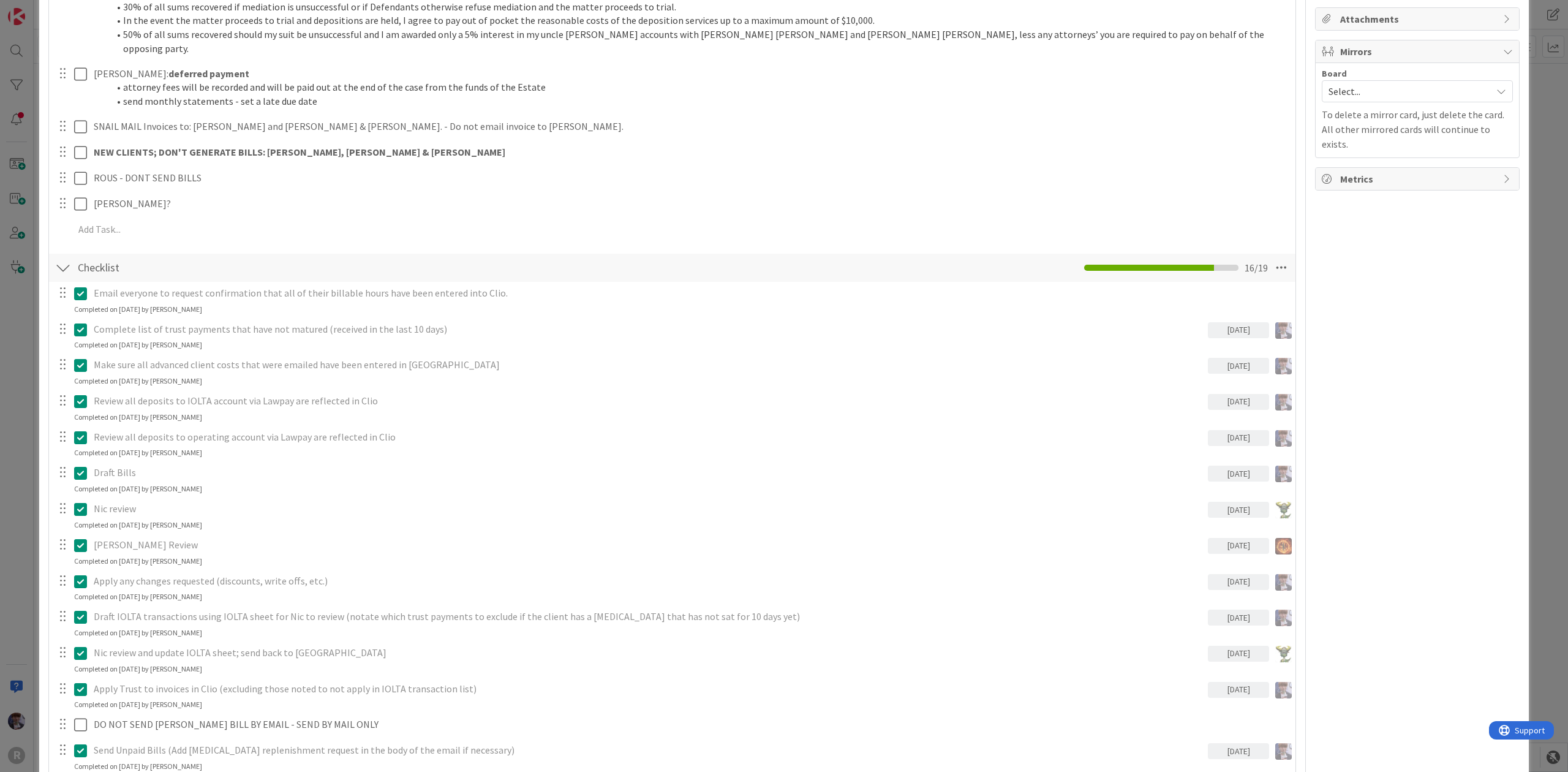
scroll to position [327, 0]
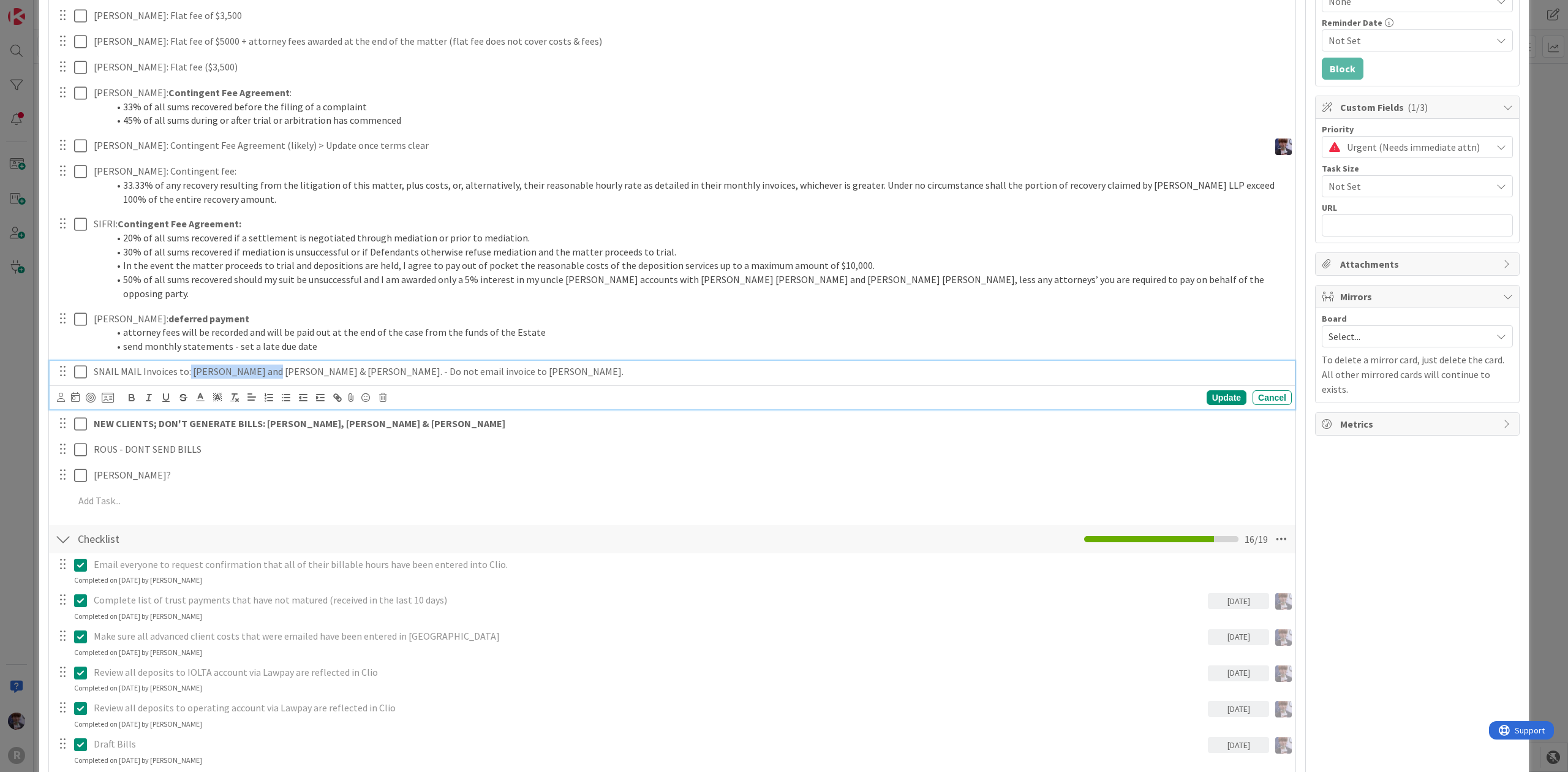
drag, startPoint x: 258, startPoint y: 360, endPoint x: 187, endPoint y: 360, distance: 71.0
click at [187, 364] on p "SNAIL MAIL Invoices to: [PERSON_NAME] and [PERSON_NAME] & [PERSON_NAME]. - Do n…" at bounding box center [690, 372] width 1193 height 14
click at [273, 364] on p "SNAIL MAIL Invoices to: [PERSON_NAME] & [PERSON_NAME]. - Do not email invoice t…" at bounding box center [690, 372] width 1193 height 14
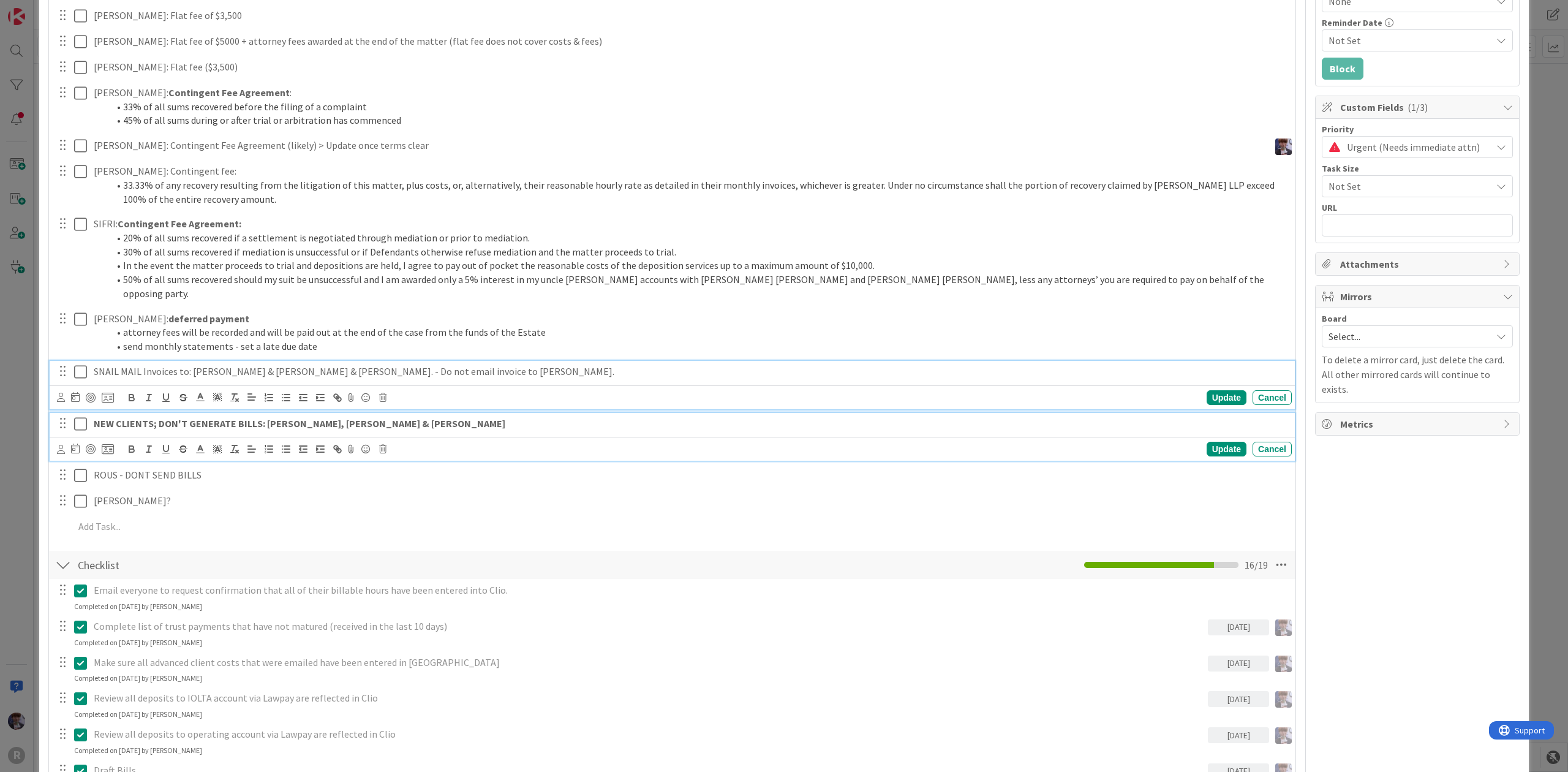
click at [86, 416] on icon at bounding box center [81, 424] width 13 height 14
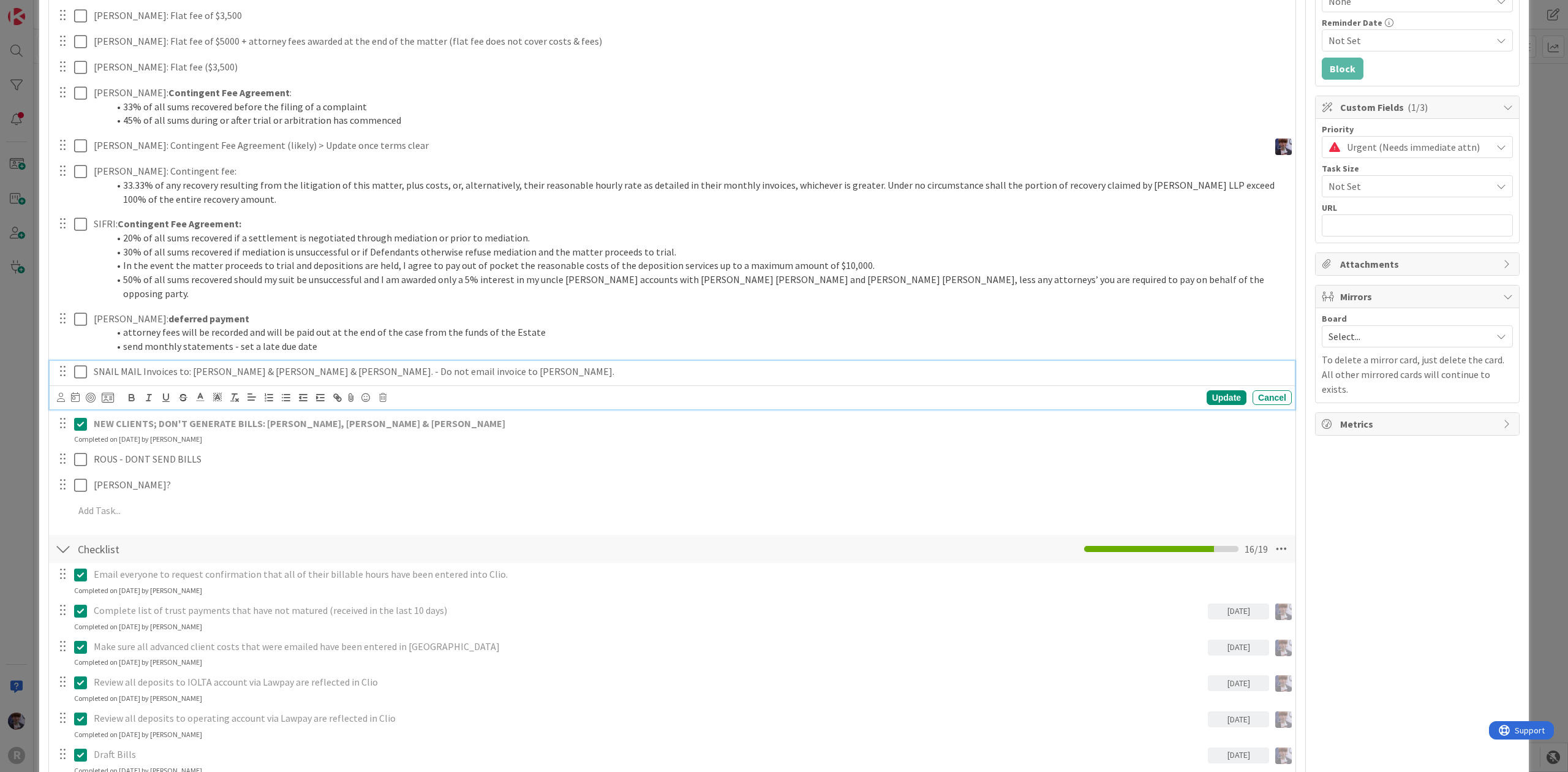
click at [81, 364] on icon at bounding box center [81, 372] width 13 height 14
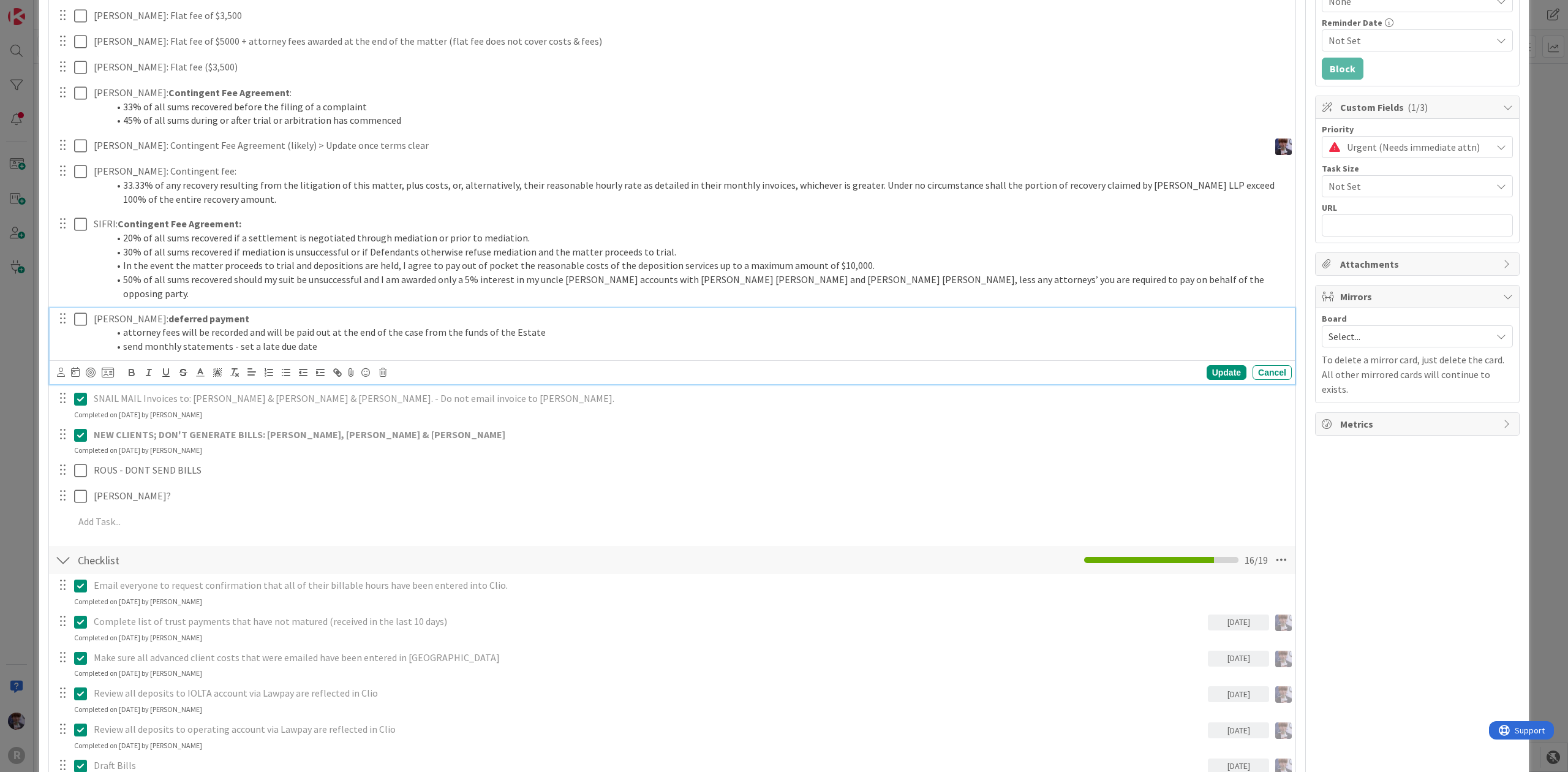
click at [77, 312] on icon at bounding box center [81, 320] width 13 height 14
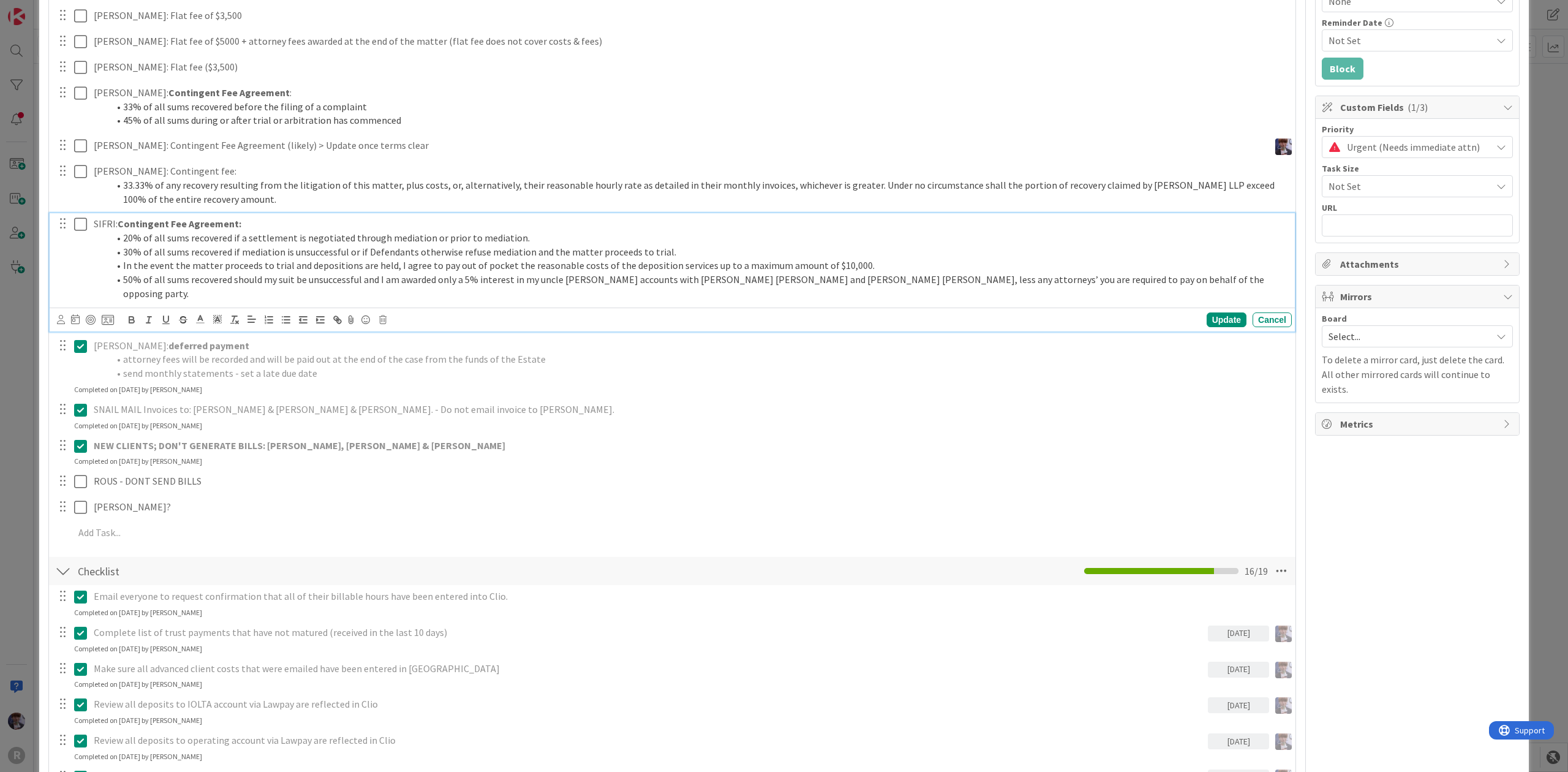
click at [77, 222] on icon at bounding box center [81, 224] width 13 height 14
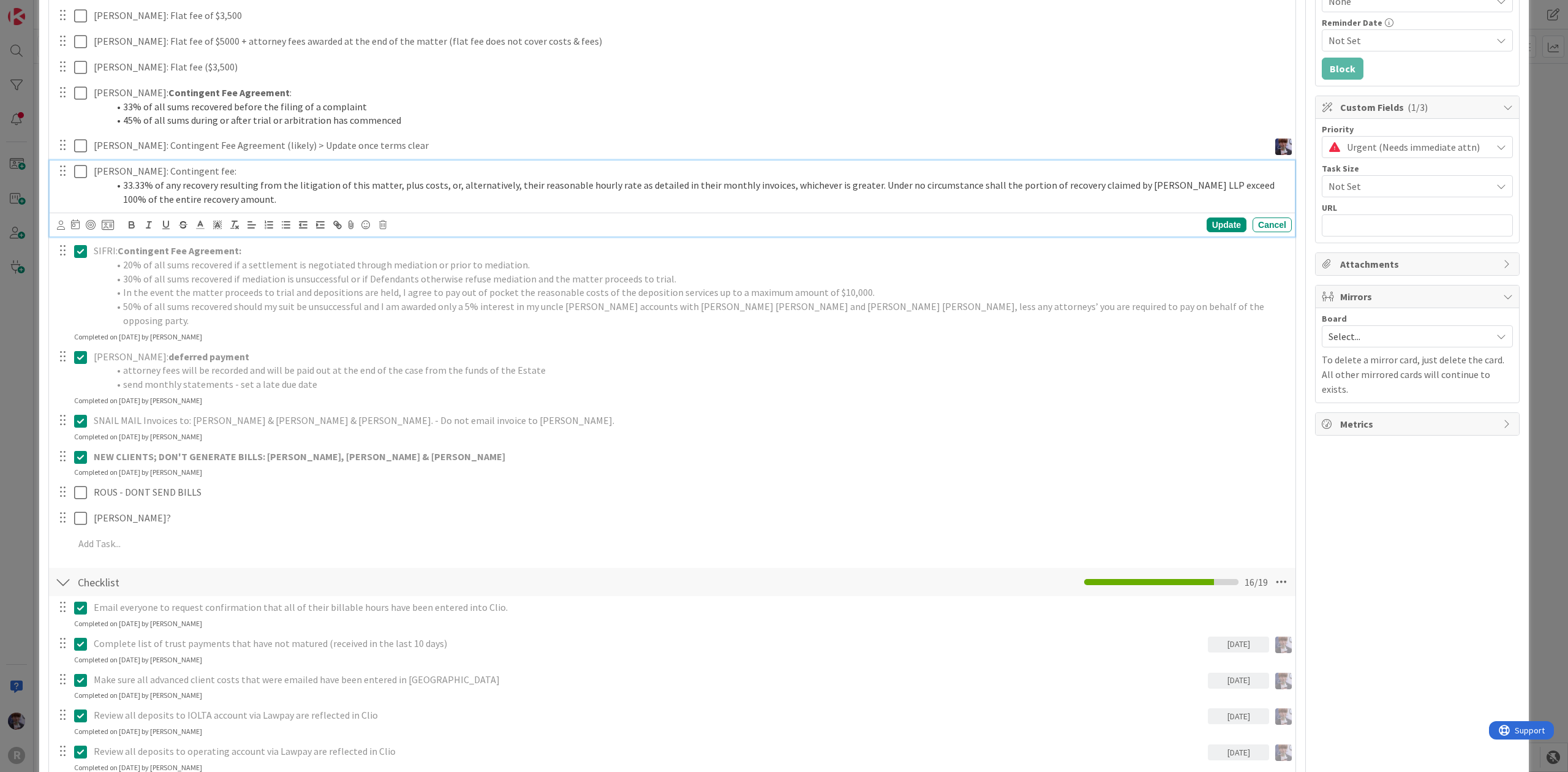
click at [79, 167] on icon at bounding box center [81, 171] width 13 height 14
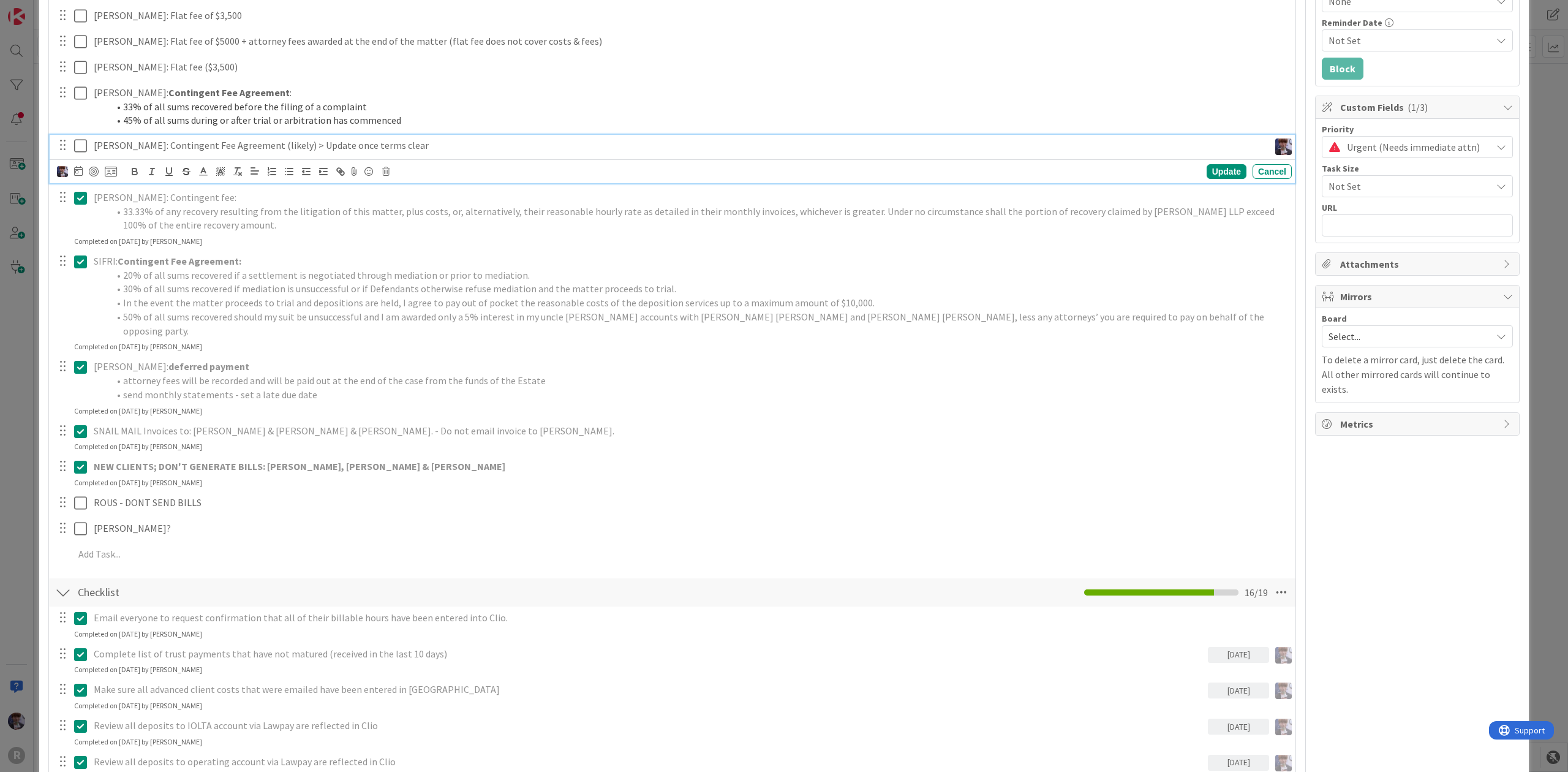
click at [79, 147] on icon at bounding box center [81, 146] width 13 height 14
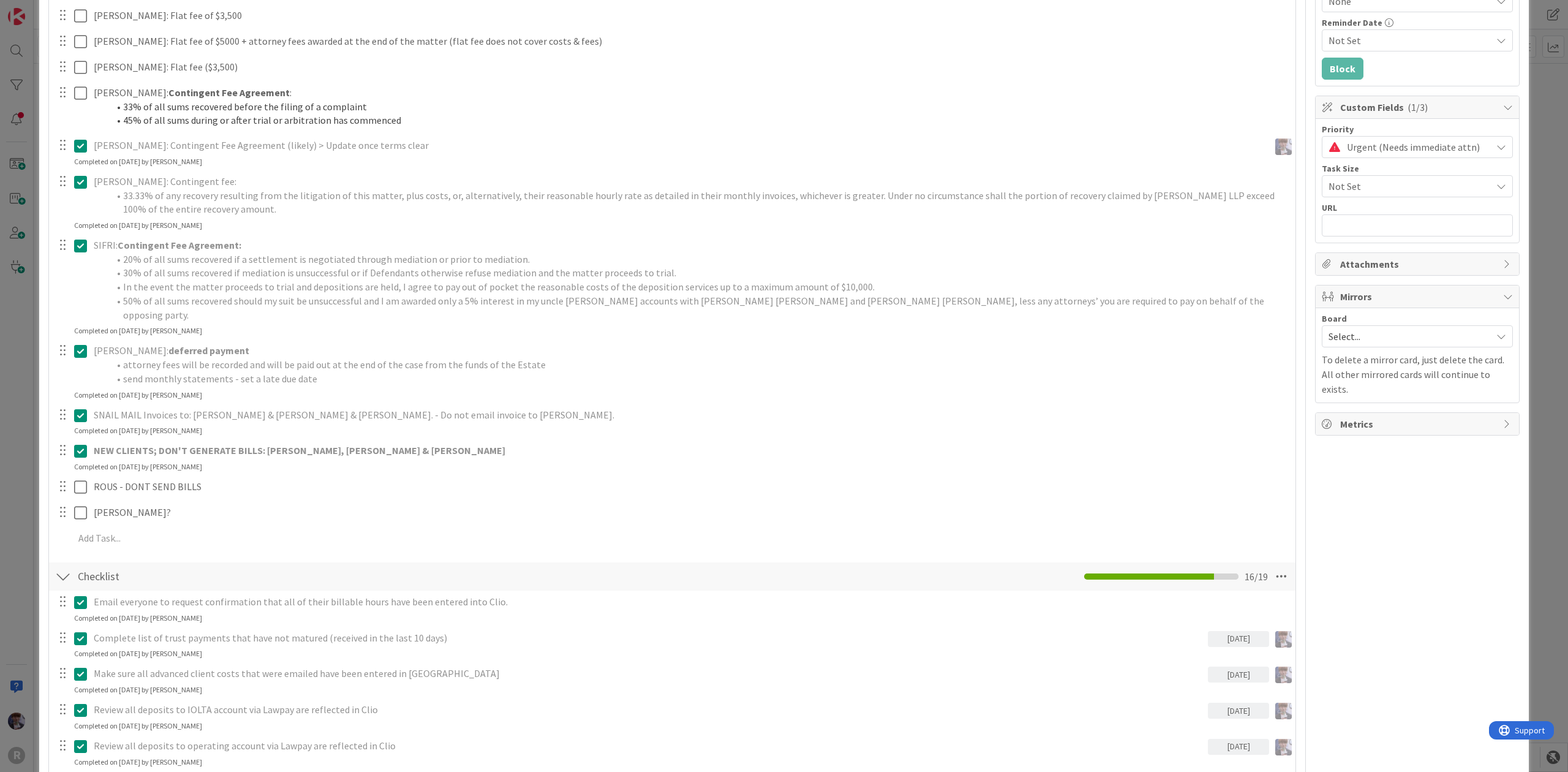
click at [81, 151] on icon at bounding box center [81, 146] width 13 height 14
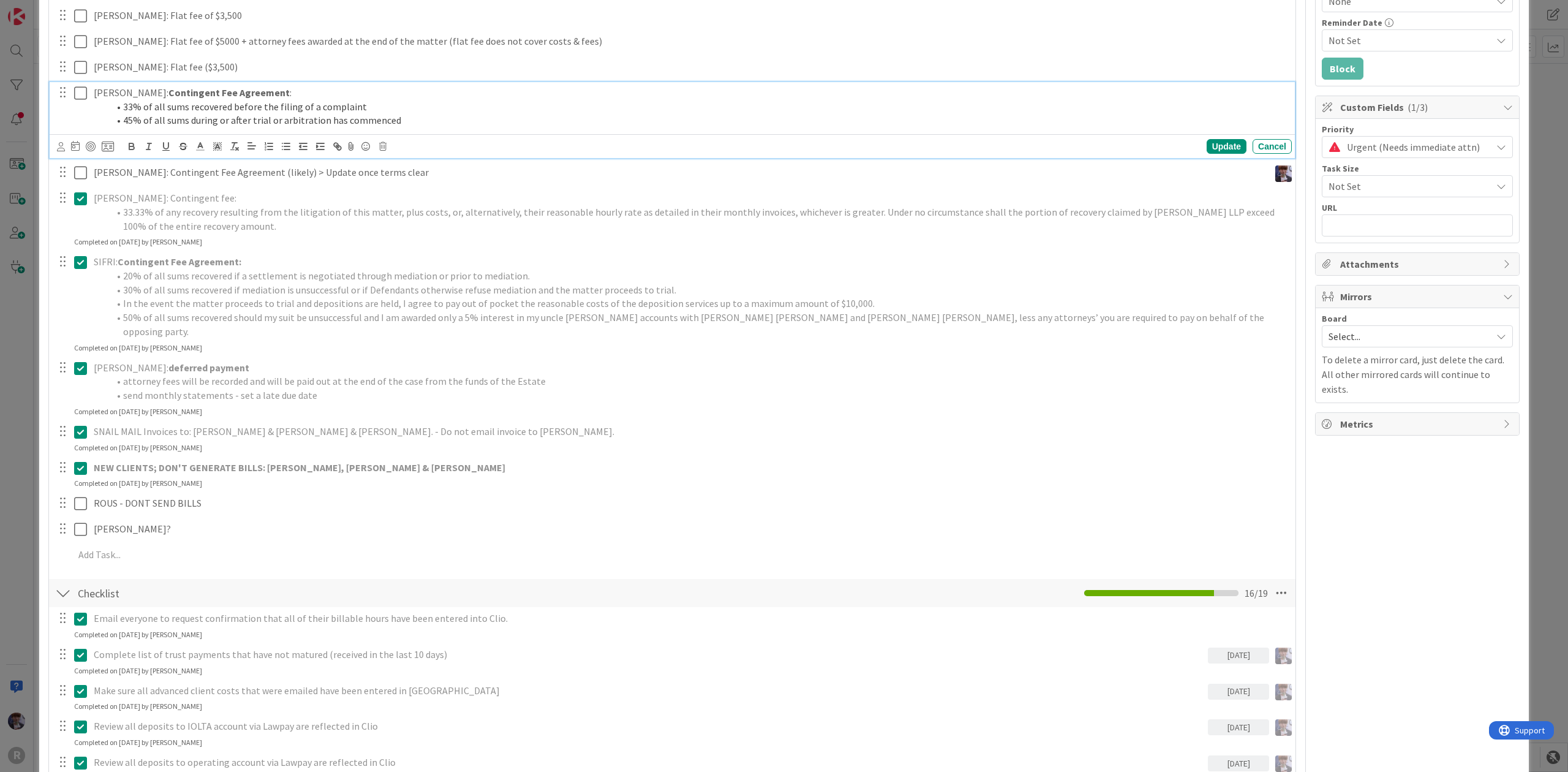
click at [86, 91] on icon at bounding box center [81, 93] width 13 height 14
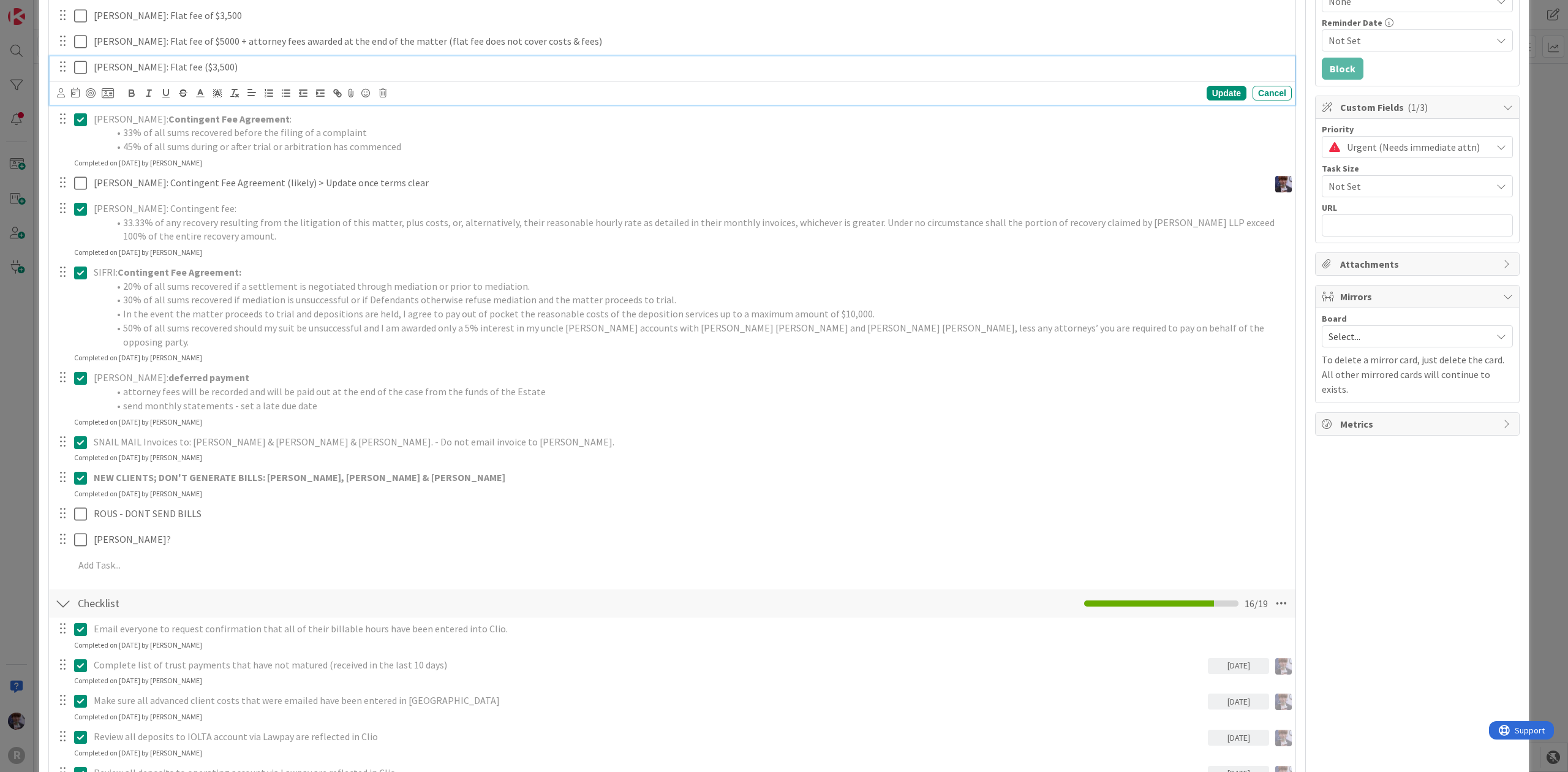
click at [89, 66] on div "[PERSON_NAME]: Flat fee ($3,500)" at bounding box center [690, 66] width 1203 height 22
click at [83, 71] on icon at bounding box center [81, 67] width 13 height 14
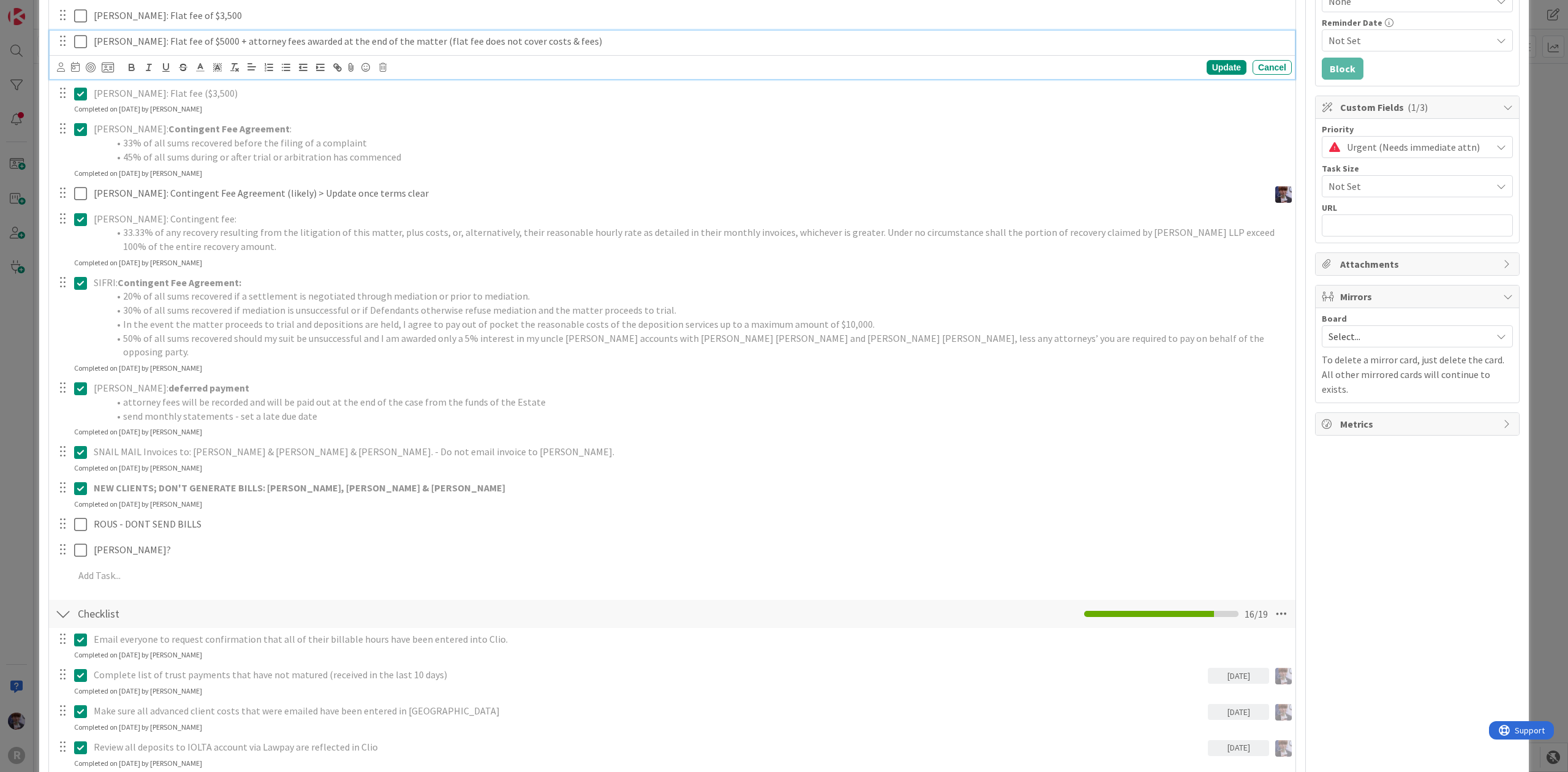
click at [83, 49] on icon at bounding box center [81, 42] width 13 height 14
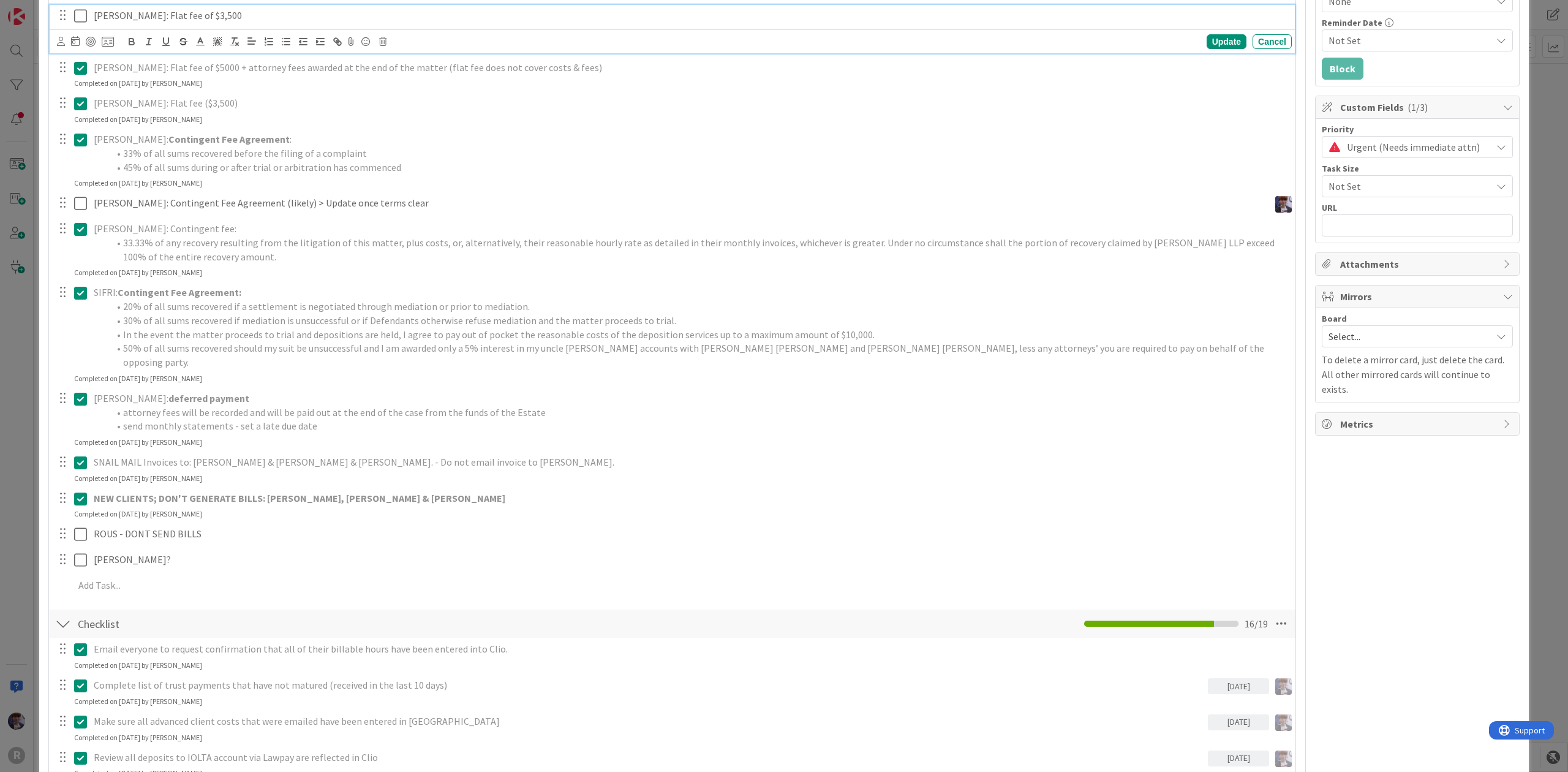
click at [82, 19] on icon at bounding box center [81, 16] width 13 height 14
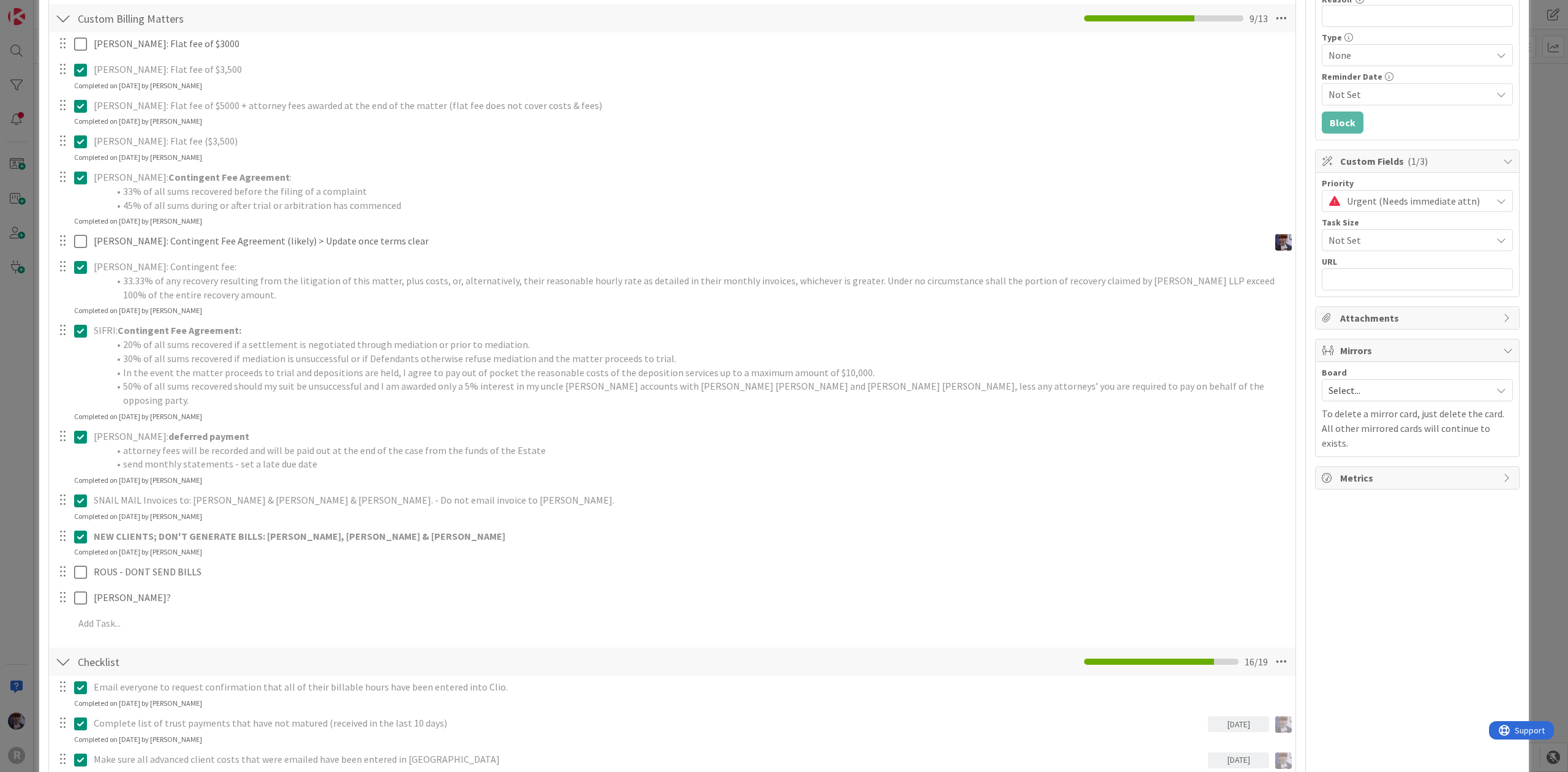
scroll to position [245, 0]
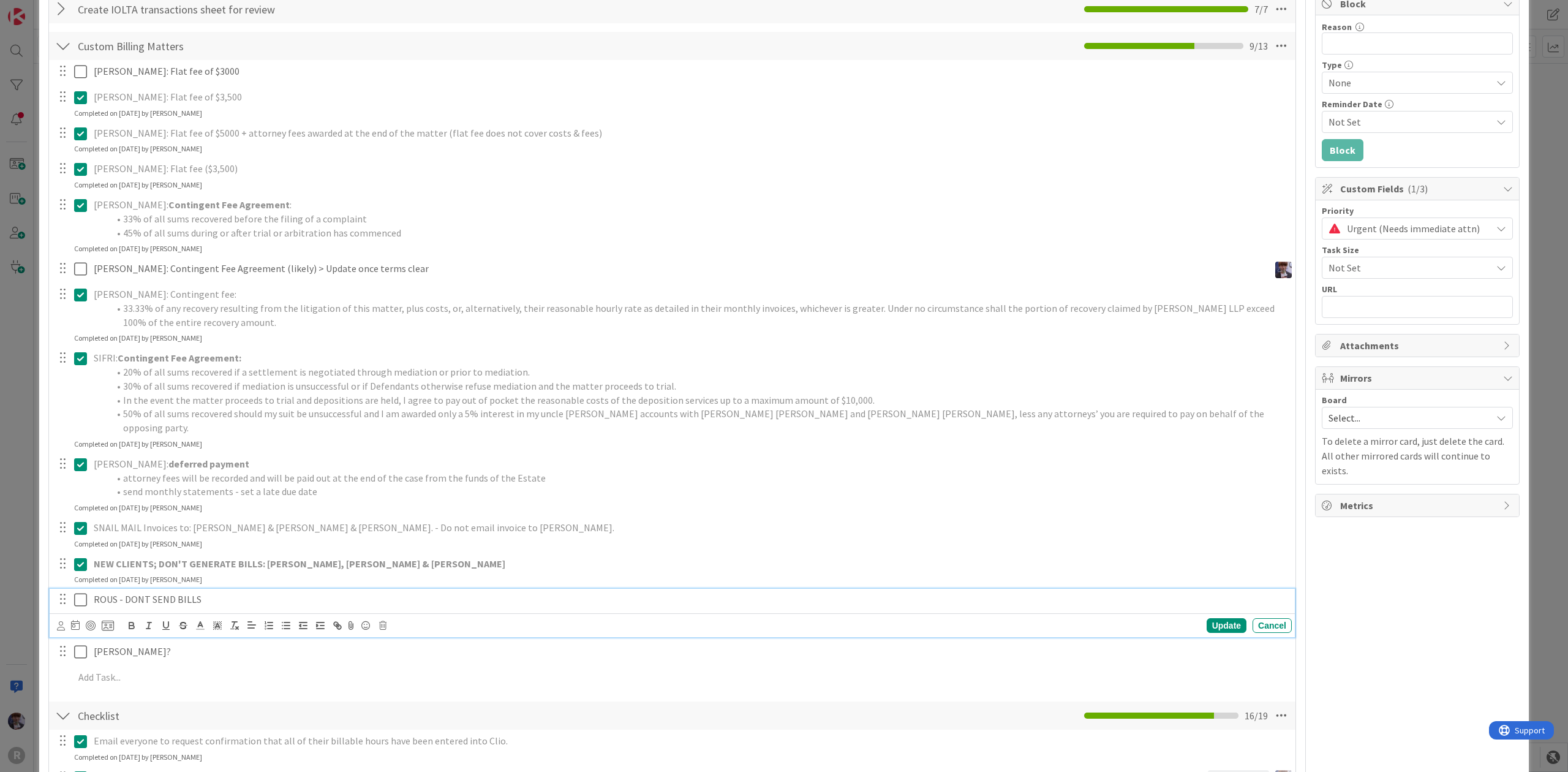
click at [82, 593] on icon at bounding box center [81, 600] width 13 height 14
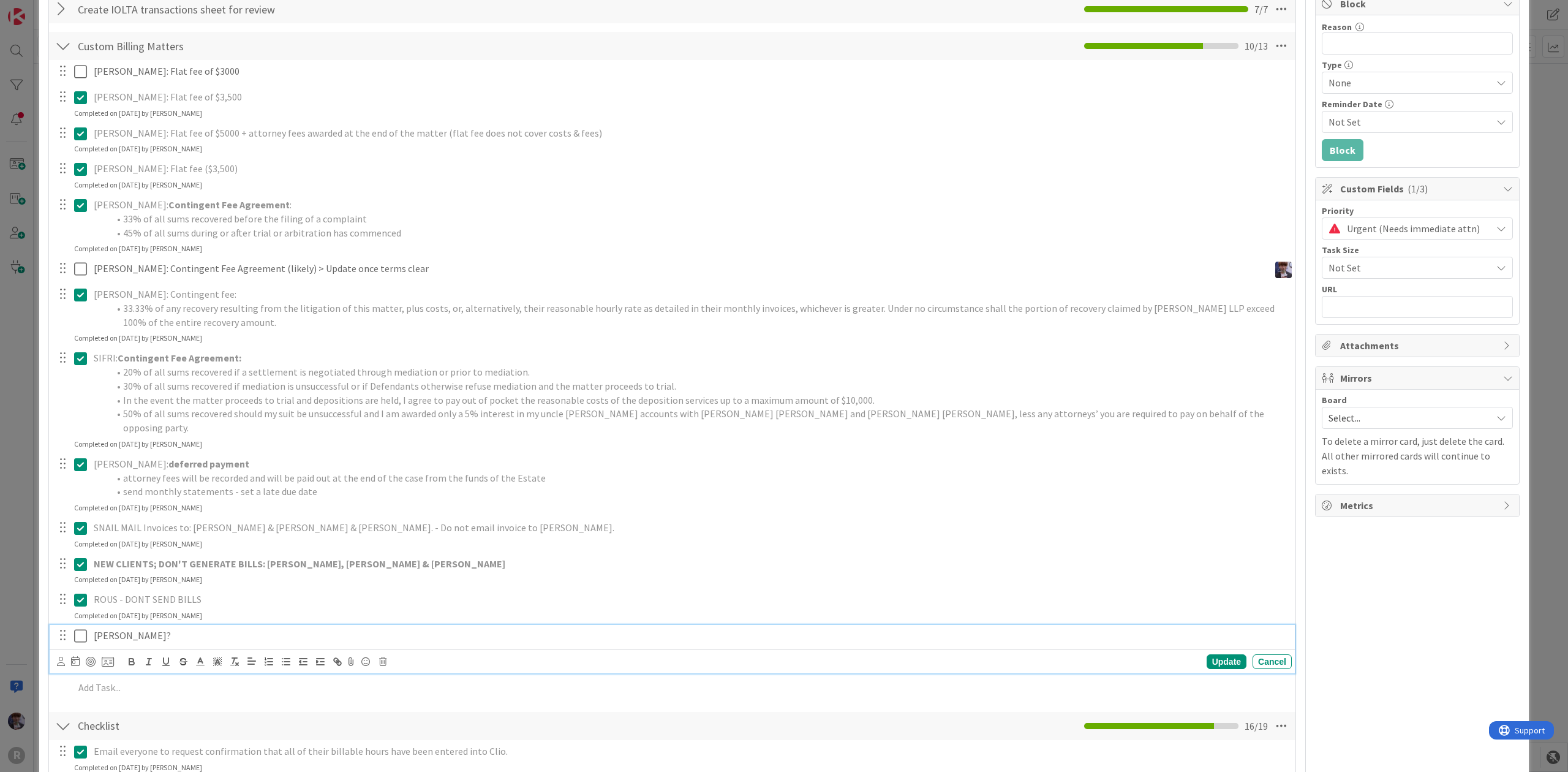
click at [81, 629] on icon at bounding box center [81, 636] width 13 height 14
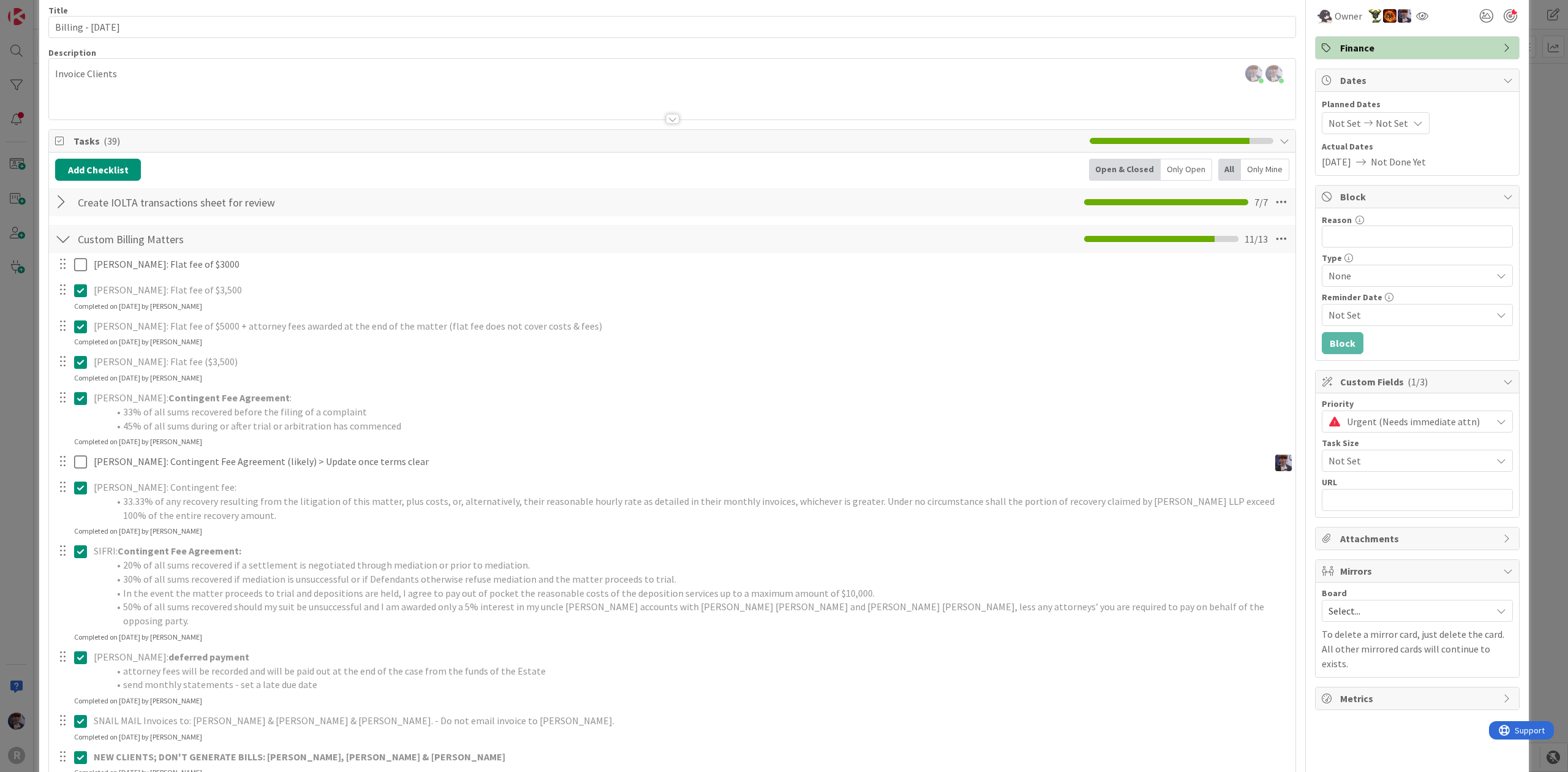
scroll to position [82, 0]
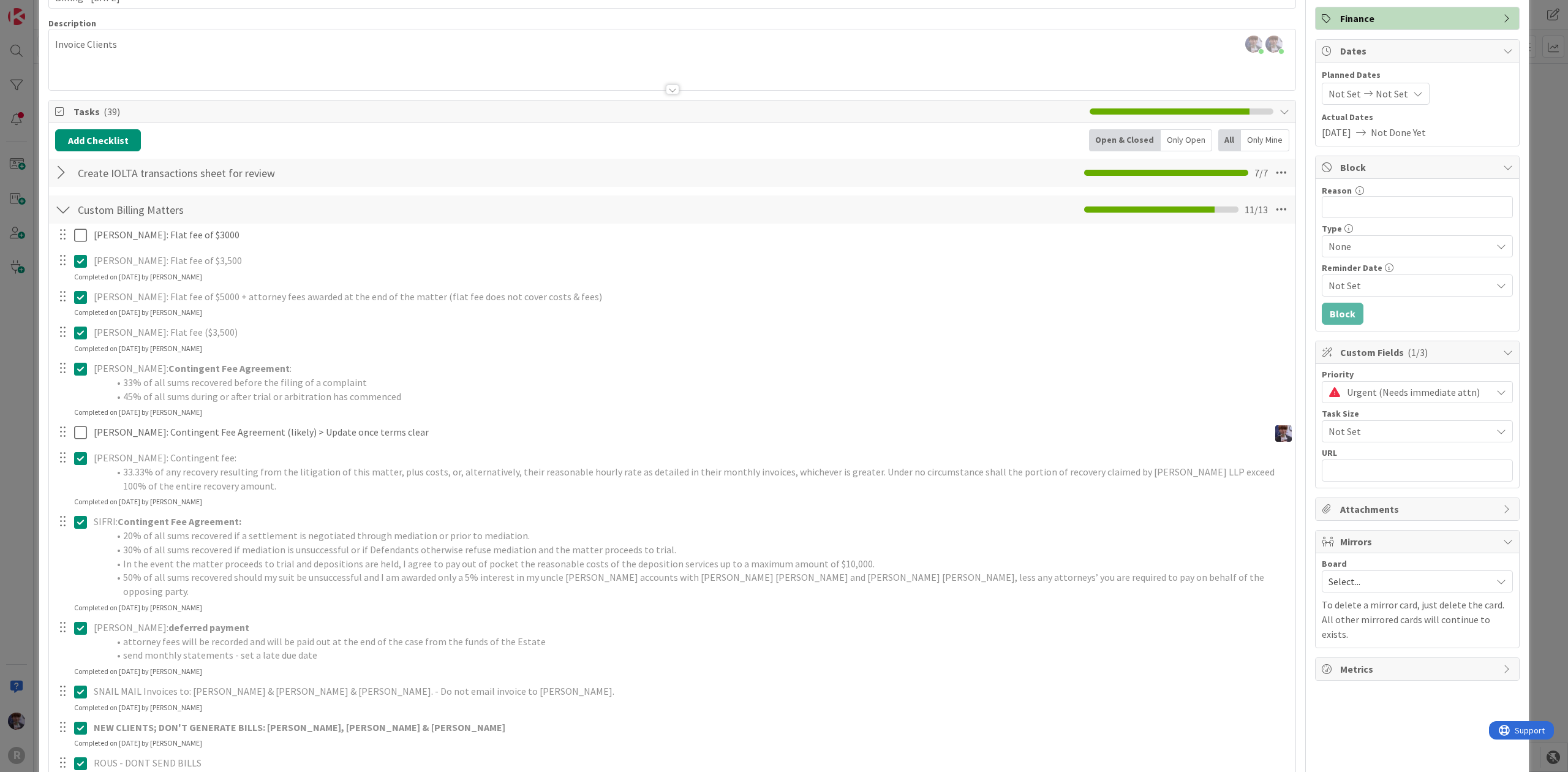
click at [1526, 108] on div "ID 3135 Admin In Progress Title 20 / 128 Billing - [DATE] Description [PERSON_N…" at bounding box center [784, 386] width 1568 height 772
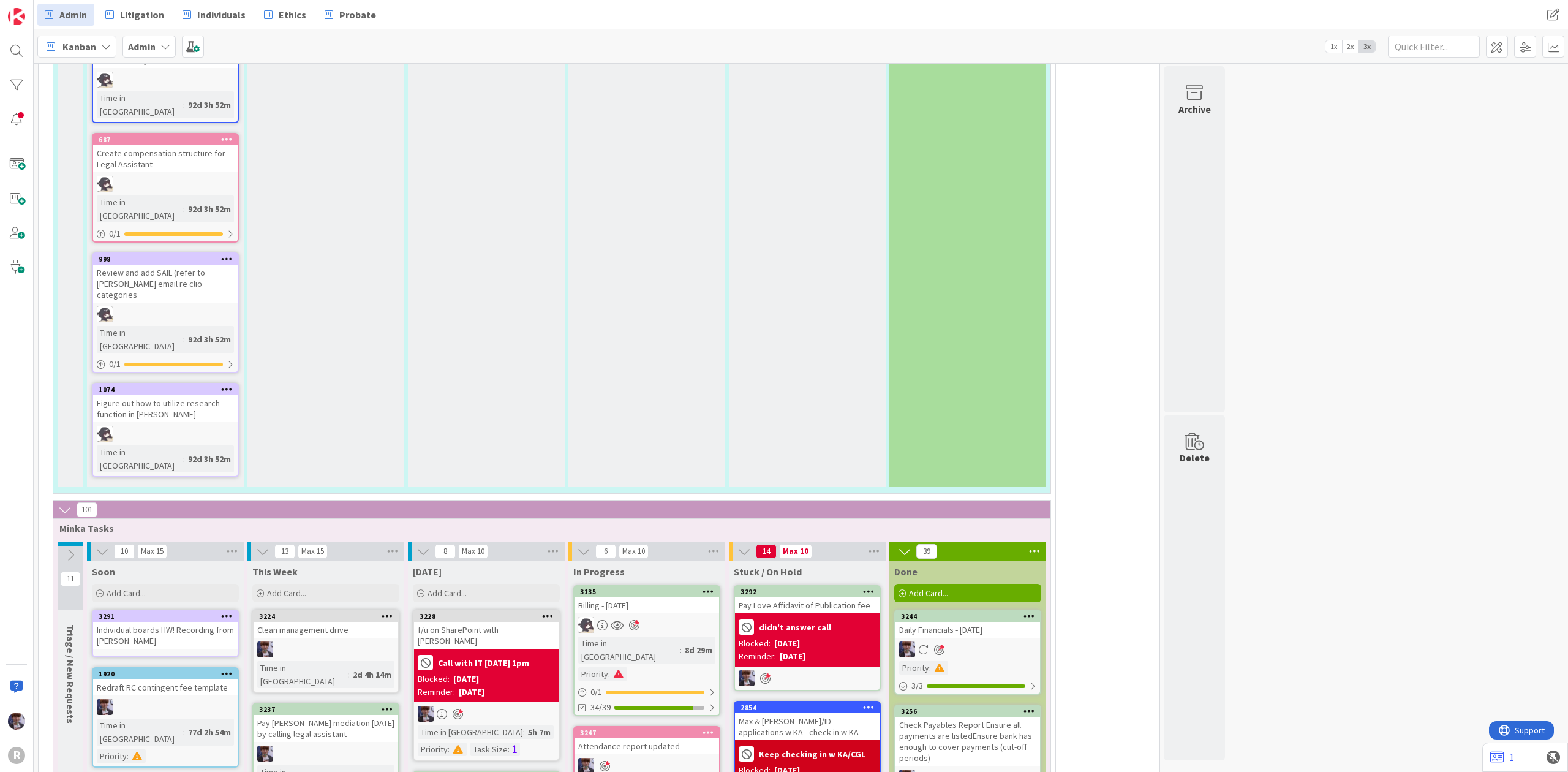
click at [687, 617] on div at bounding box center [647, 625] width 145 height 16
